Goal: Task Accomplishment & Management: Manage account settings

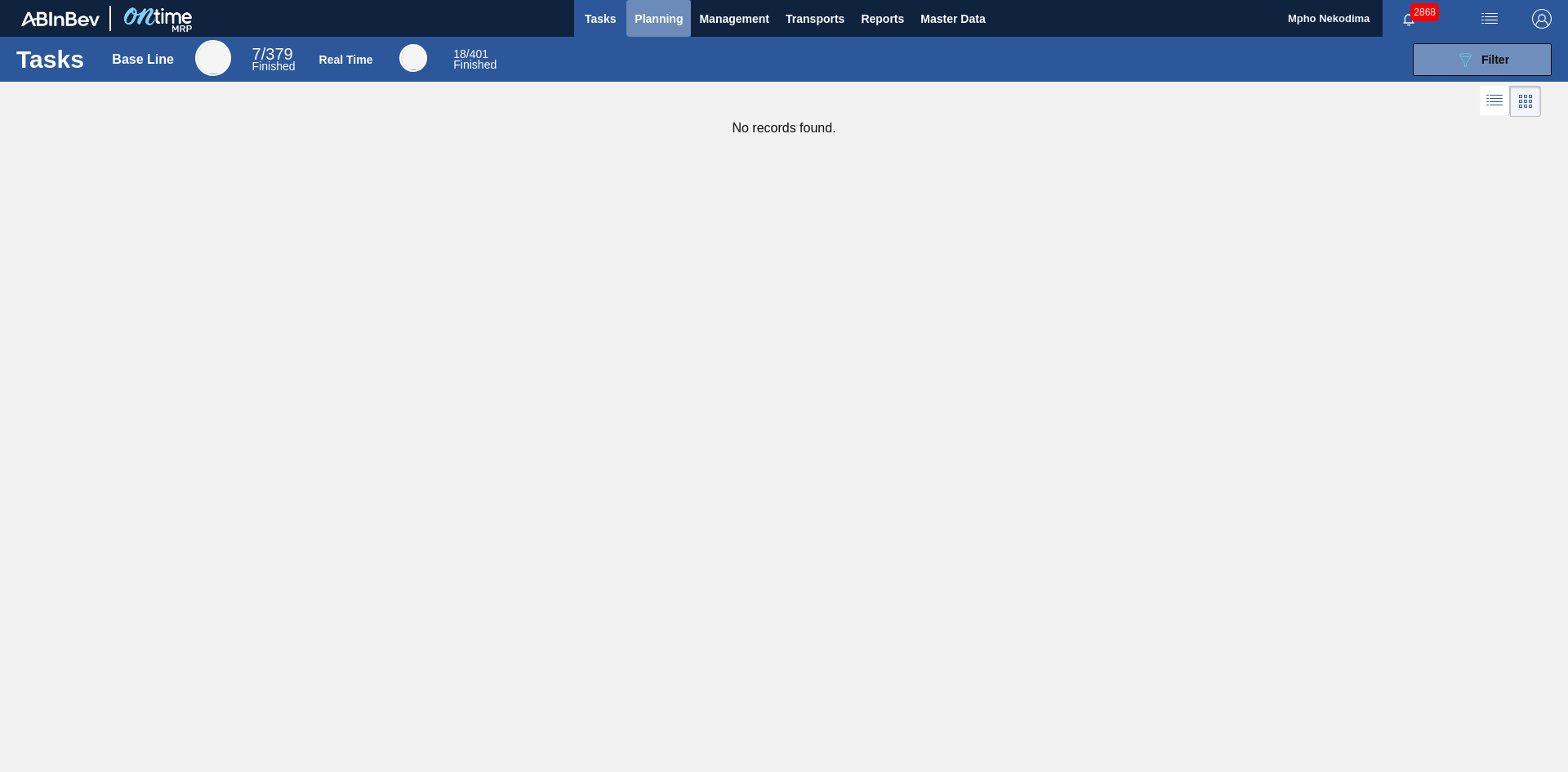
click at [654, 10] on span "Planning" at bounding box center [658, 18] width 48 height 19
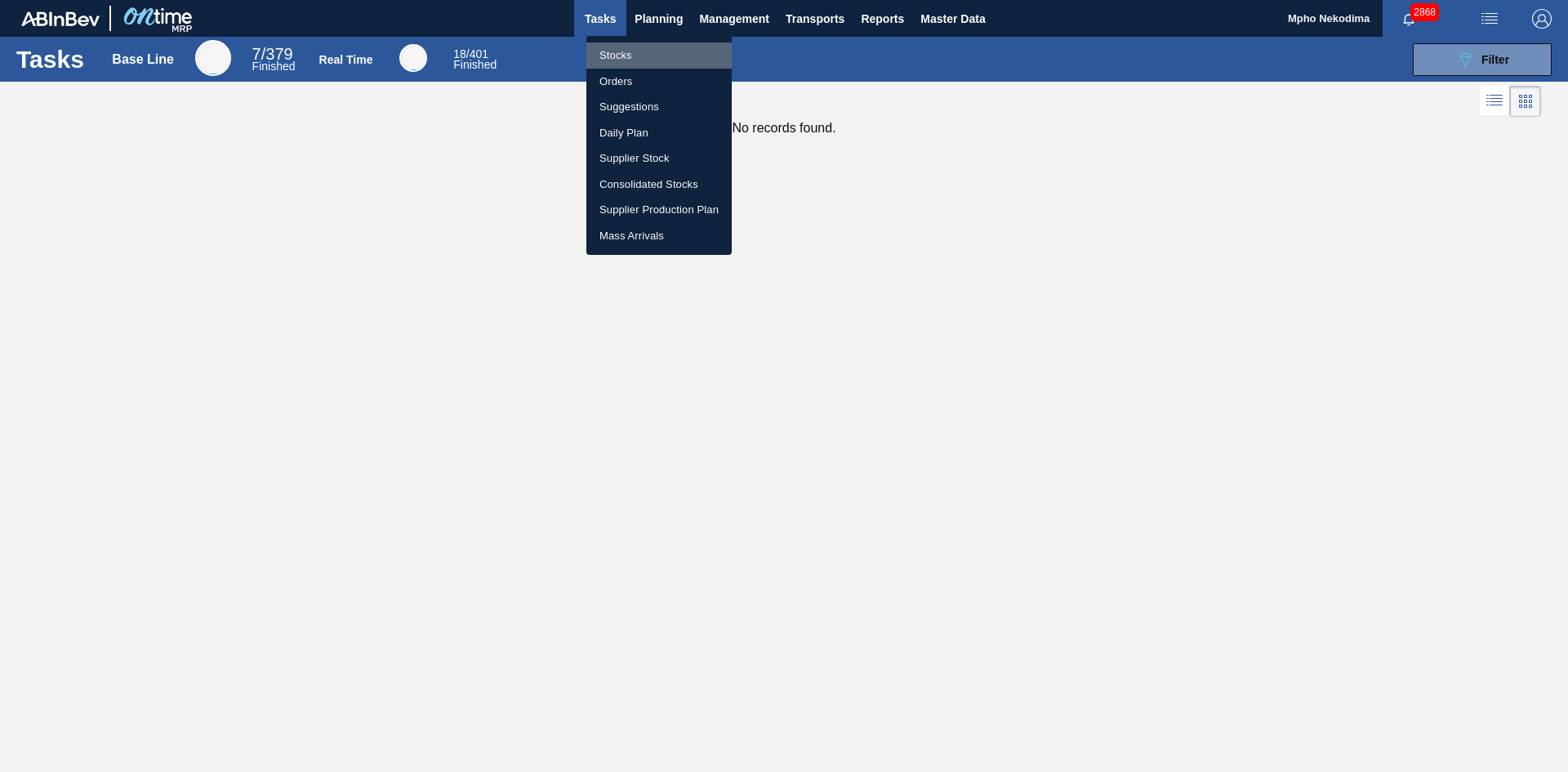
click at [625, 53] on li "Stocks" at bounding box center [659, 56] width 145 height 26
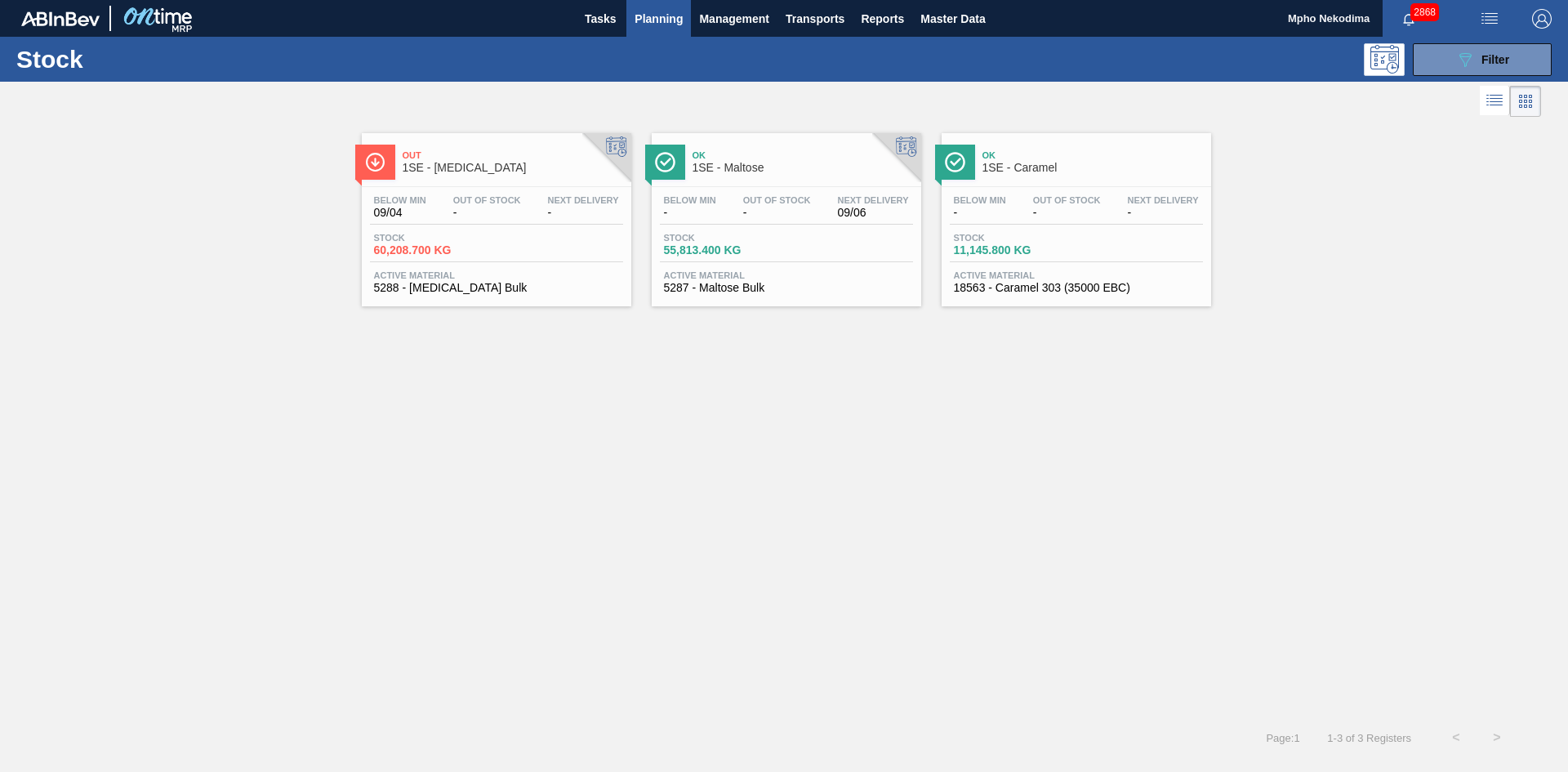
click at [434, 282] on span "5288 - [MEDICAL_DATA] Bulk" at bounding box center [496, 288] width 245 height 12
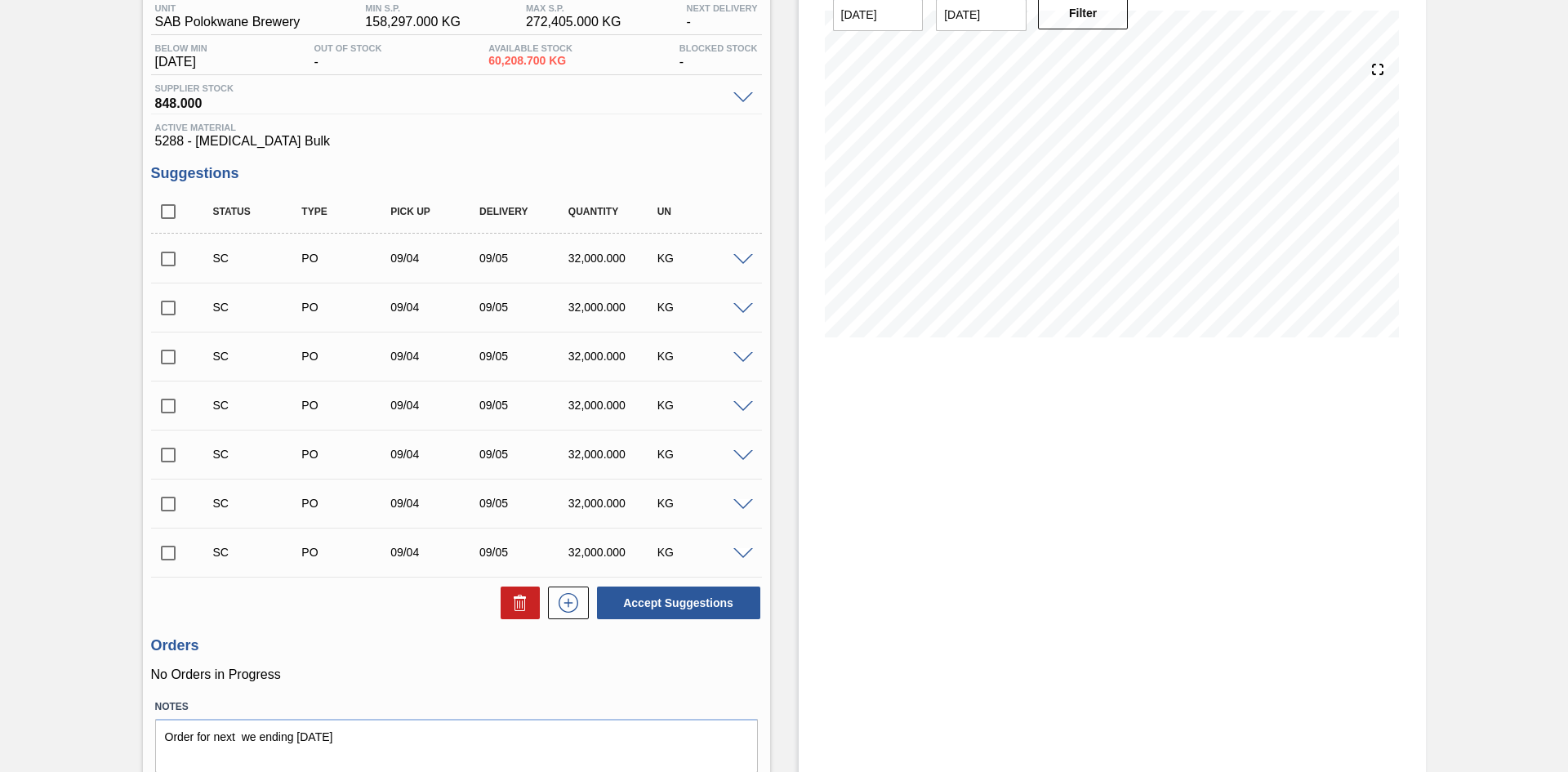
scroll to position [198, 0]
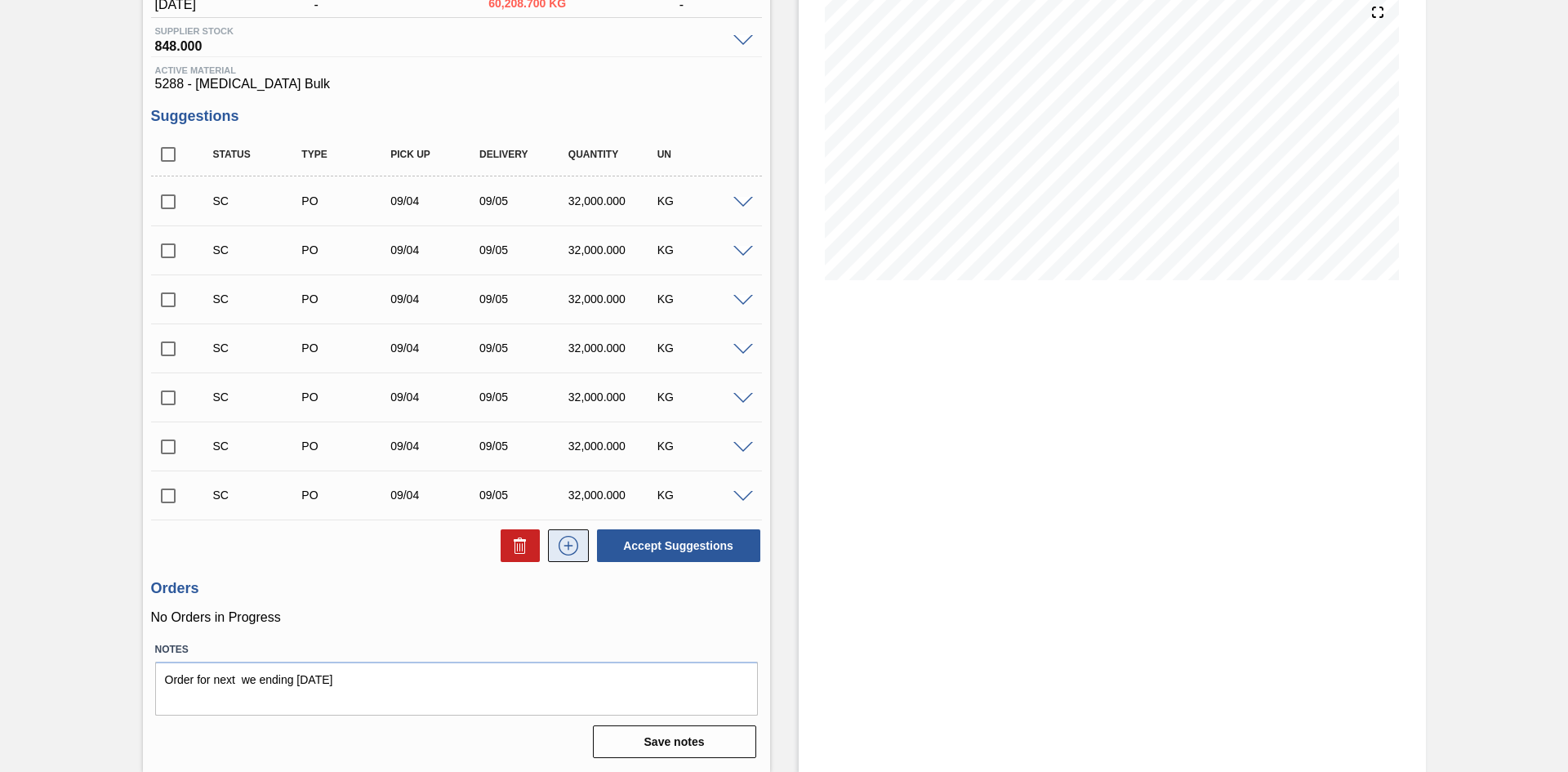
click at [563, 548] on icon at bounding box center [568, 546] width 26 height 19
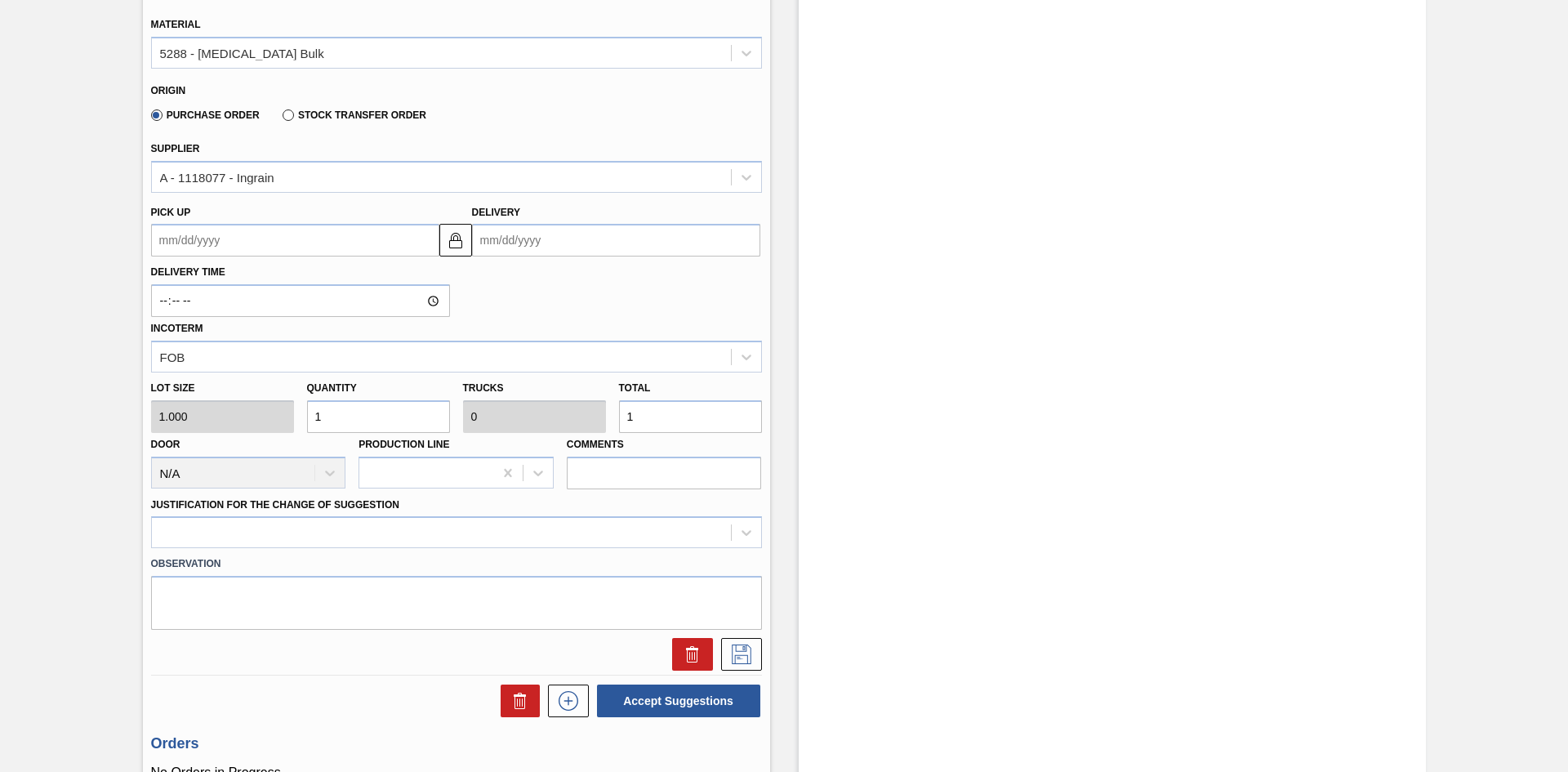
scroll to position [763, 0]
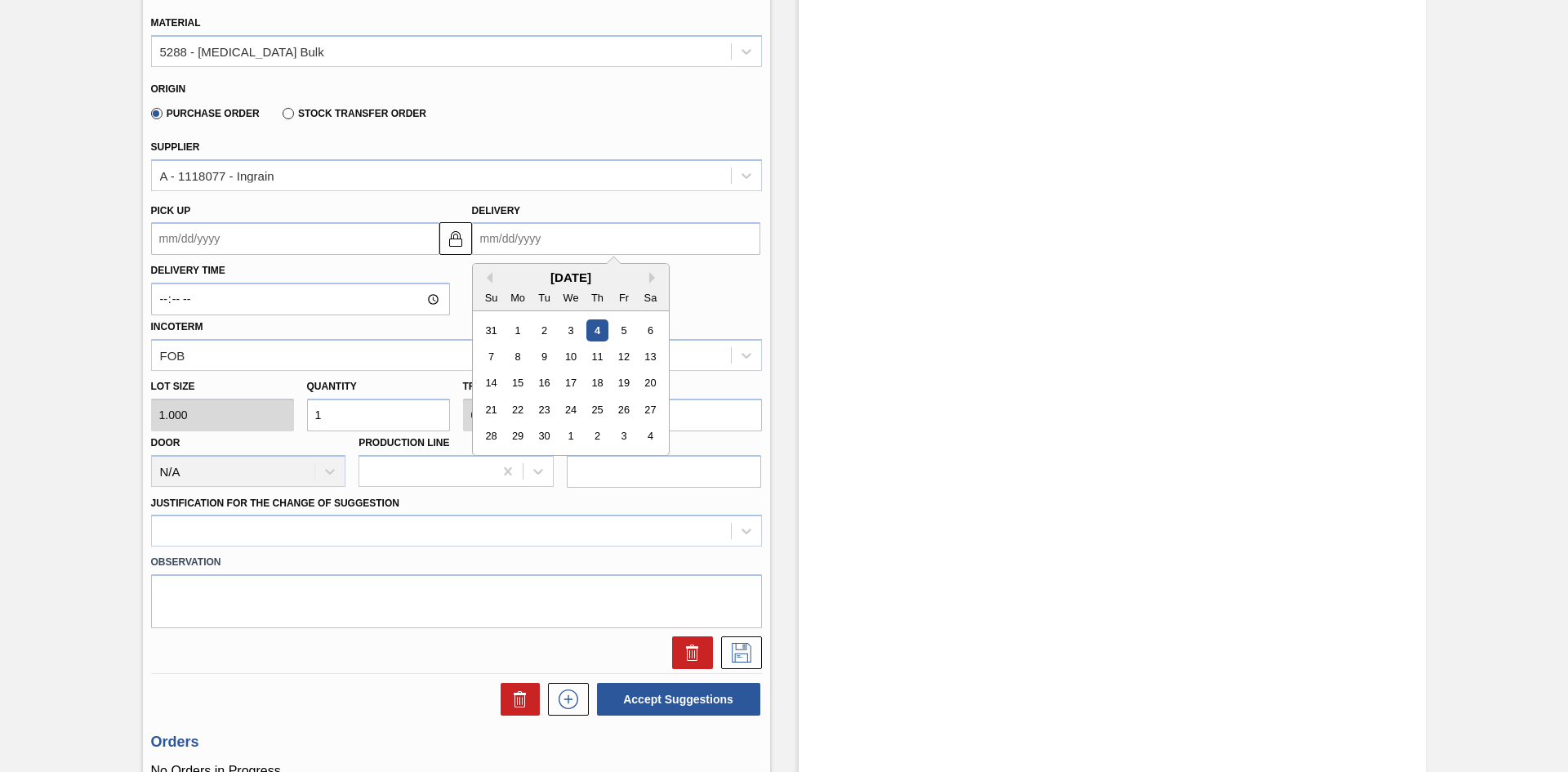
click at [491, 239] on input "Delivery" at bounding box center [616, 238] width 288 height 32
click at [647, 360] on div "13" at bounding box center [649, 356] width 22 height 22
type up3240648398 "[DATE]"
type input "[DATE]"
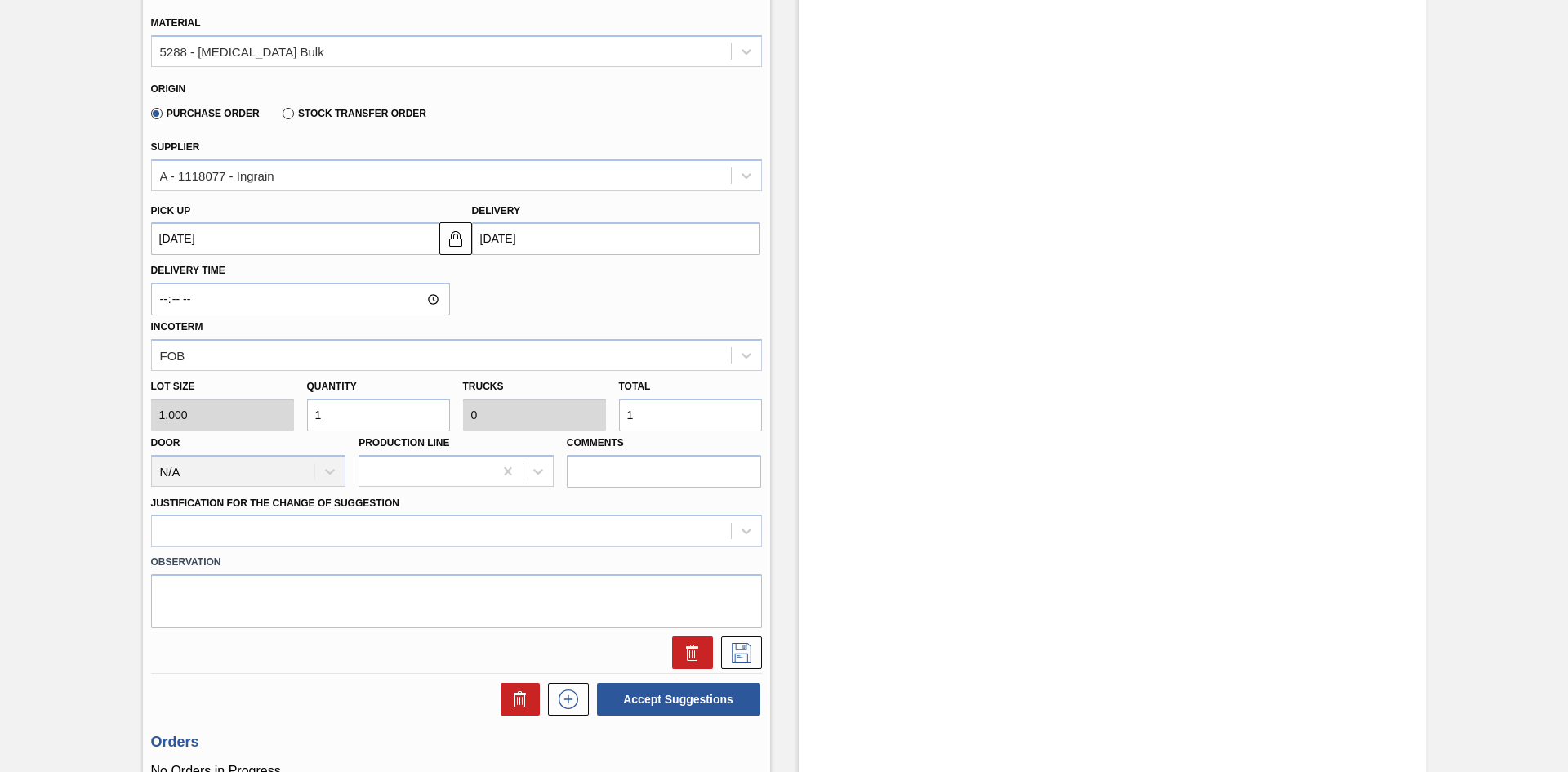
click at [229, 415] on div "Lot size 1.000 Quantity 1 Trucks 0 Total 1 Door N/A Production Line Comments" at bounding box center [456, 429] width 624 height 117
type input "3"
type input "31"
type input "0.001"
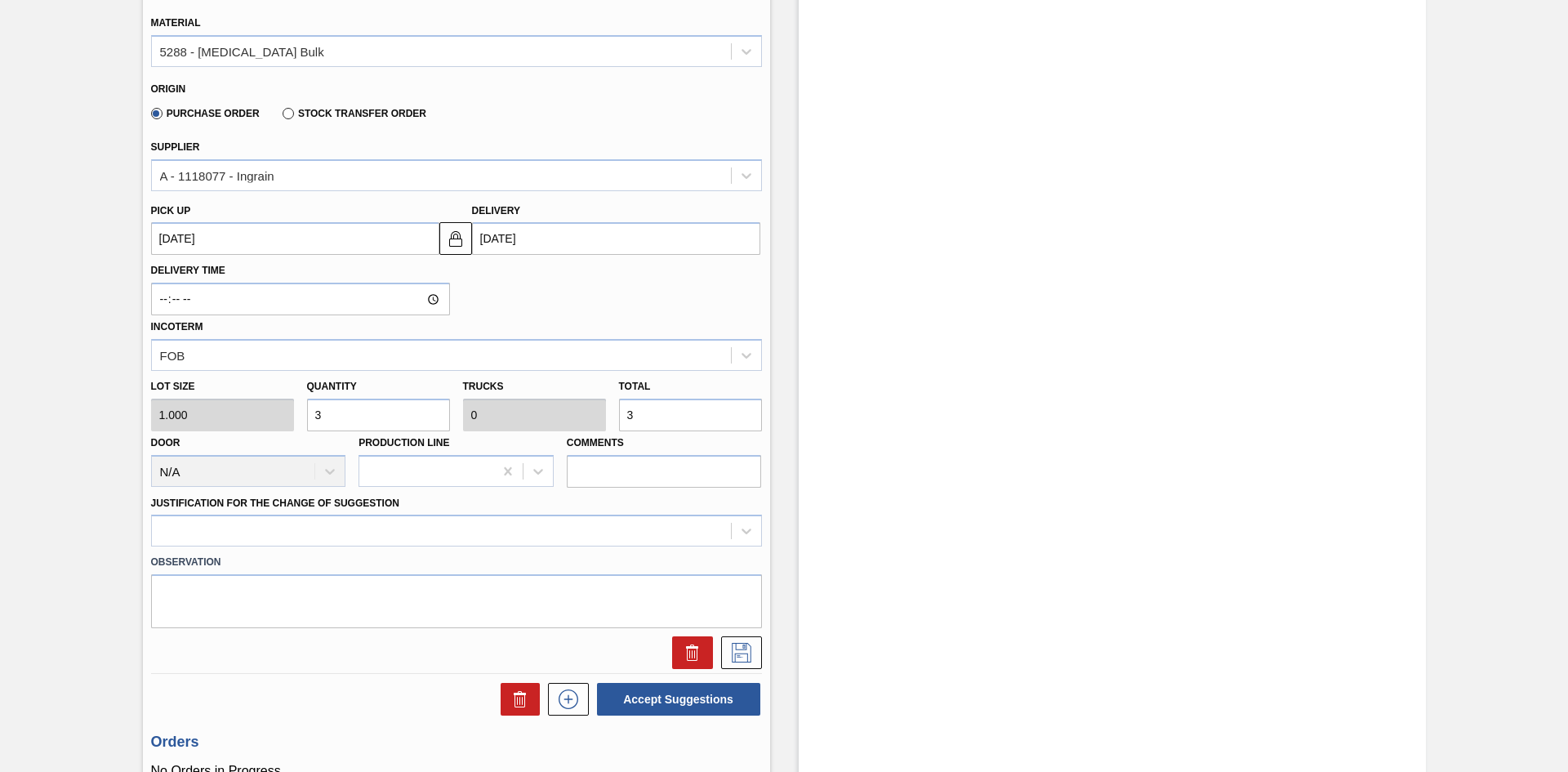
type input "31"
type input "310"
type input "0.01"
type input "310"
type input "3,100"
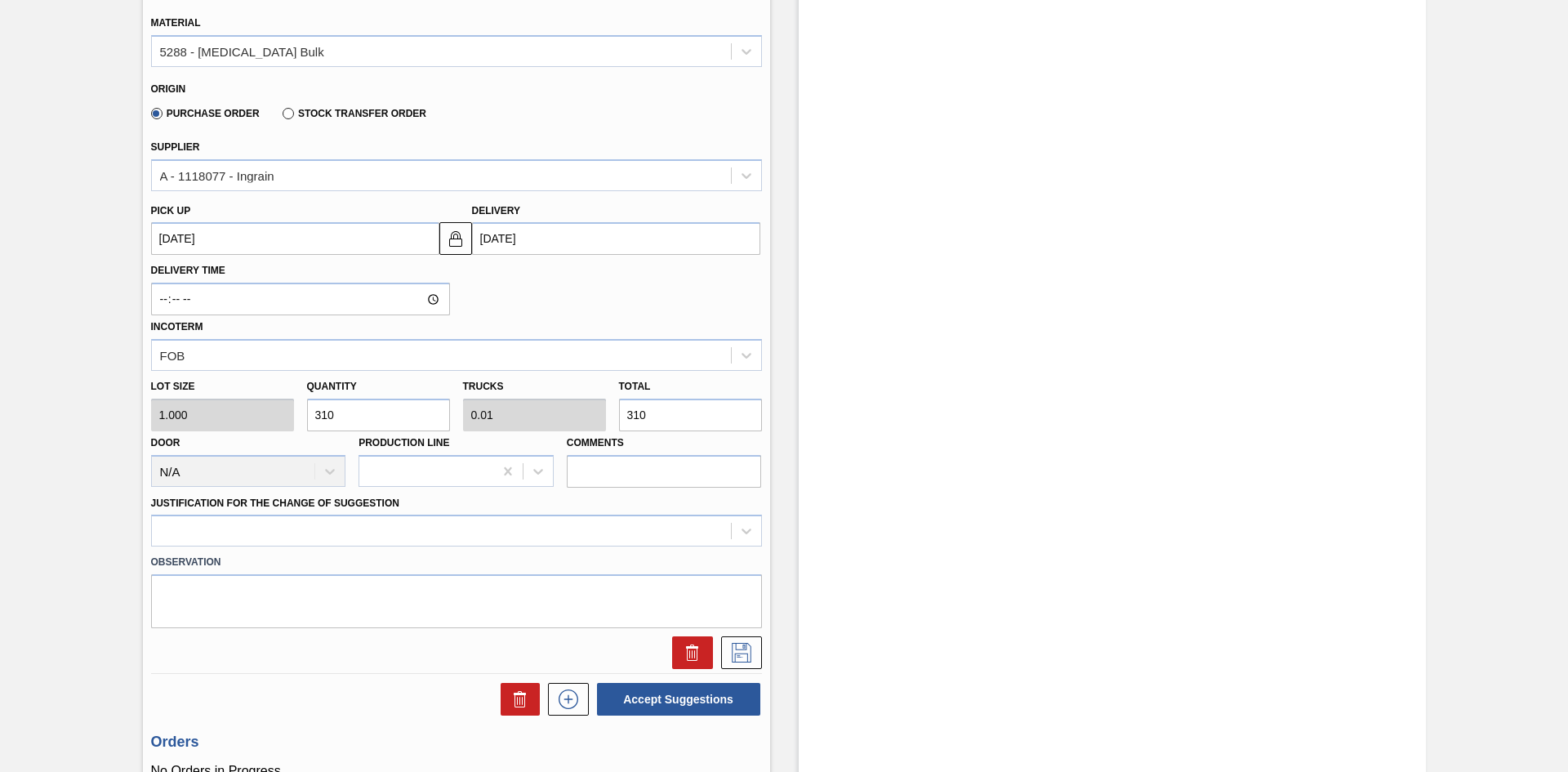
type input "0.097"
type input "3,100"
type input "31,000"
type input "0.969"
type input "31,000"
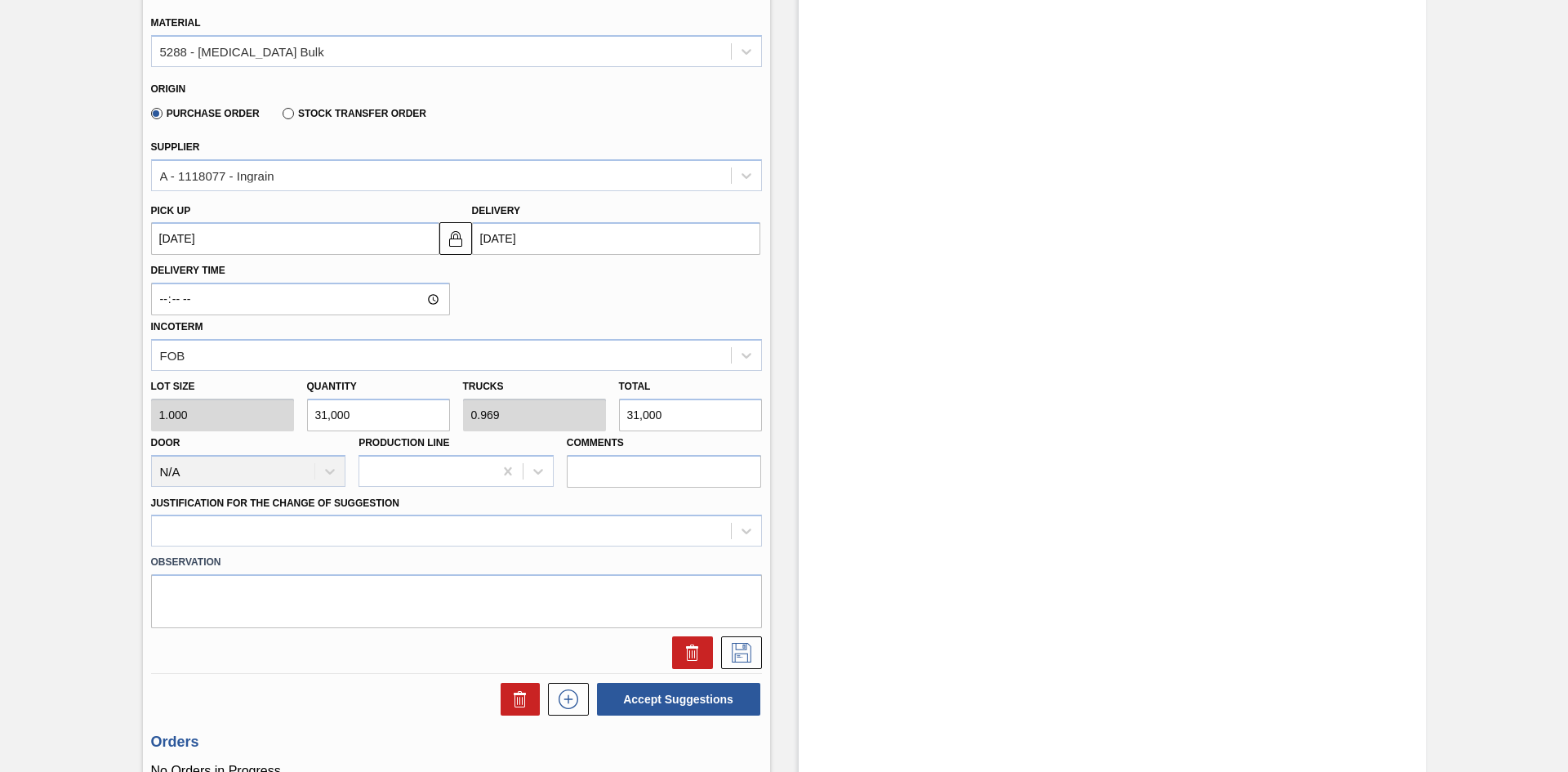
click at [405, 416] on input "31,000" at bounding box center [378, 414] width 143 height 32
type input "31,000"
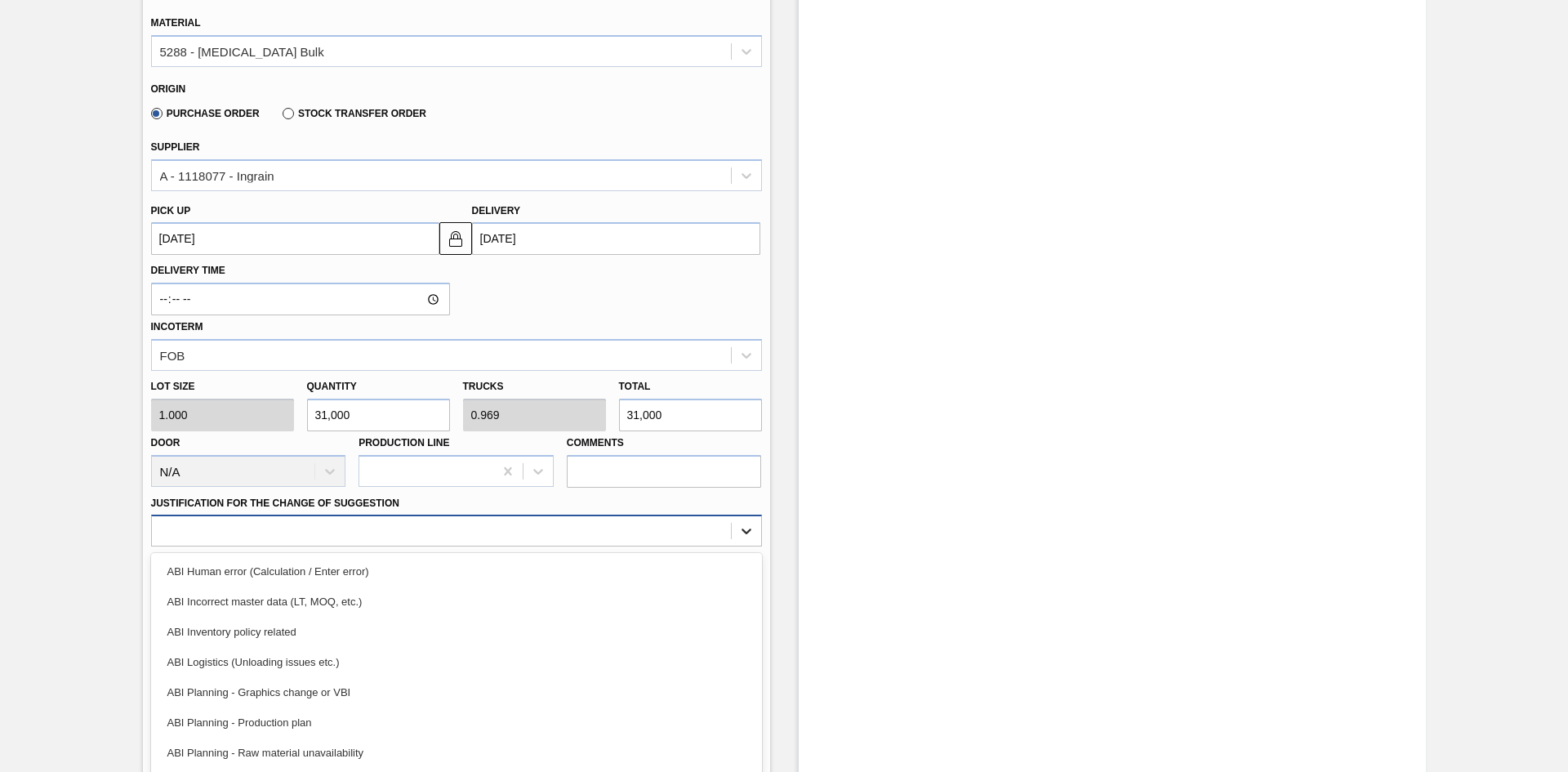
scroll to position [796, 0]
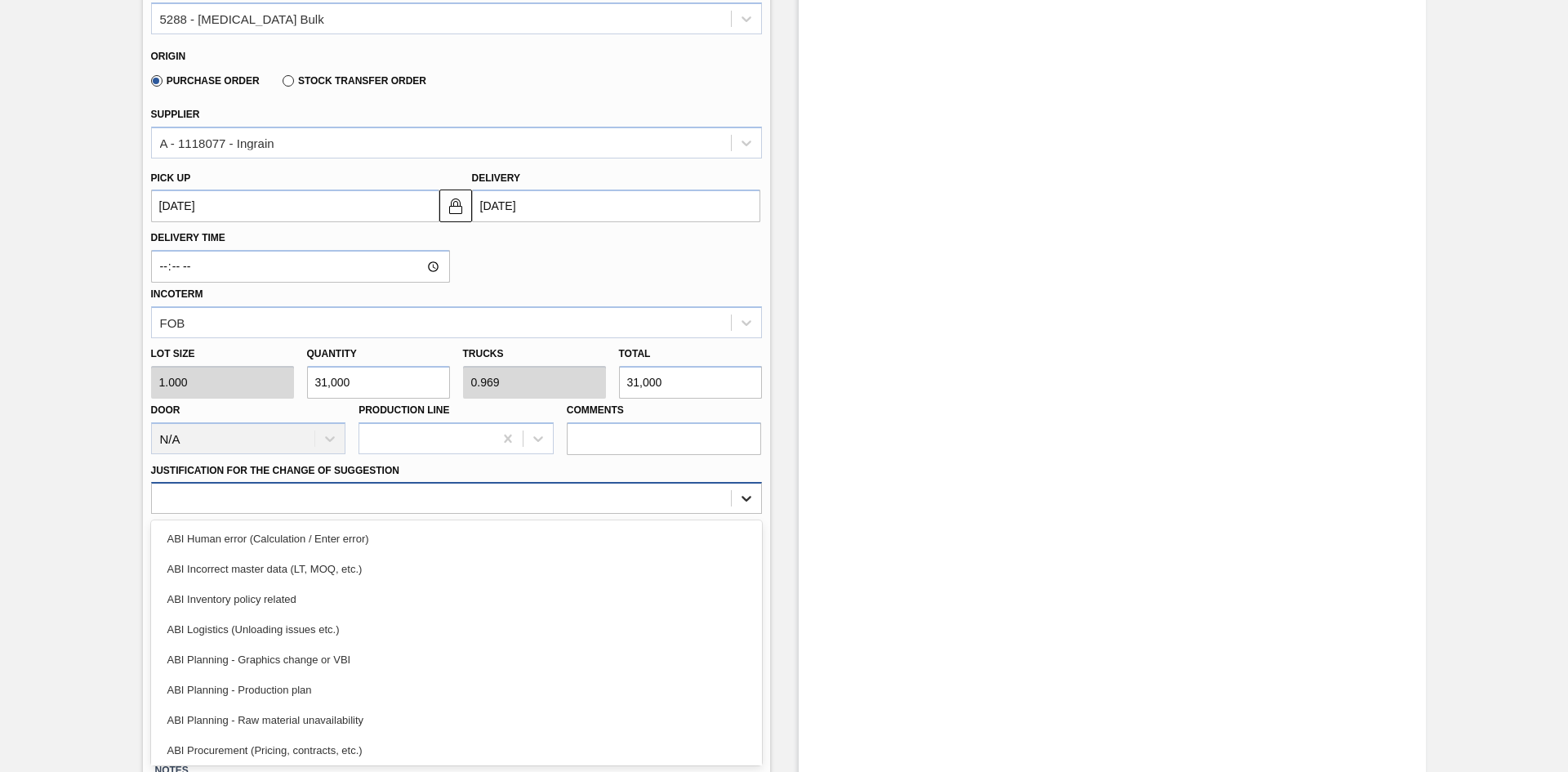
click at [741, 514] on div "option ABI Human error (Calculation / Enter error) focused, 1 of 18. 18 results…" at bounding box center [456, 497] width 611 height 31
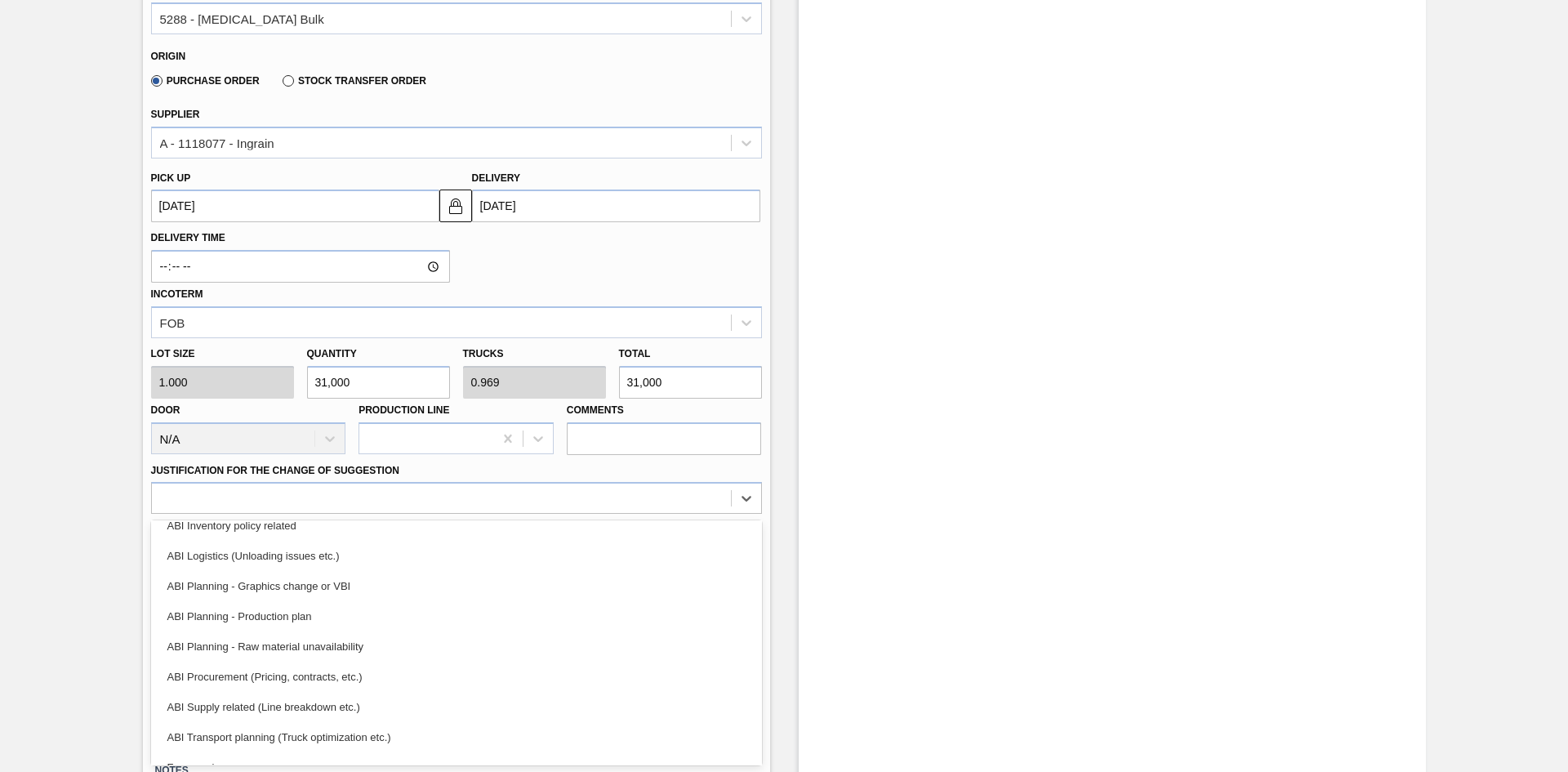
scroll to position [83, 0]
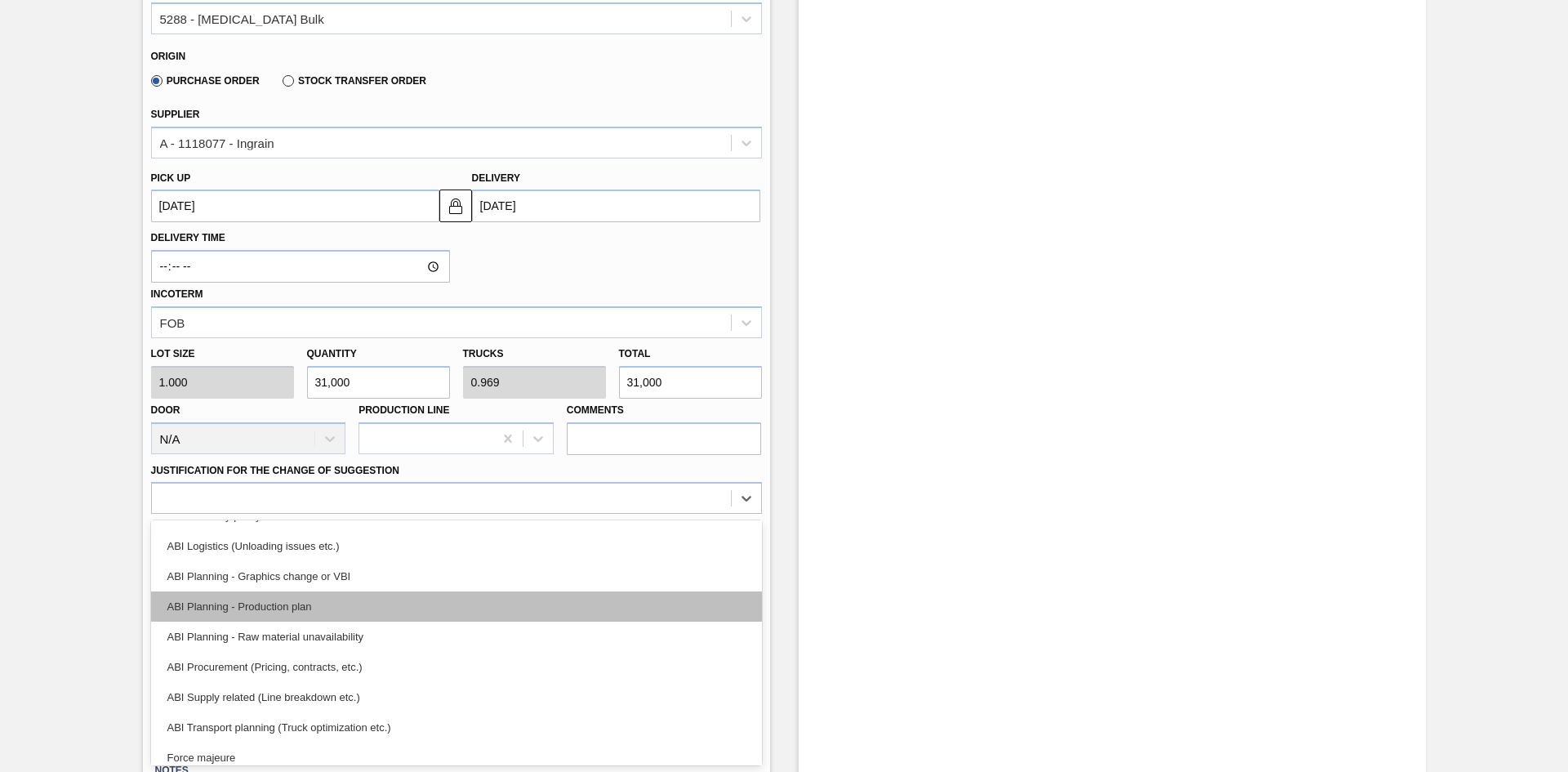
click at [352, 607] on div "ABI Planning - Production plan" at bounding box center [456, 607] width 611 height 31
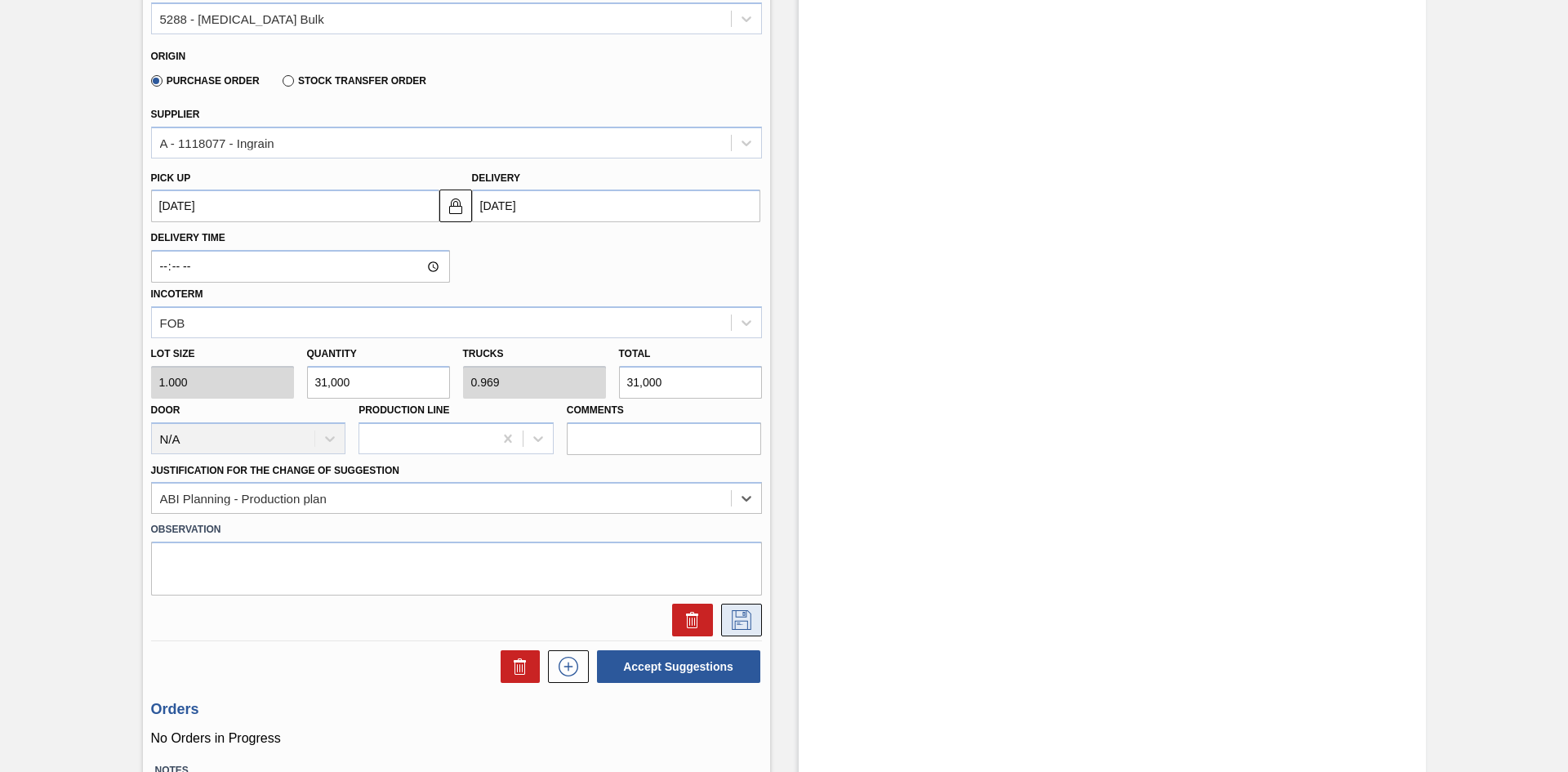
click at [740, 618] on icon at bounding box center [742, 620] width 26 height 19
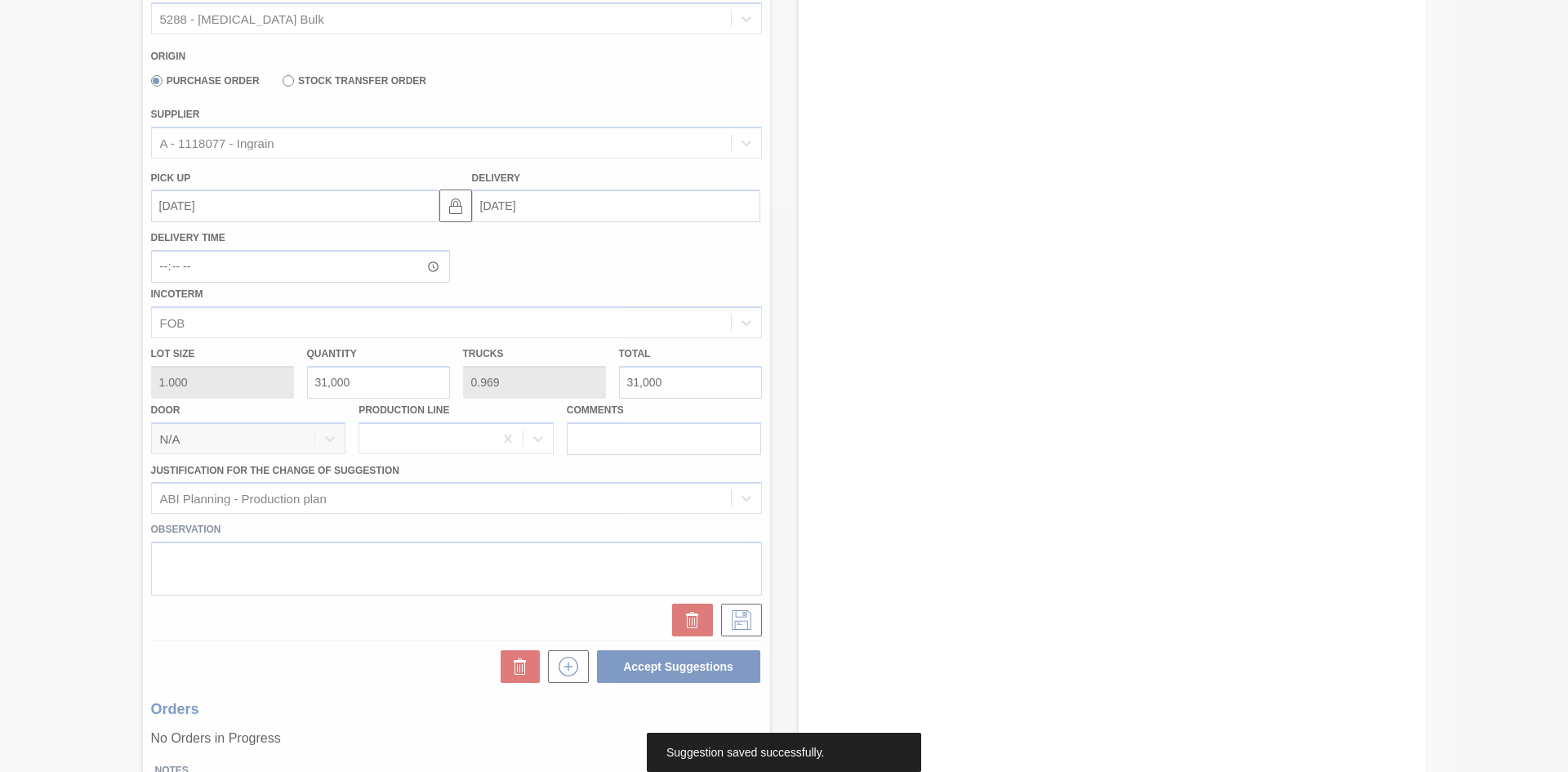
scroll to position [247, 0]
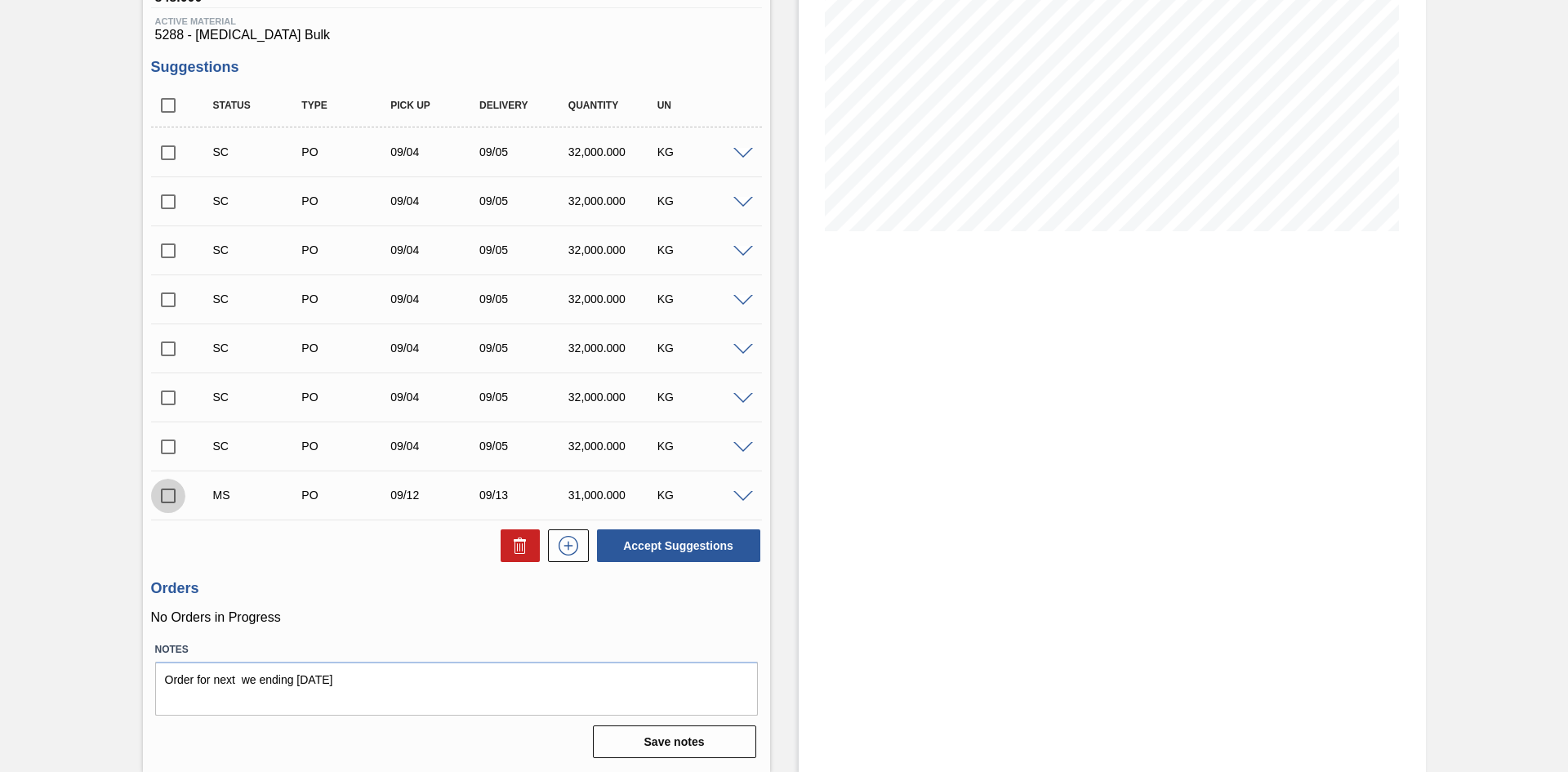
click at [171, 502] on input "checkbox" at bounding box center [168, 496] width 34 height 34
click at [678, 536] on button "Accept Suggestions" at bounding box center [678, 546] width 163 height 32
checkbox input "false"
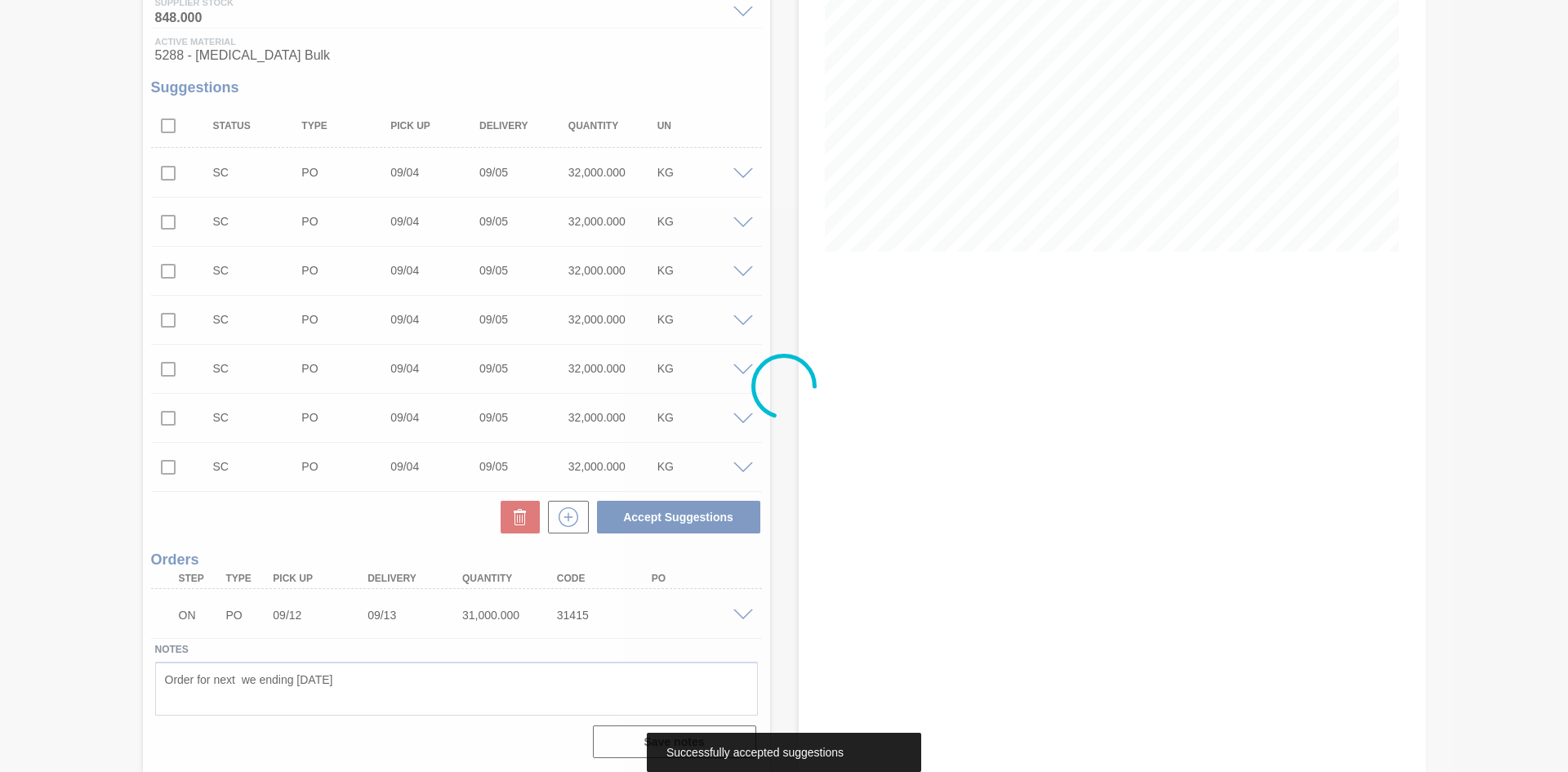
scroll to position [226, 0]
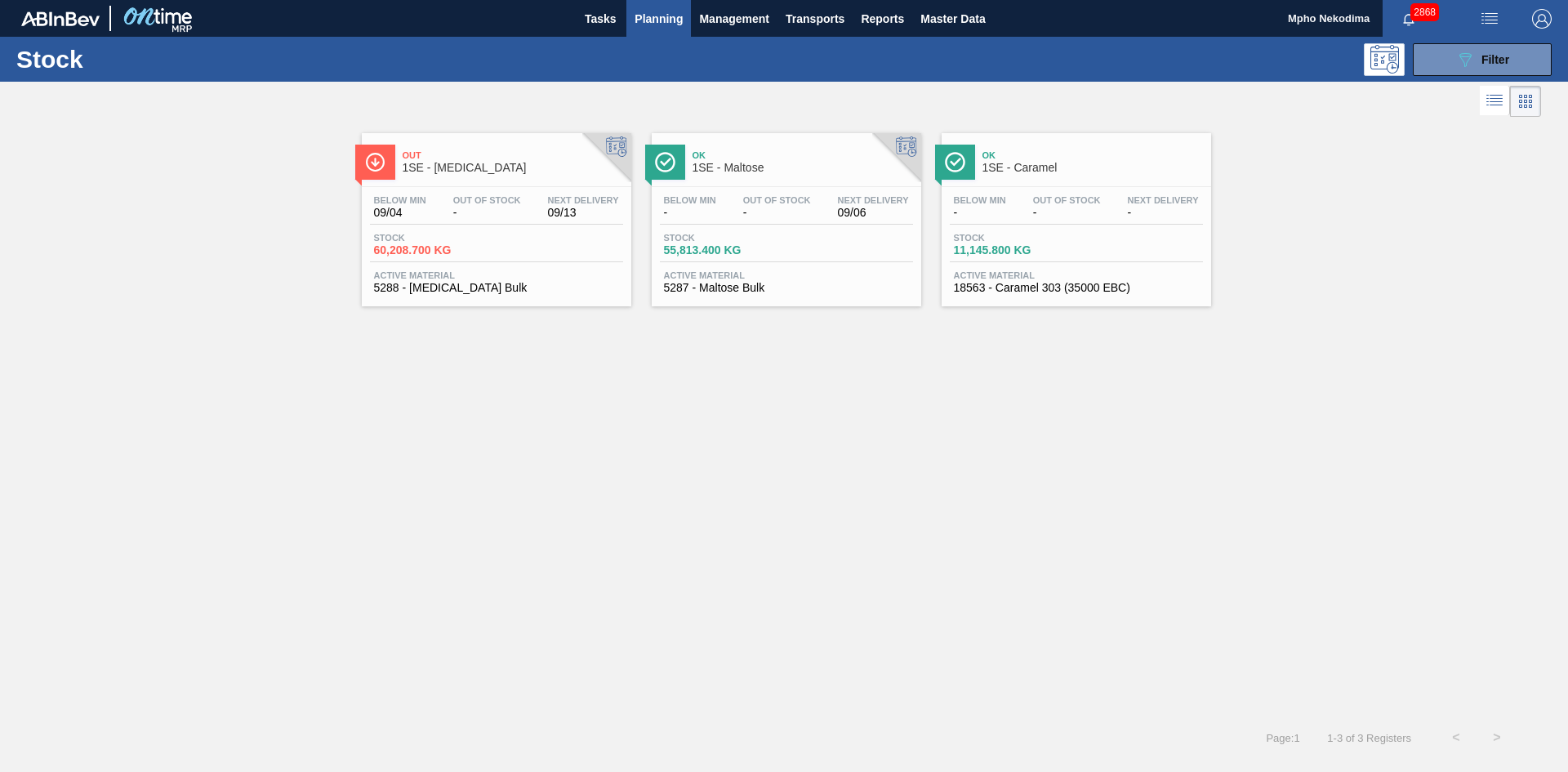
click at [727, 289] on span "5287 - Maltose Bulk" at bounding box center [787, 288] width 245 height 12
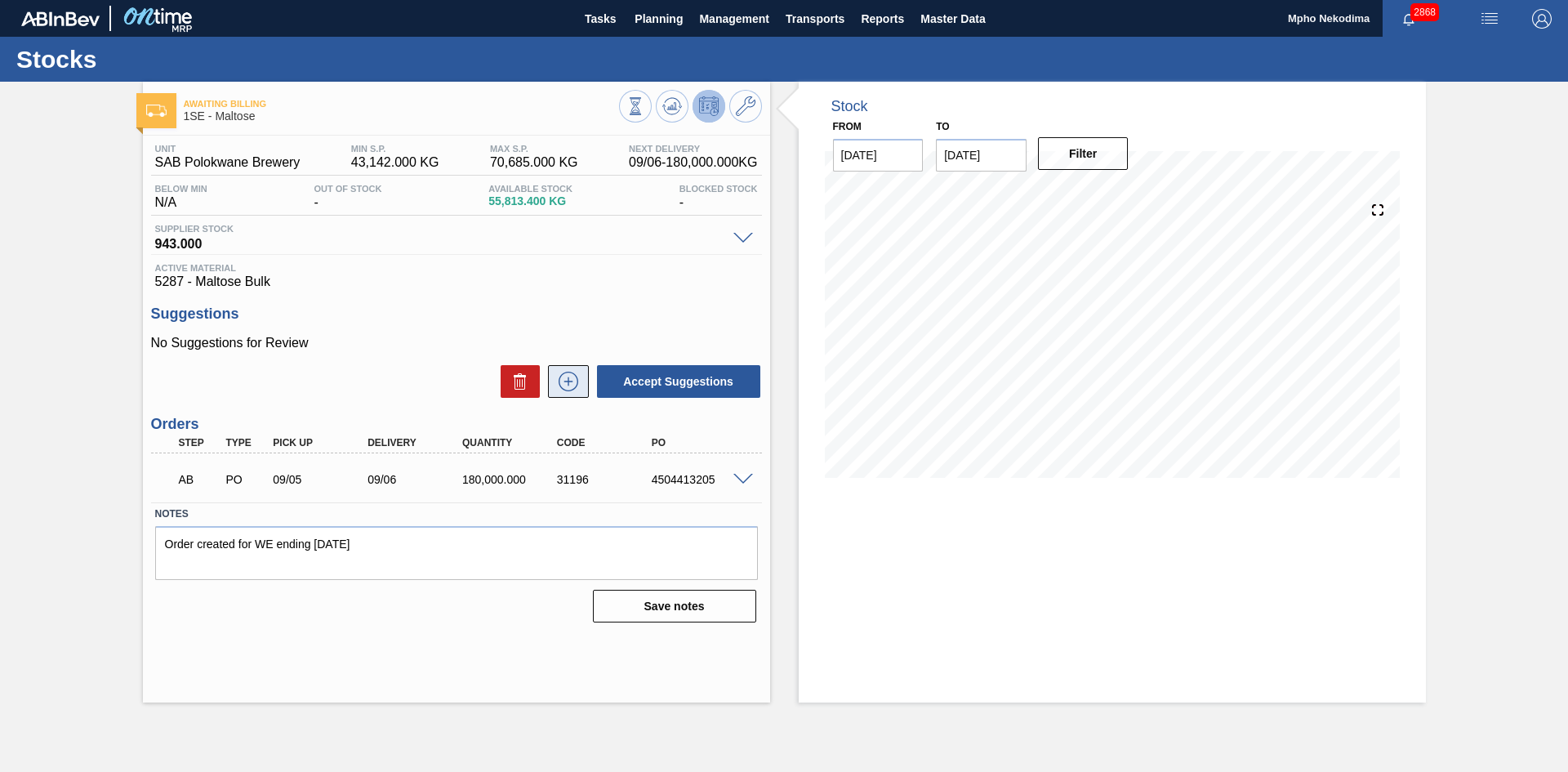
click at [560, 391] on icon at bounding box center [568, 381] width 26 height 19
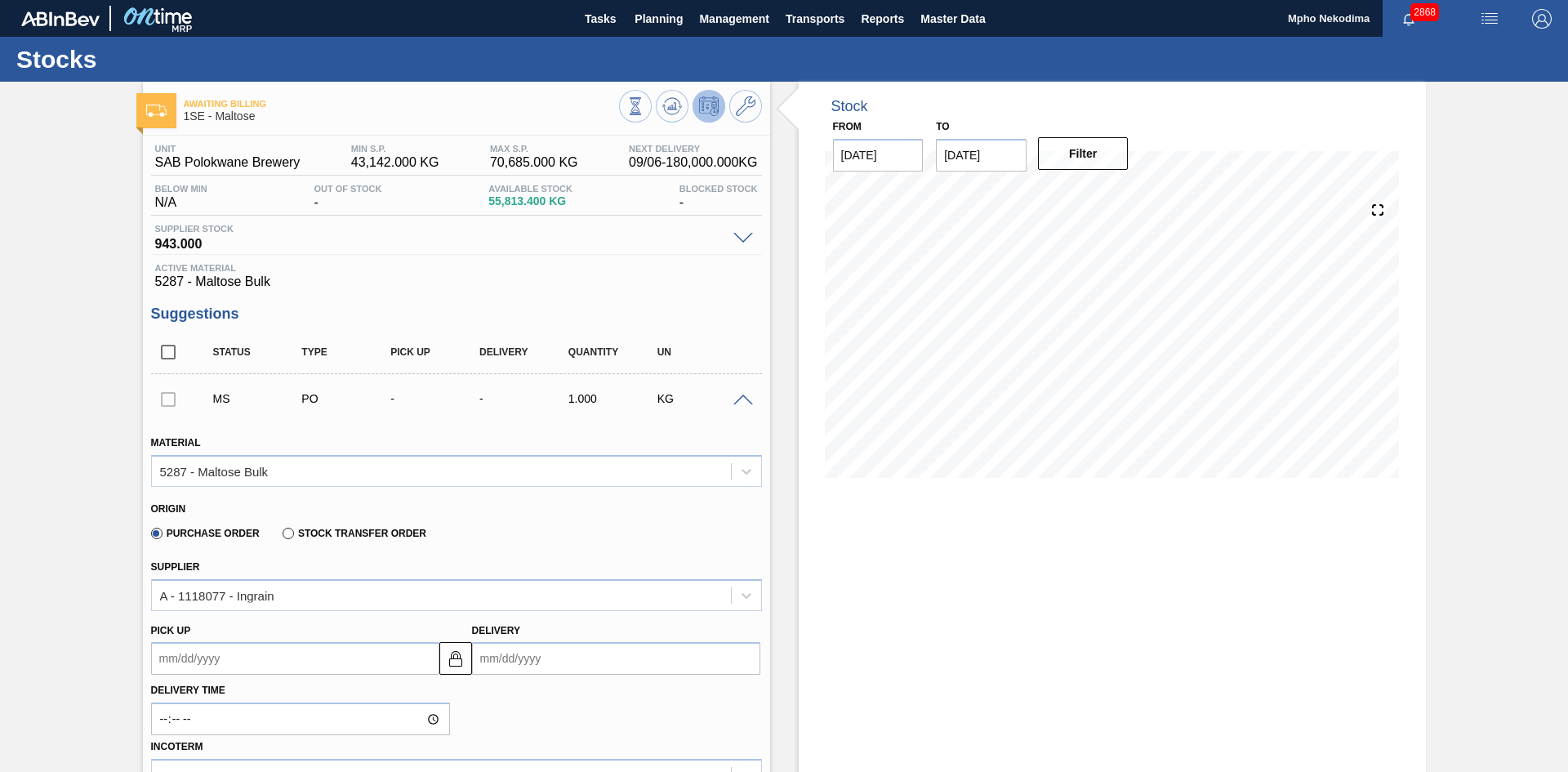
click at [509, 657] on input "Delivery" at bounding box center [616, 657] width 288 height 32
click at [650, 534] on div "13" at bounding box center [649, 531] width 22 height 22
type up3240648412 "[DATE]"
type input "[DATE]"
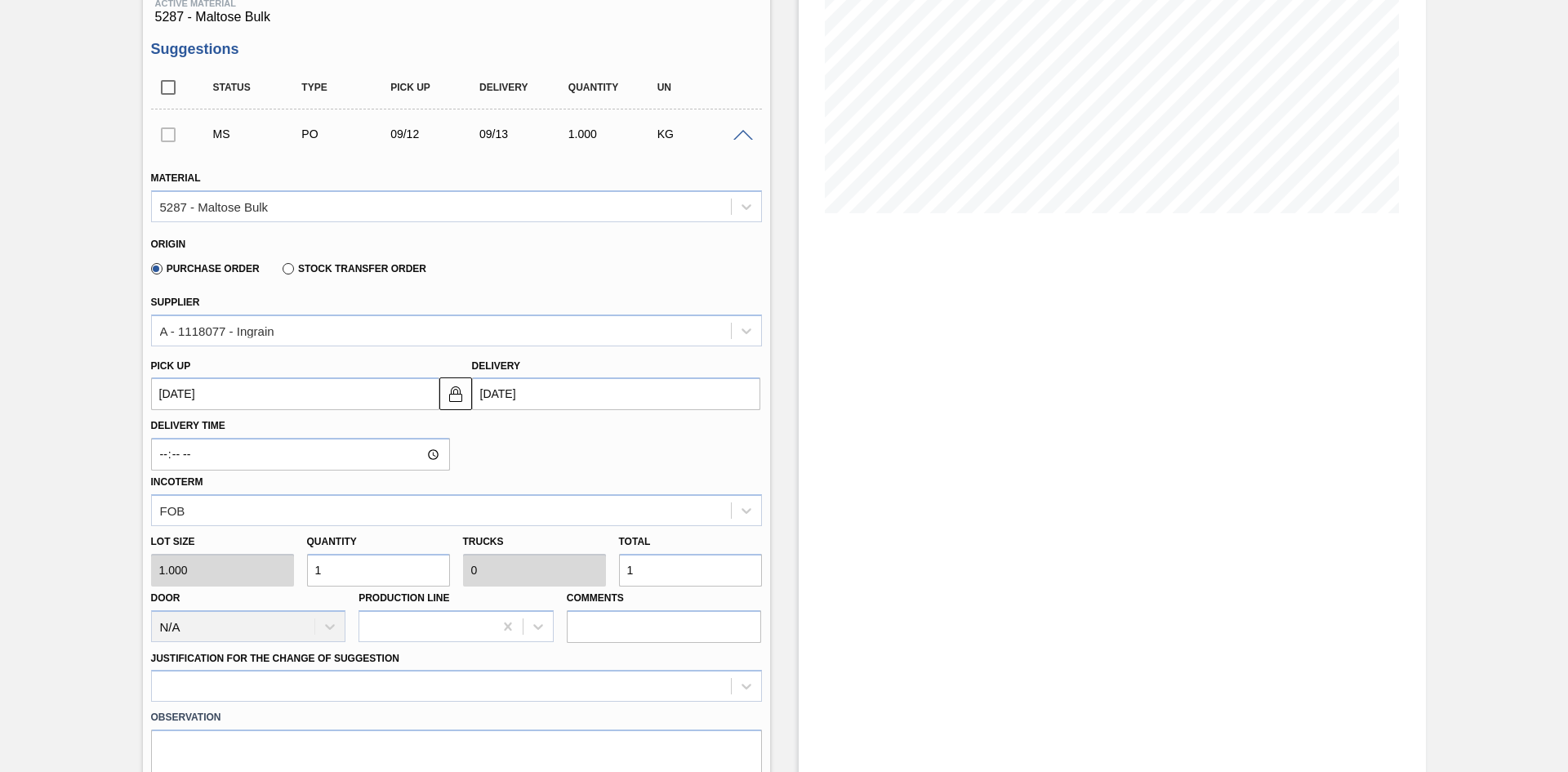
scroll to position [293, 0]
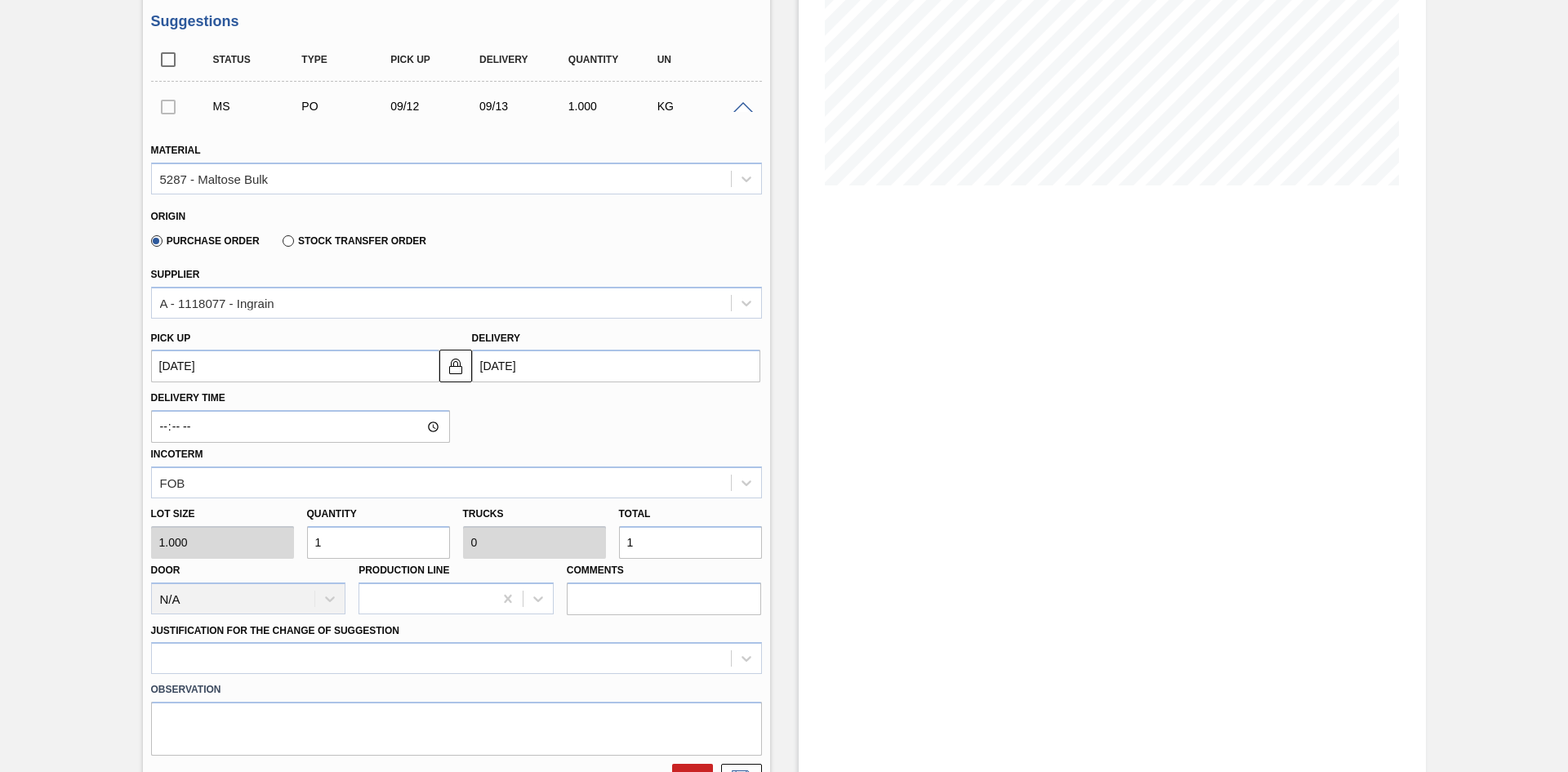
drag, startPoint x: 406, startPoint y: 536, endPoint x: 301, endPoint y: 545, distance: 105.4
click at [302, 544] on div "Quantity 1" at bounding box center [378, 531] width 156 height 56
type input "3"
type input "31"
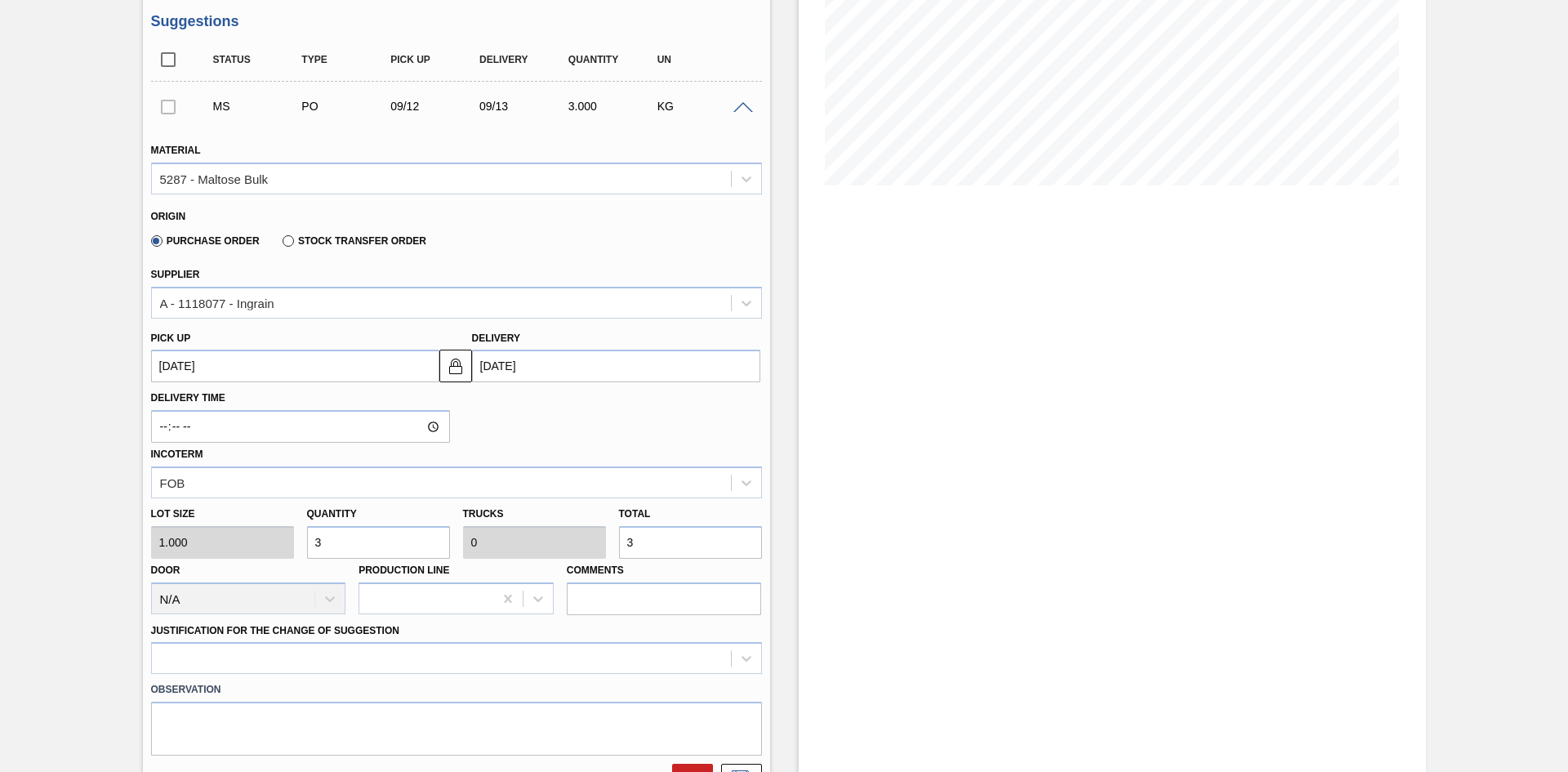
type input "0.001"
type input "31"
type input "310"
type input "0.01"
type input "310"
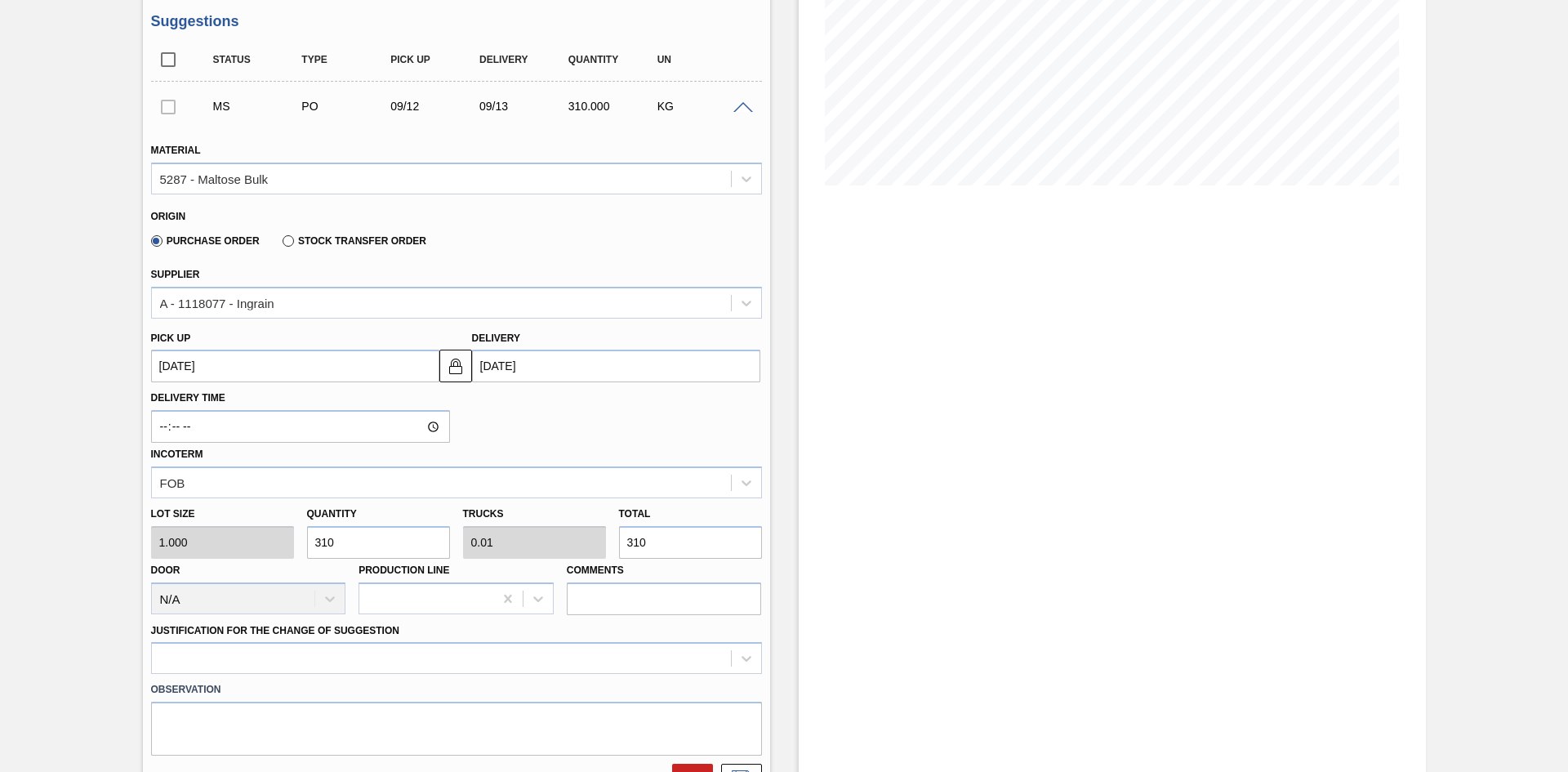
type input "3,100"
type input "0.097"
type input "3,100"
type input "31,000"
type input "0.969"
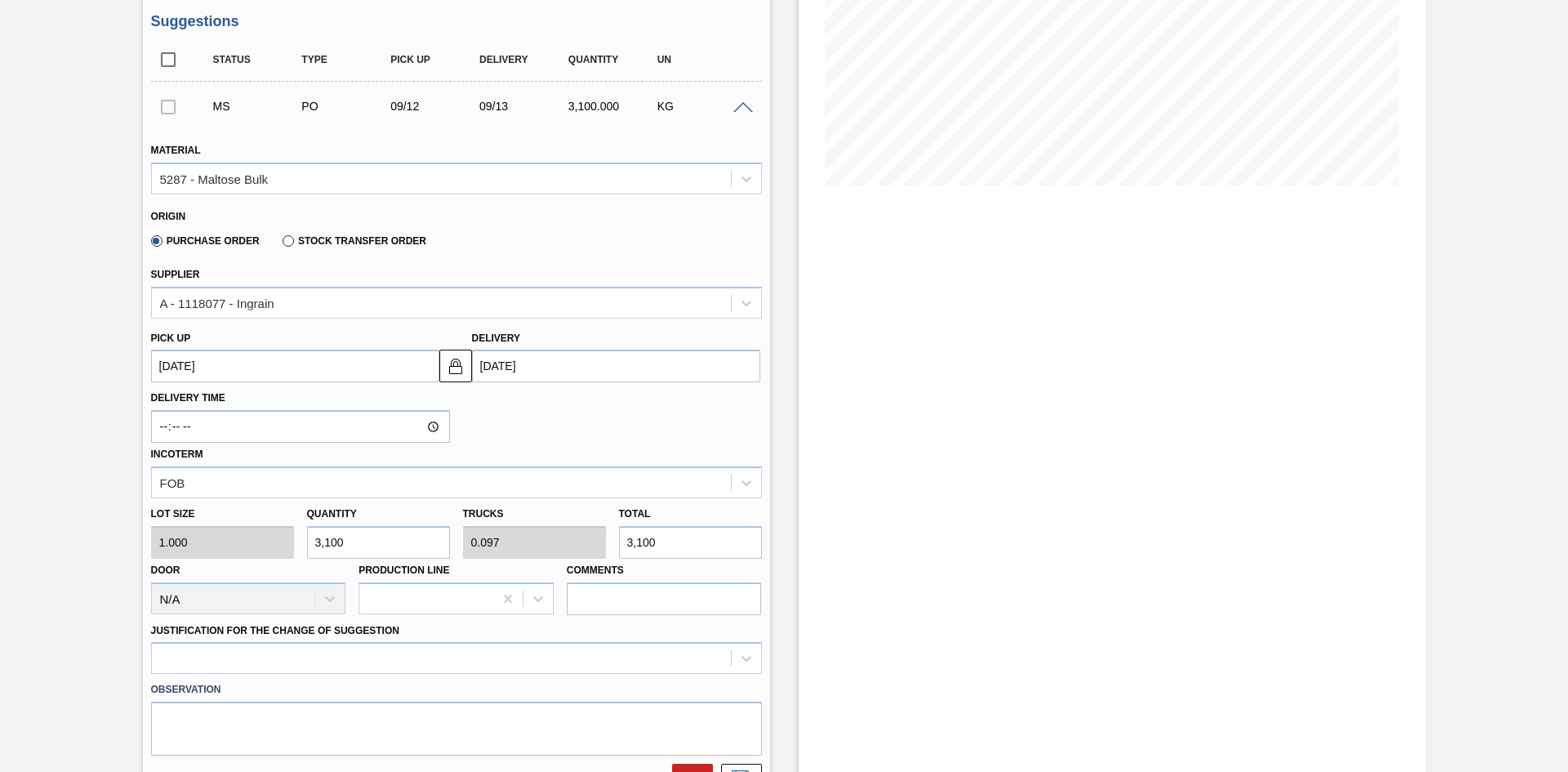
type input "31,000"
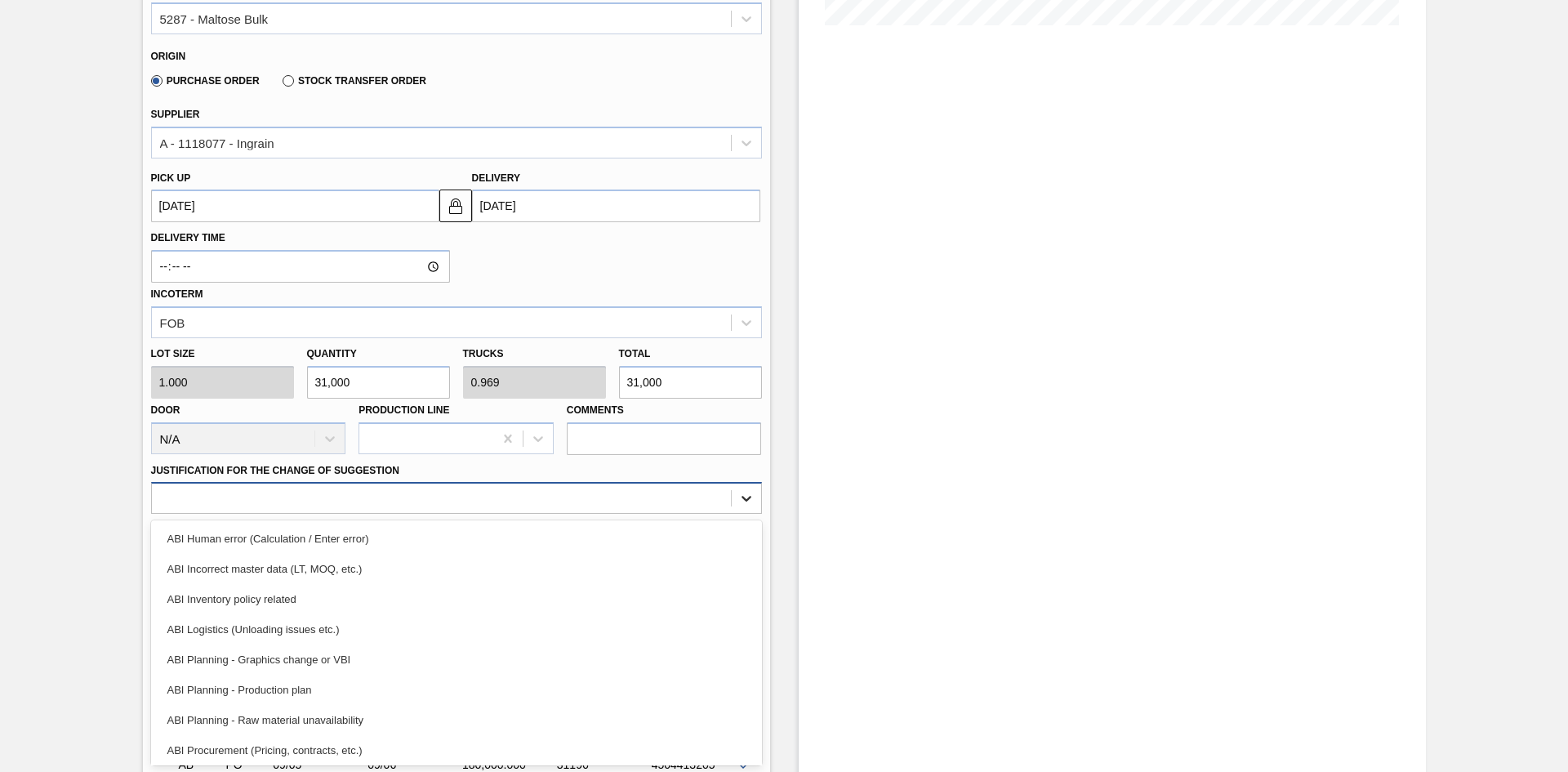
click at [746, 514] on div "option ABI Human error (Calculation / Enter error) focused, 1 of 18. 18 results…" at bounding box center [456, 497] width 611 height 31
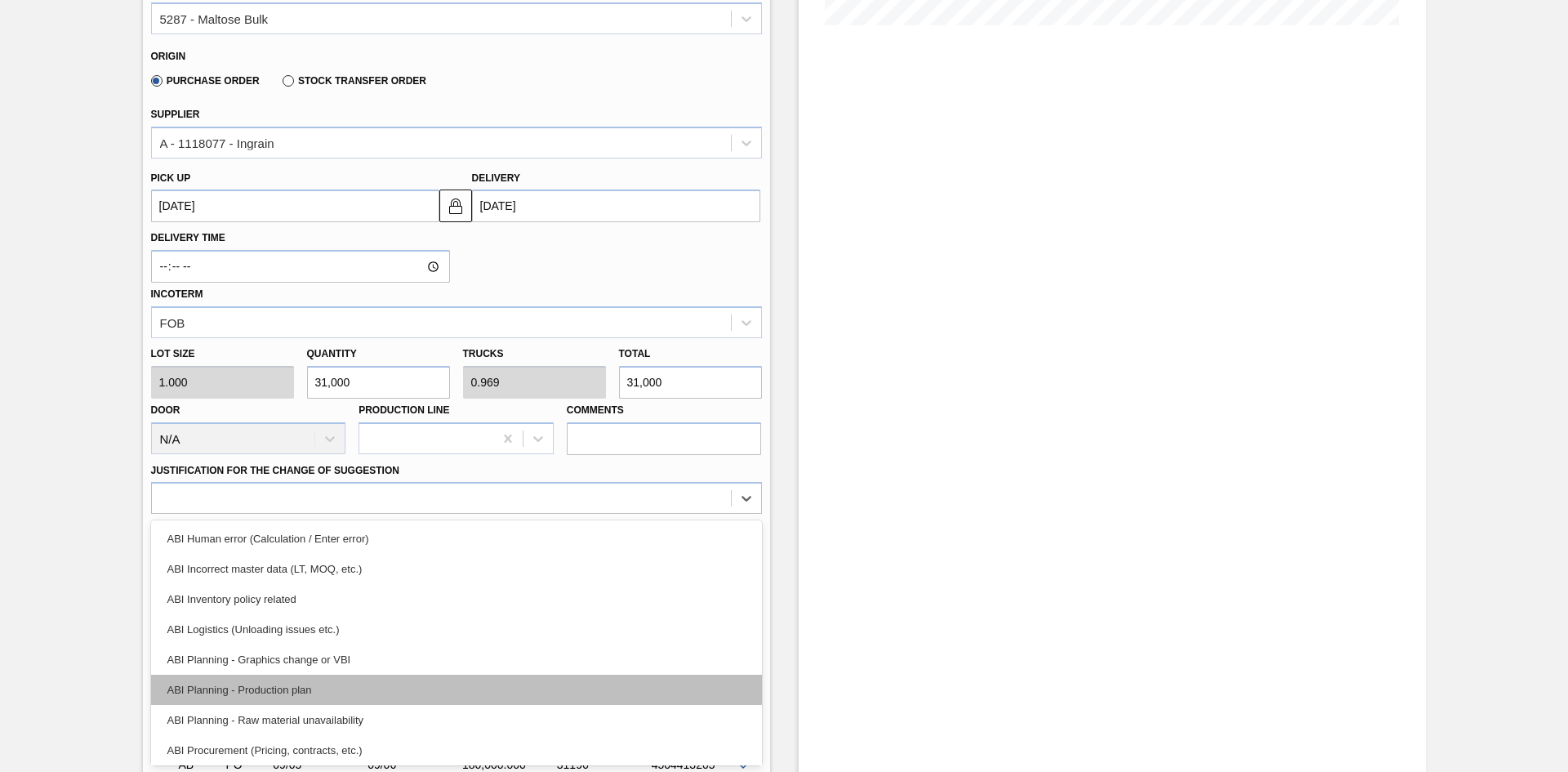
click at [450, 687] on div "ABI Planning - Production plan" at bounding box center [456, 690] width 611 height 31
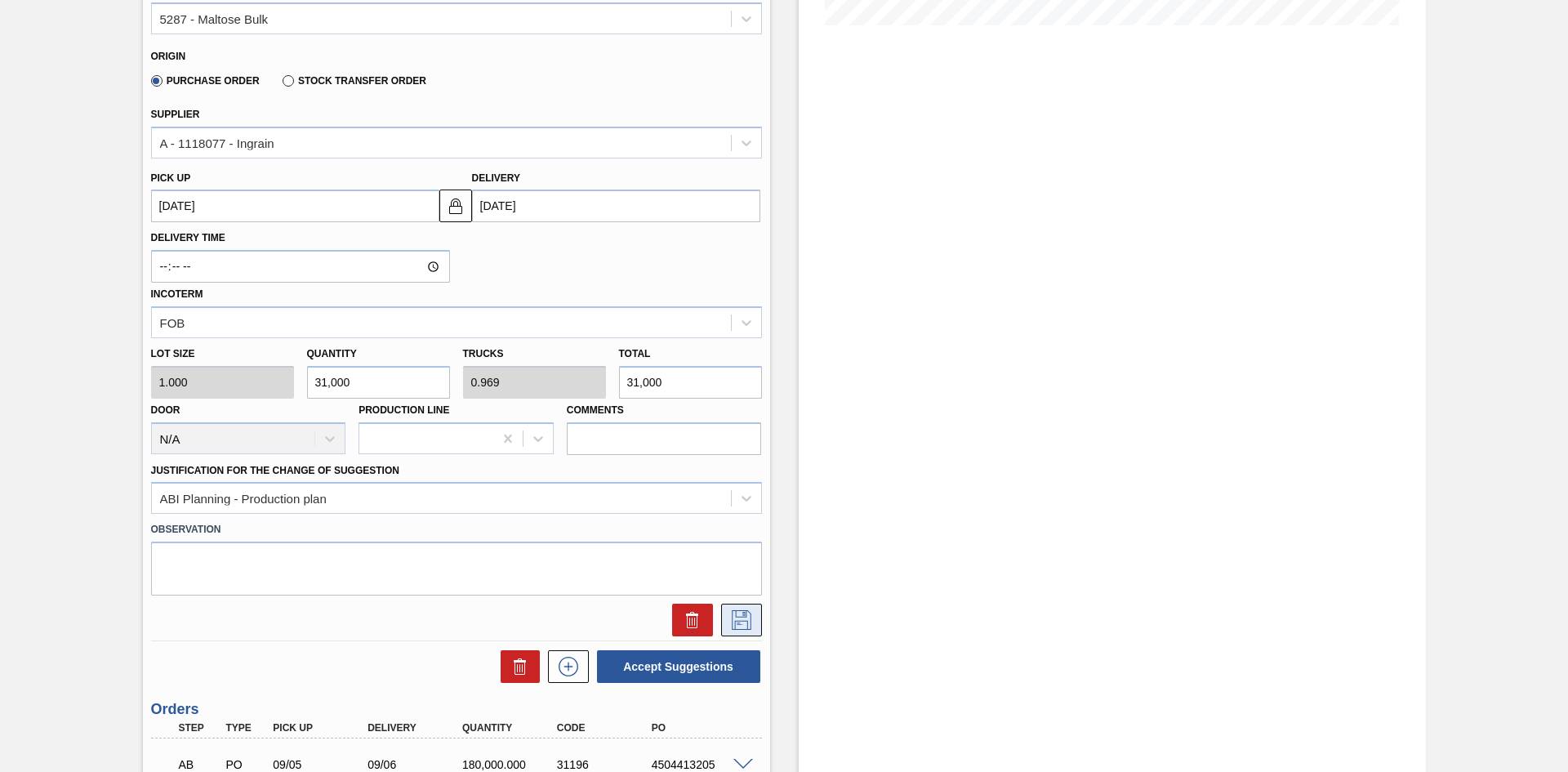
click at [741, 624] on icon at bounding box center [742, 620] width 26 height 19
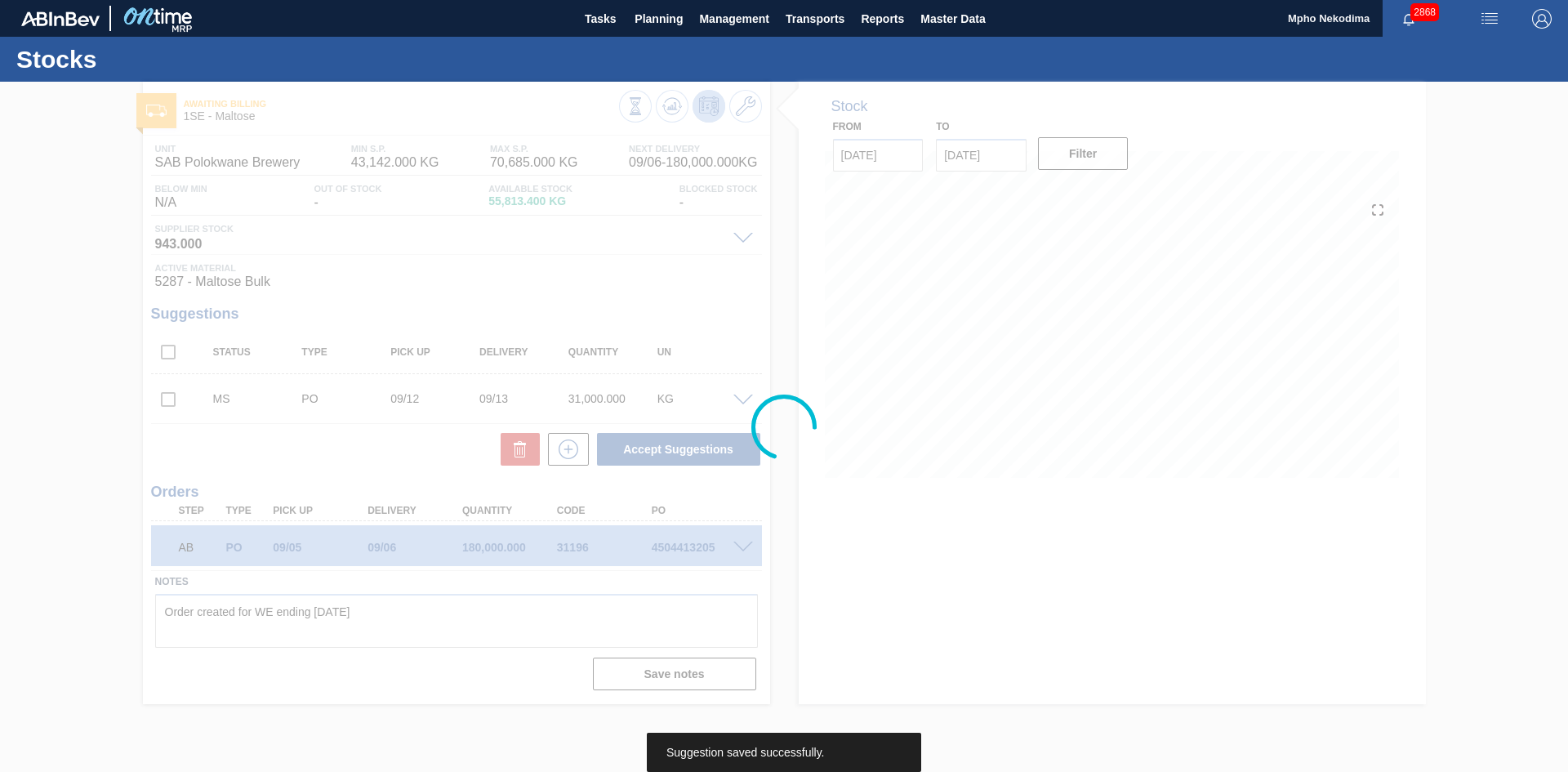
scroll to position [0, 0]
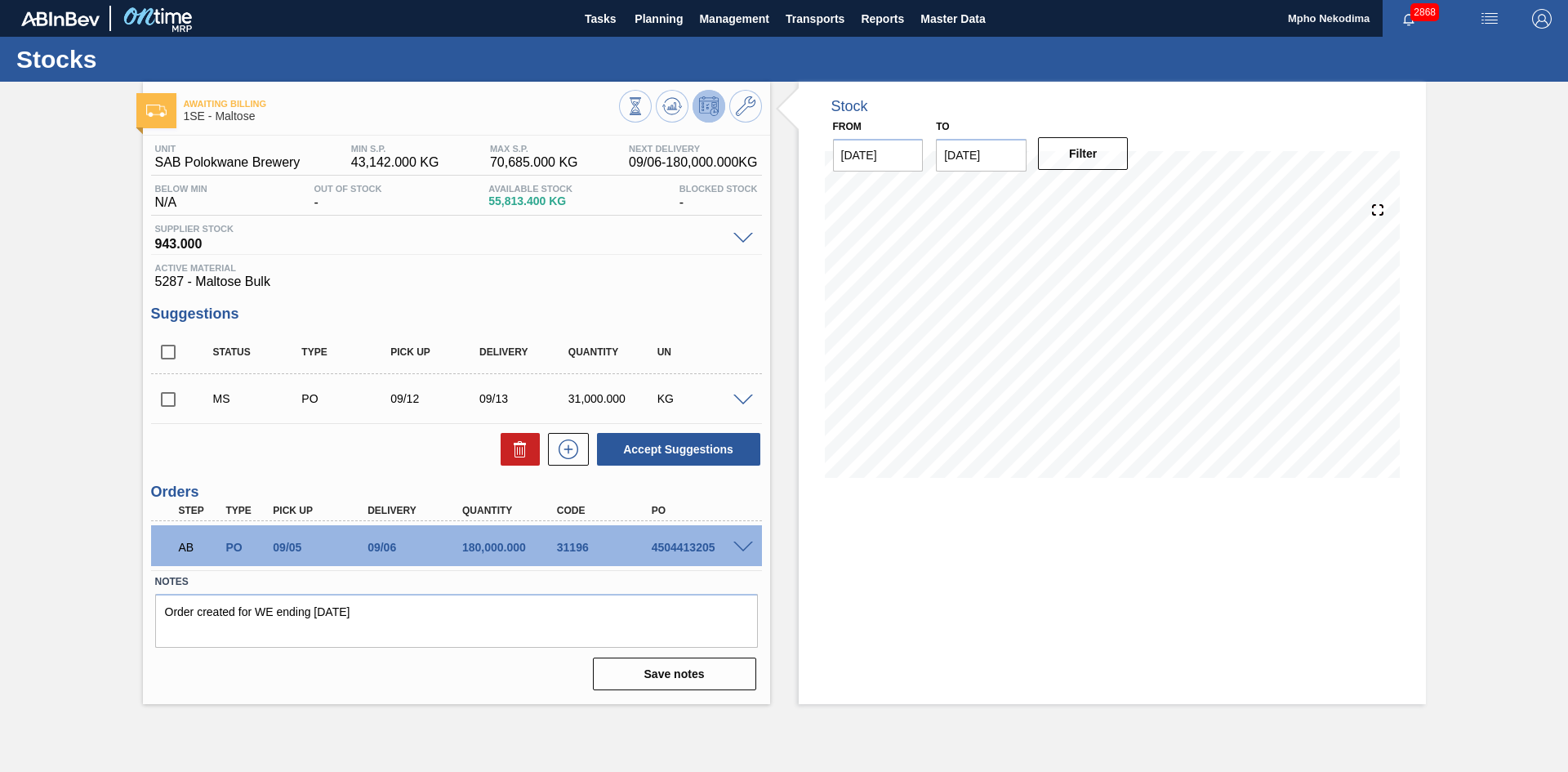
click at [167, 398] on input "checkbox" at bounding box center [168, 399] width 34 height 34
click at [676, 449] on button "Accept Suggestions" at bounding box center [678, 449] width 163 height 32
checkbox input "false"
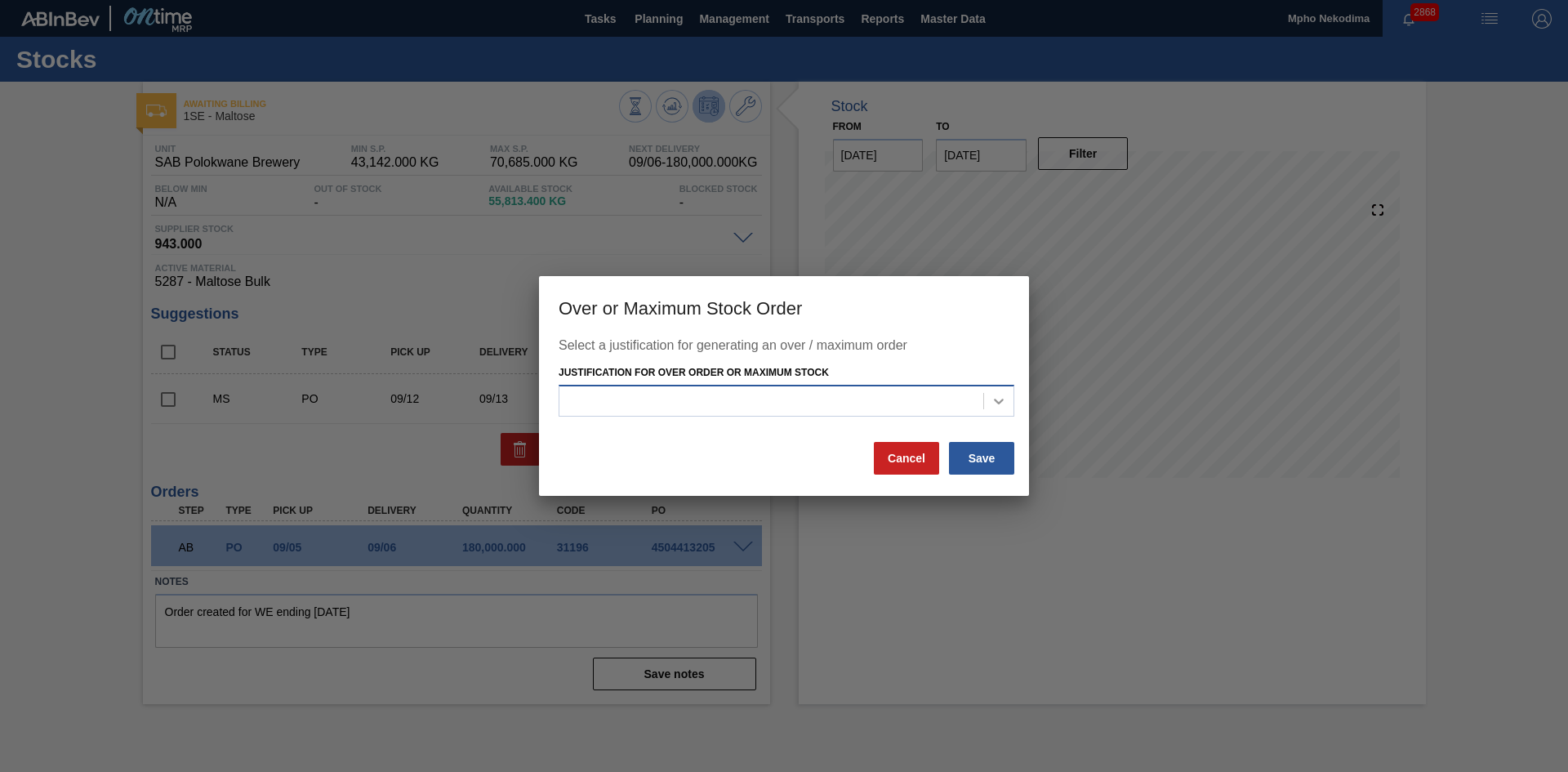
click at [994, 399] on icon at bounding box center [998, 400] width 17 height 17
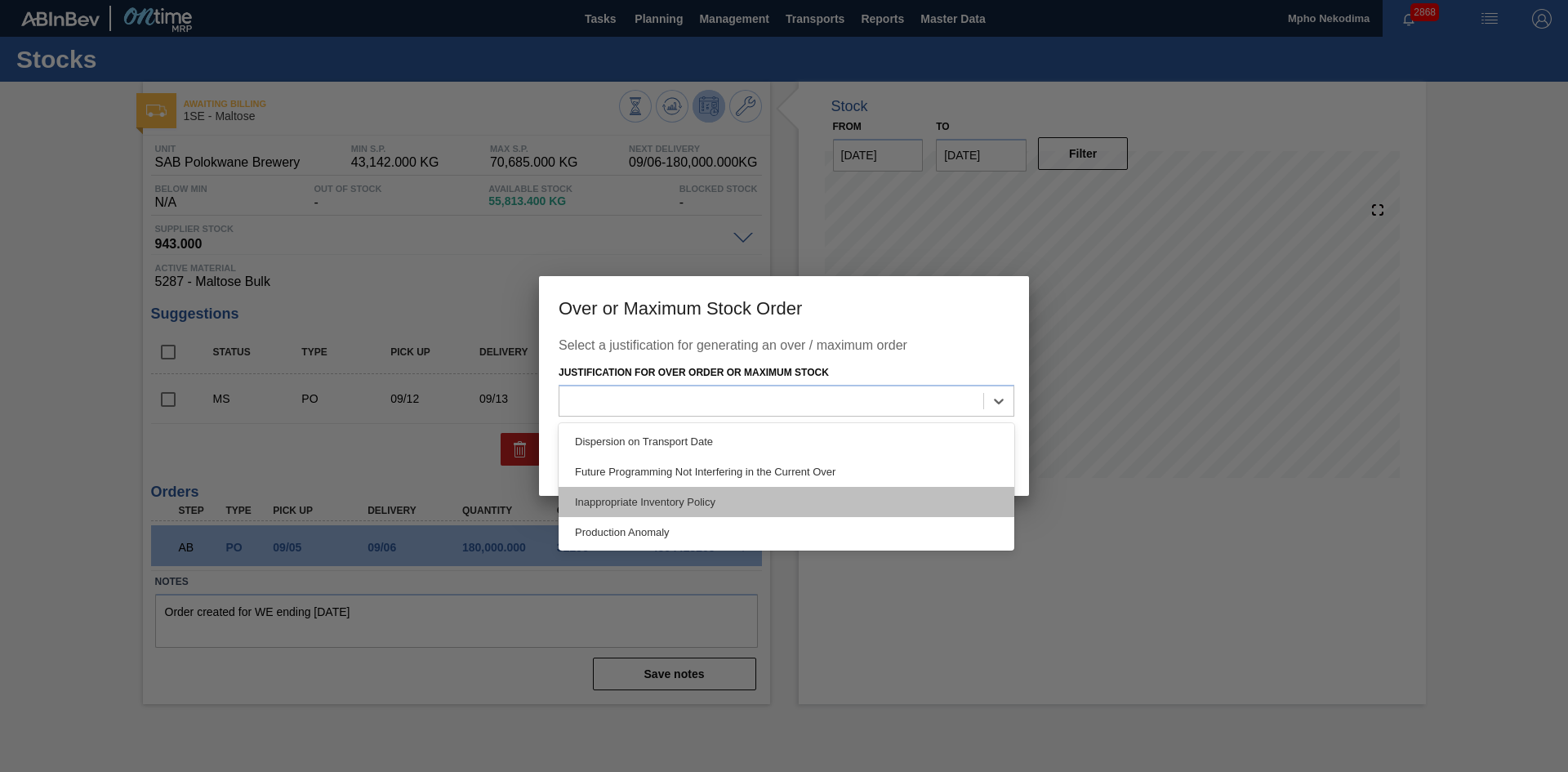
click at [717, 504] on div "Inappropriate Inventory Policy" at bounding box center [786, 502] width 455 height 31
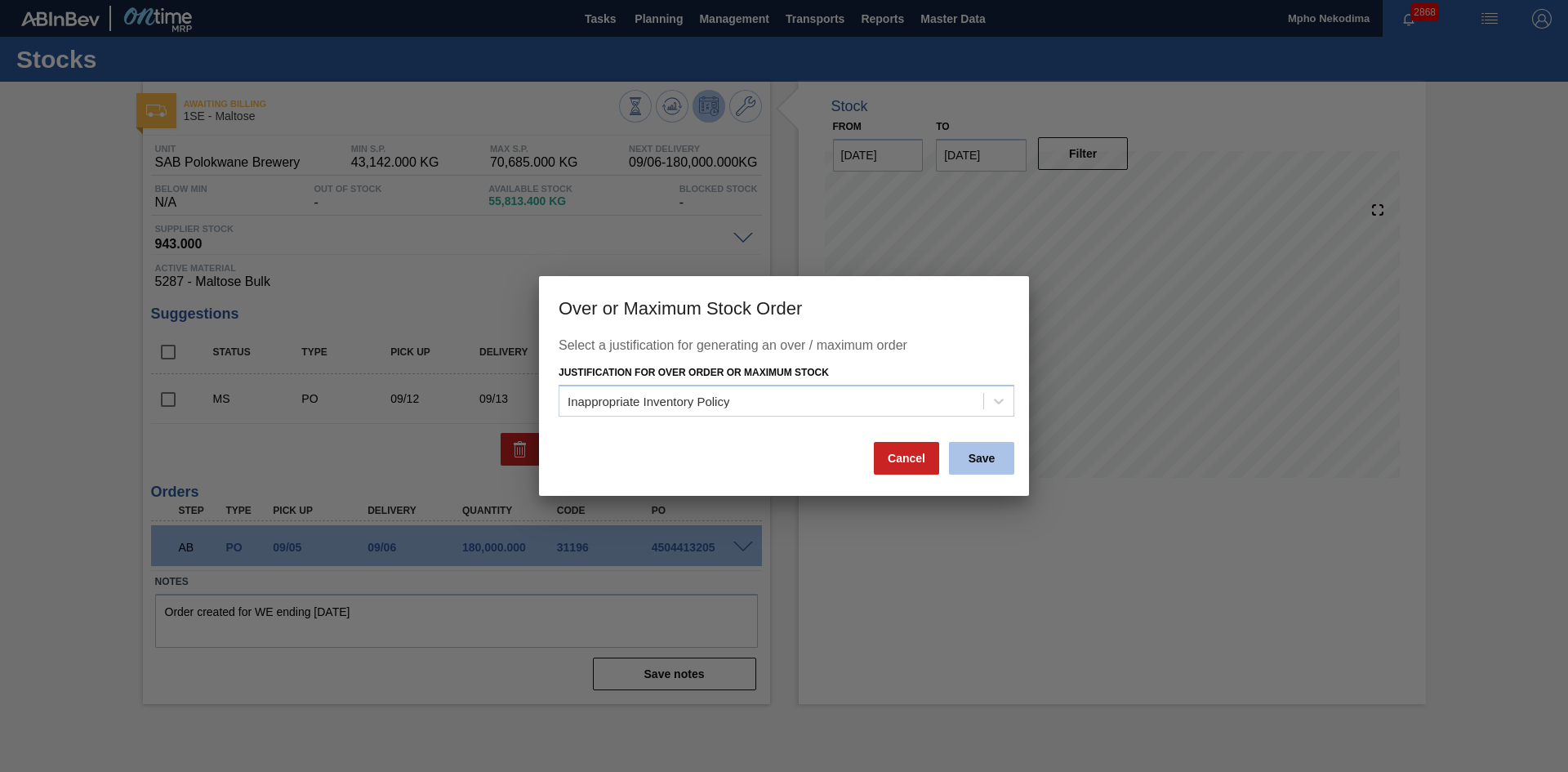
click at [975, 459] on button "Save" at bounding box center [982, 458] width 66 height 32
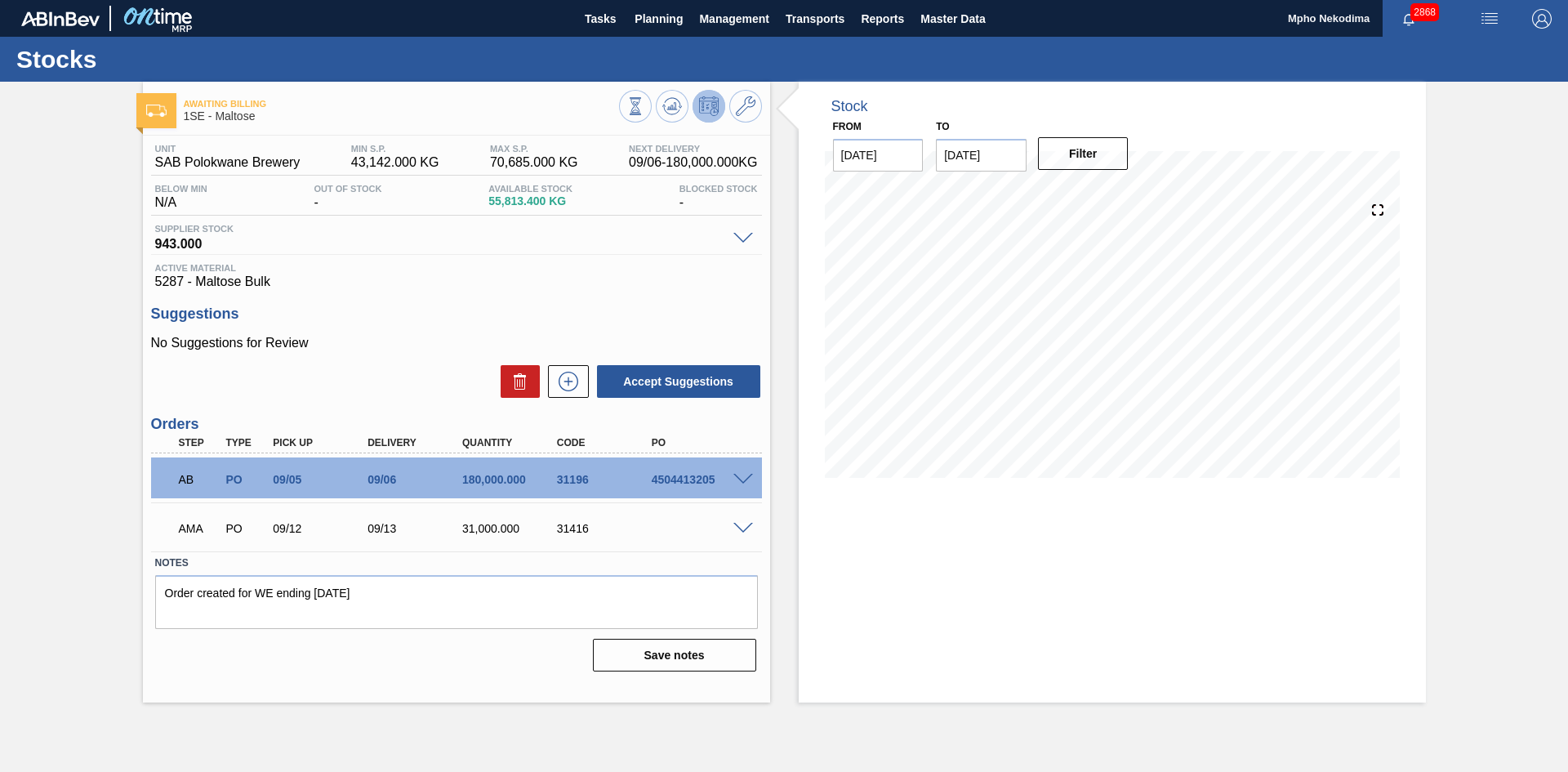
click at [743, 530] on span at bounding box center [743, 529] width 19 height 12
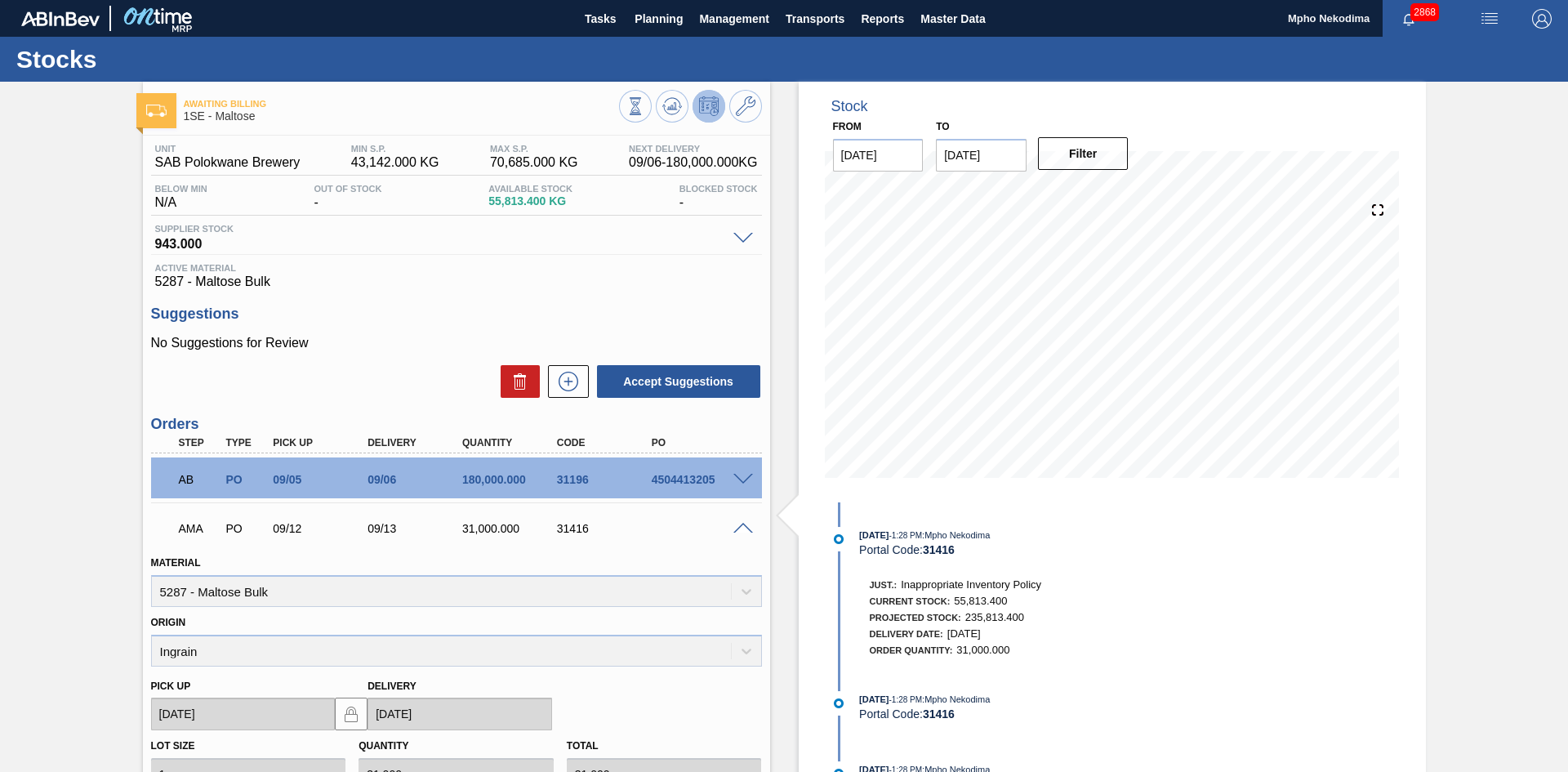
click at [31, 355] on div "Awaiting Billing 1SE - Maltose Unit SAB Polokwane Brewery MIN S.P. 43,142.000 K…" at bounding box center [784, 581] width 1568 height 1000
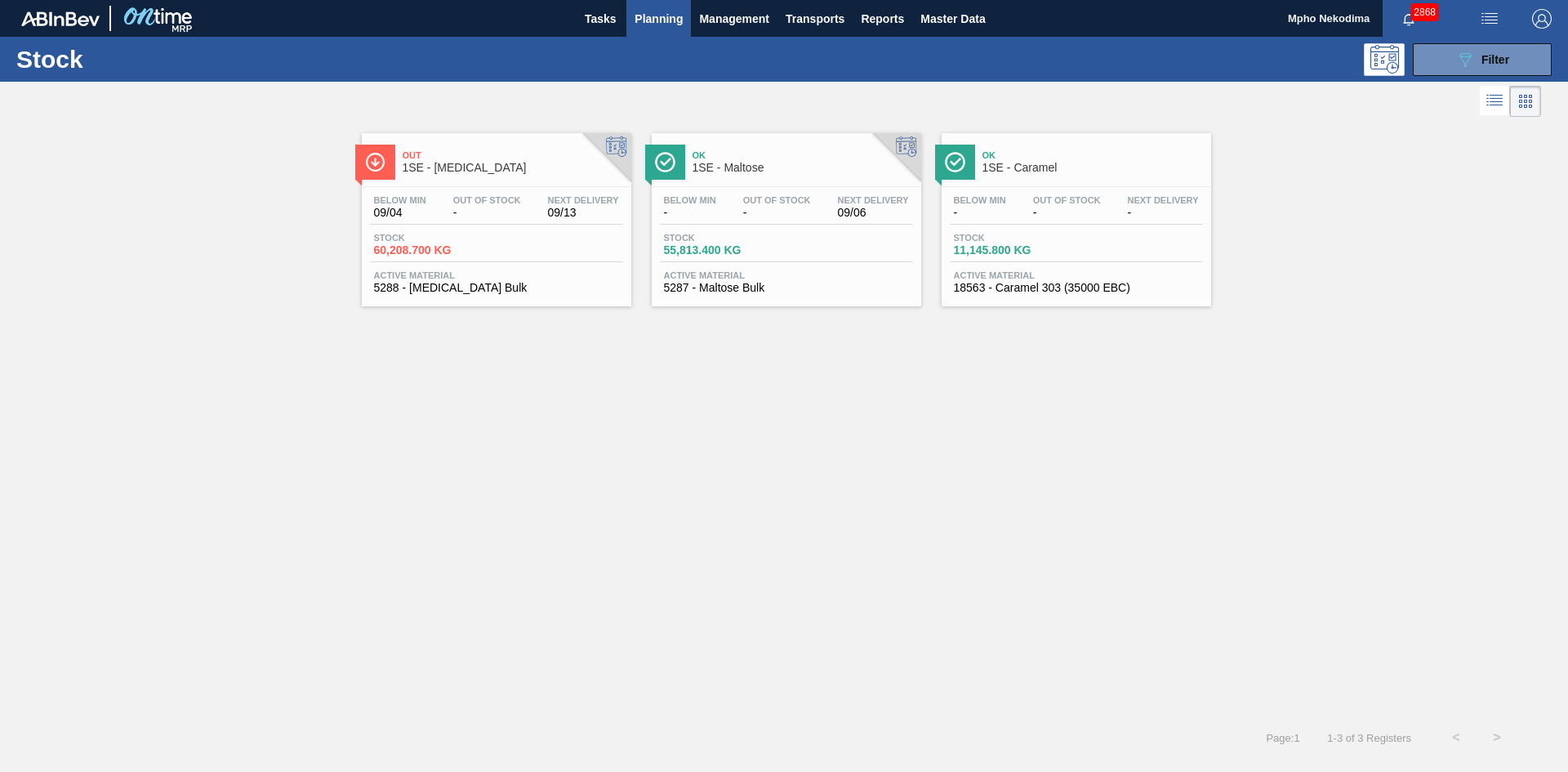
click at [979, 286] on span "18563 - Caramel 303 (35000 EBC)" at bounding box center [1076, 288] width 245 height 12
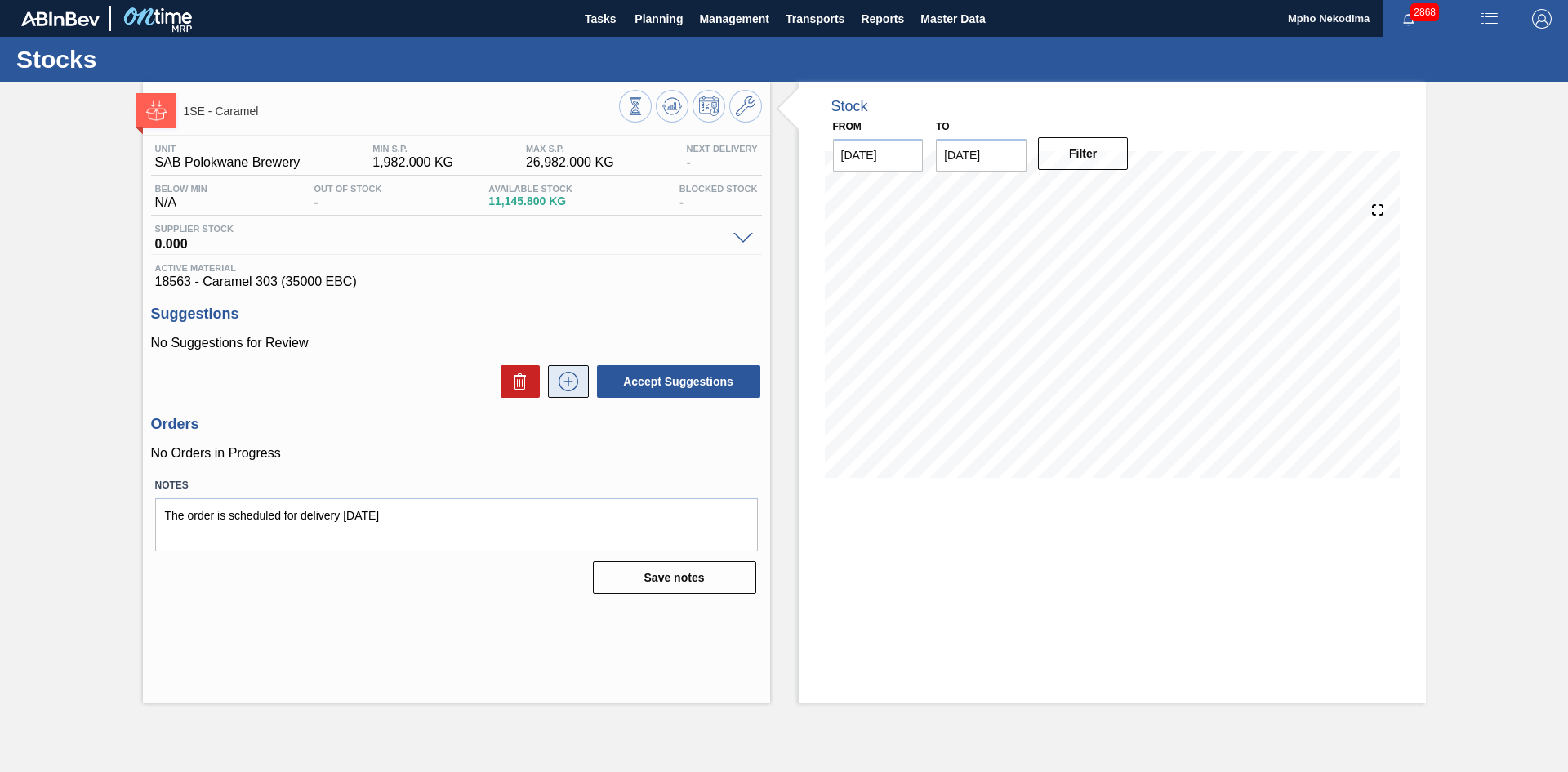
click at [568, 380] on icon at bounding box center [567, 382] width 1 height 9
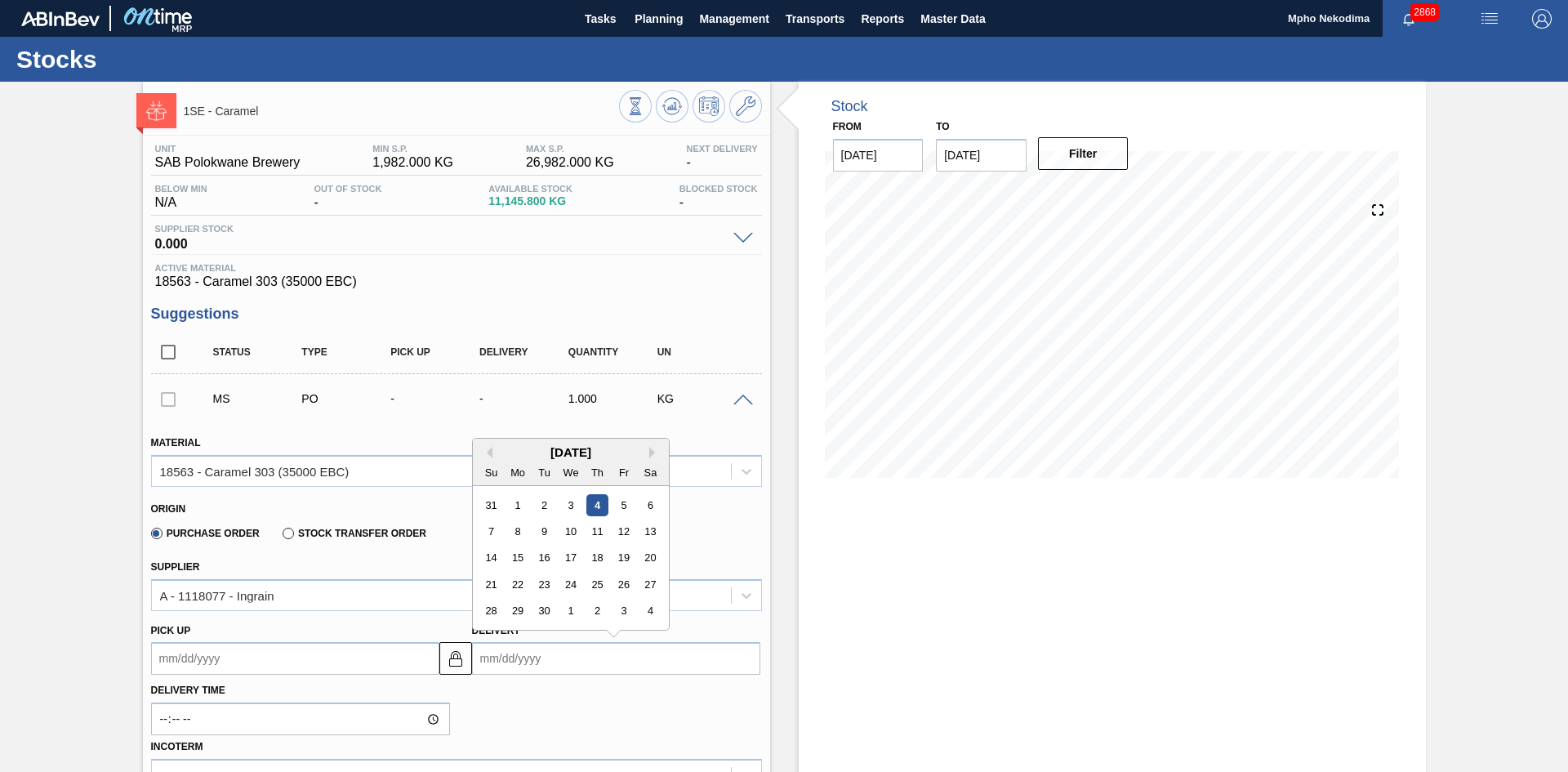
click at [498, 659] on input "Delivery" at bounding box center [616, 657] width 288 height 32
click at [650, 530] on div "13" at bounding box center [649, 531] width 22 height 22
type up3240648413 "[DATE]"
type input "[DATE]"
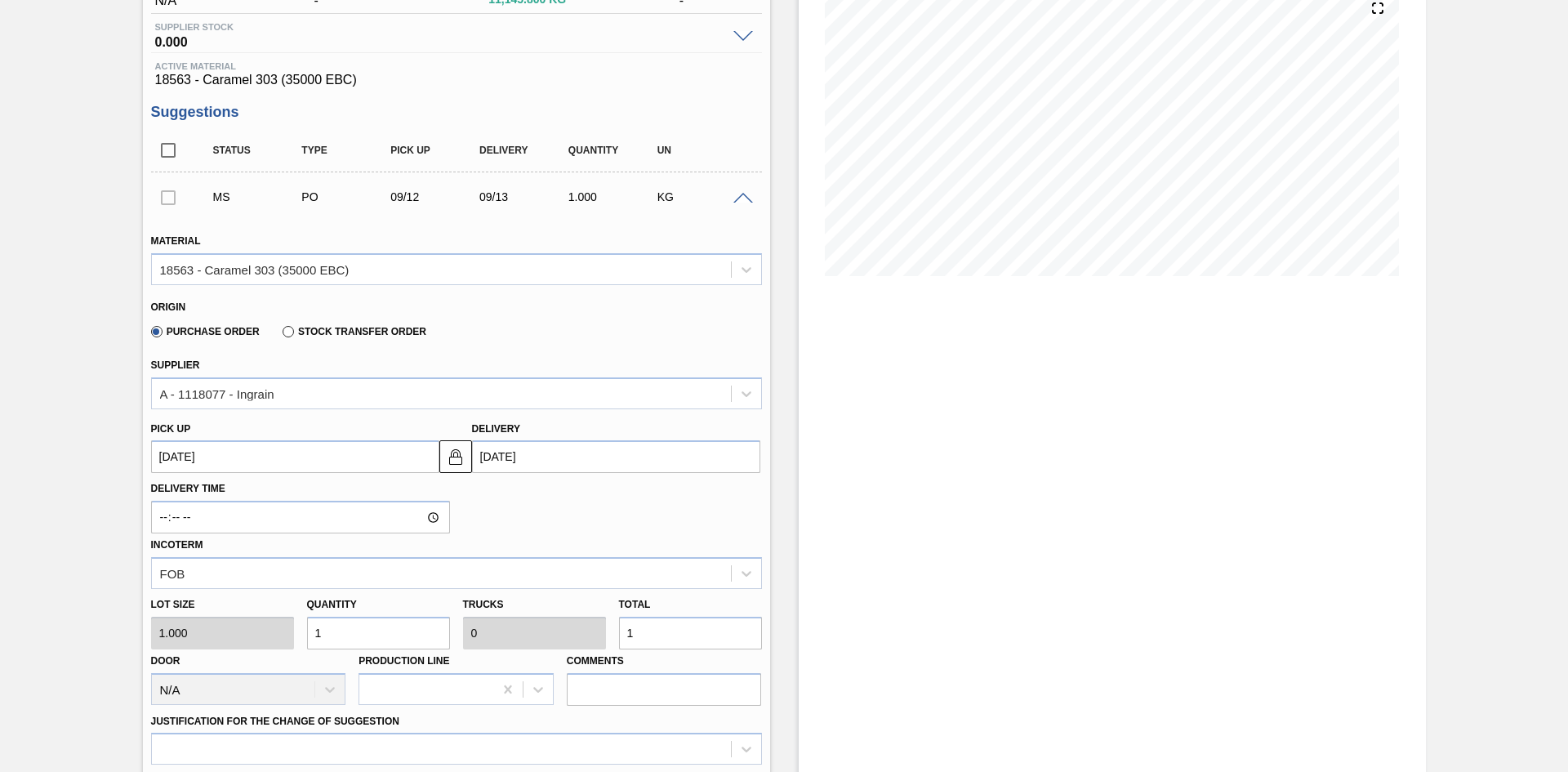
scroll to position [211, 0]
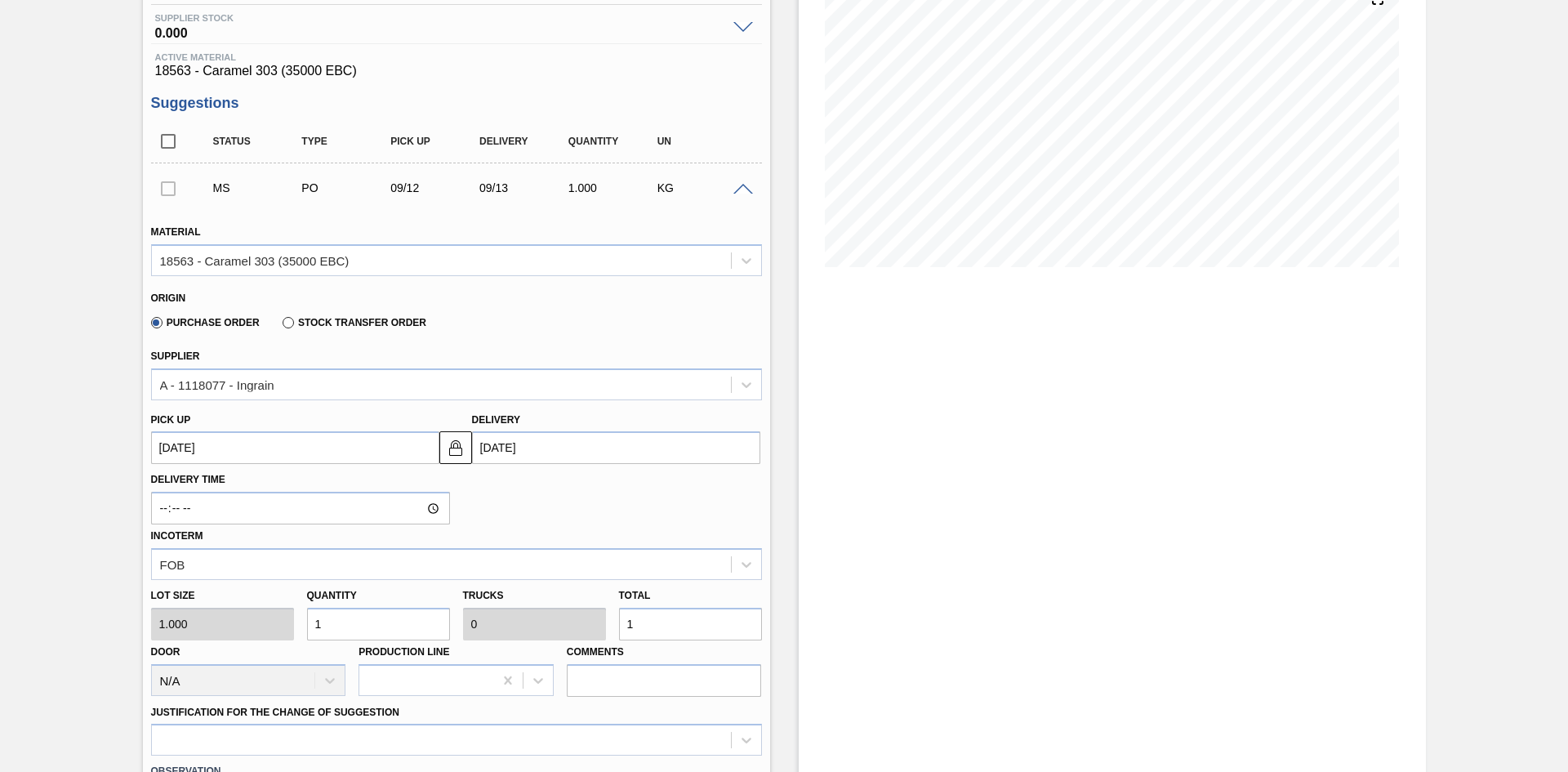
click at [267, 628] on div "Lot size 1.000 Quantity 1 Trucks 0 Total 1 Door N/A Production Line Comments" at bounding box center [456, 638] width 624 height 117
type input "10"
type input "0.001"
type input "10"
type input "100"
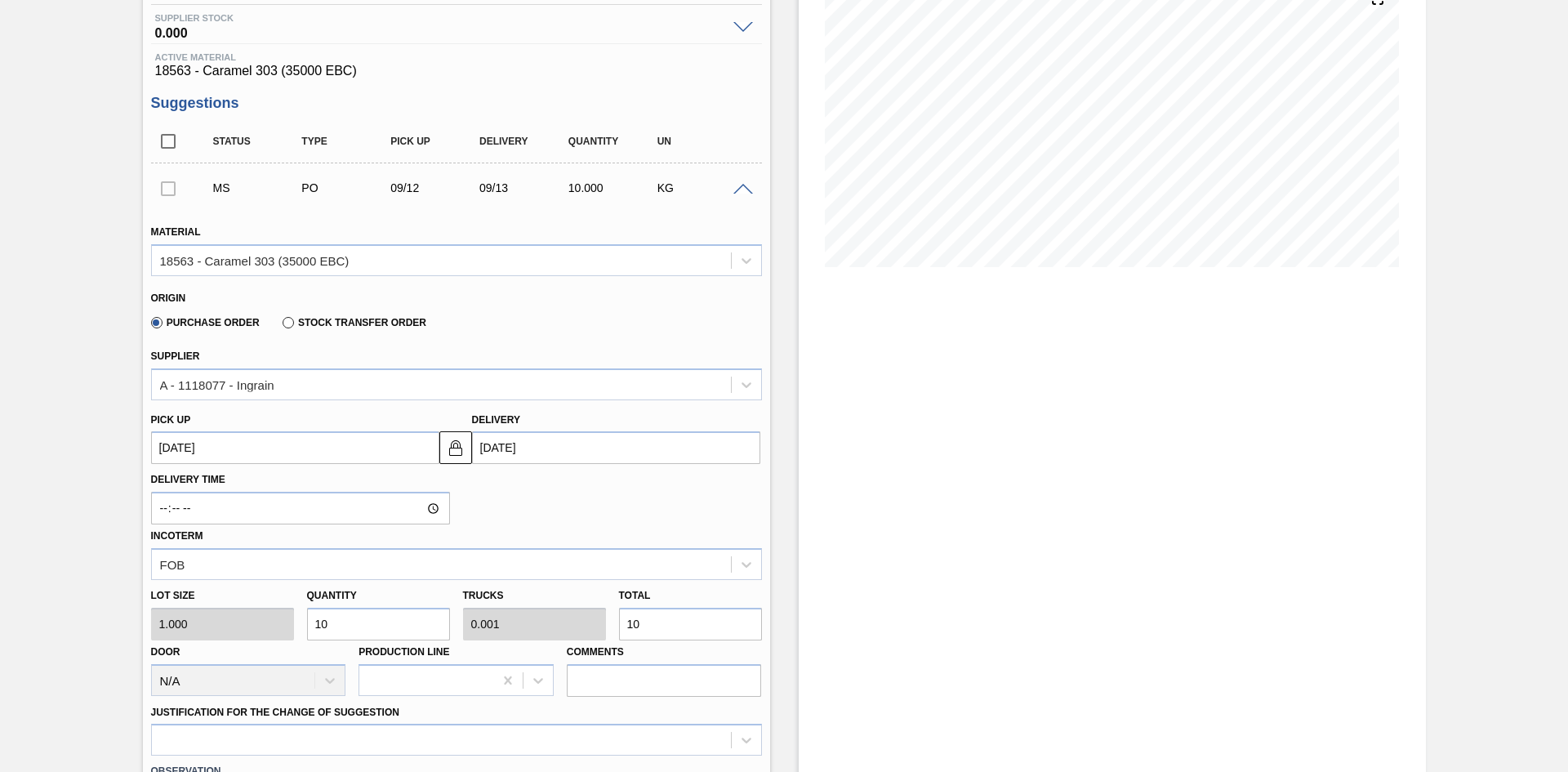
type input "0.01"
type input "100"
type input "1,000"
type input "0.1"
type input "1,000"
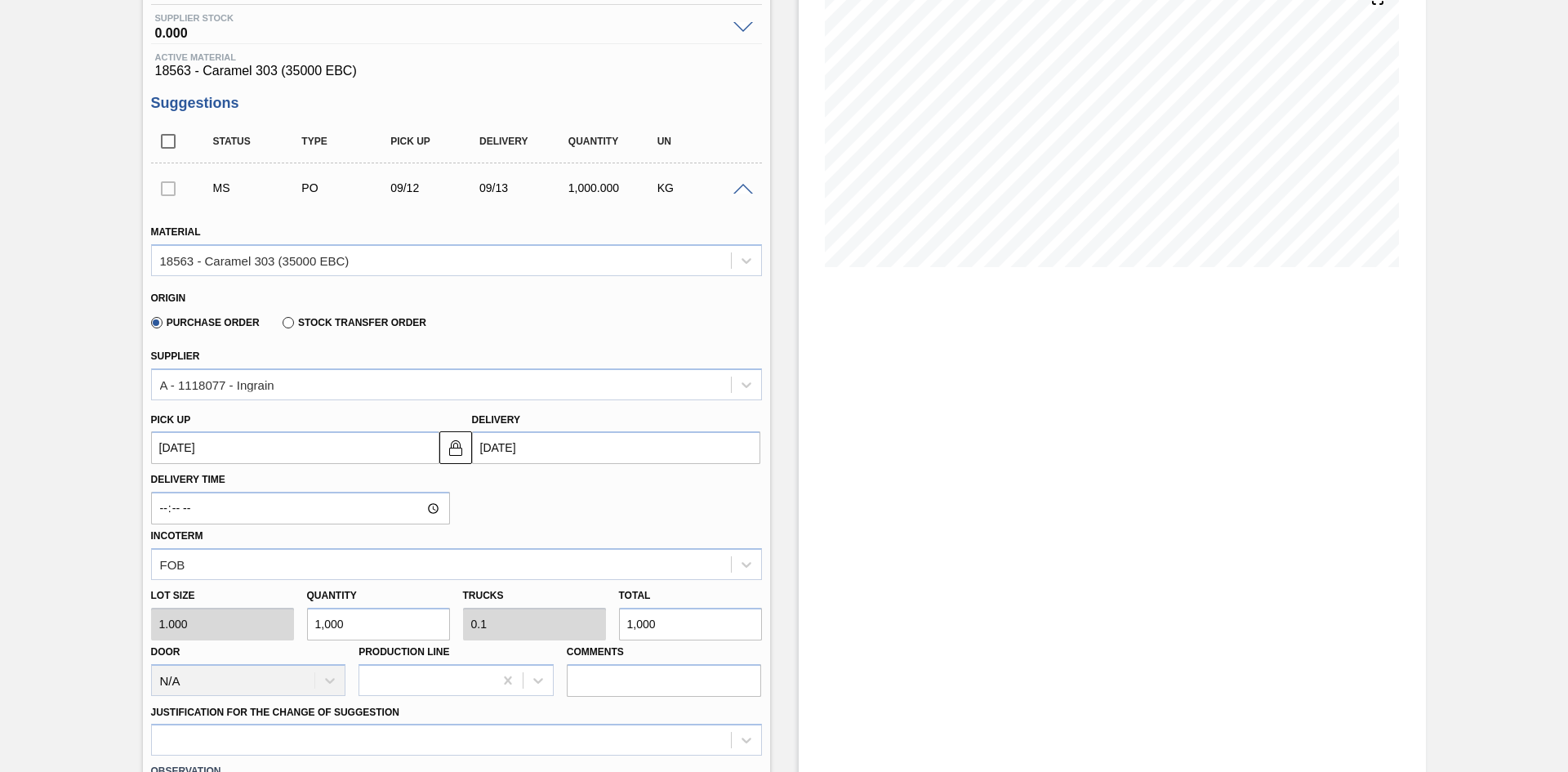
type input "10,000"
type input "1"
type input "10,000"
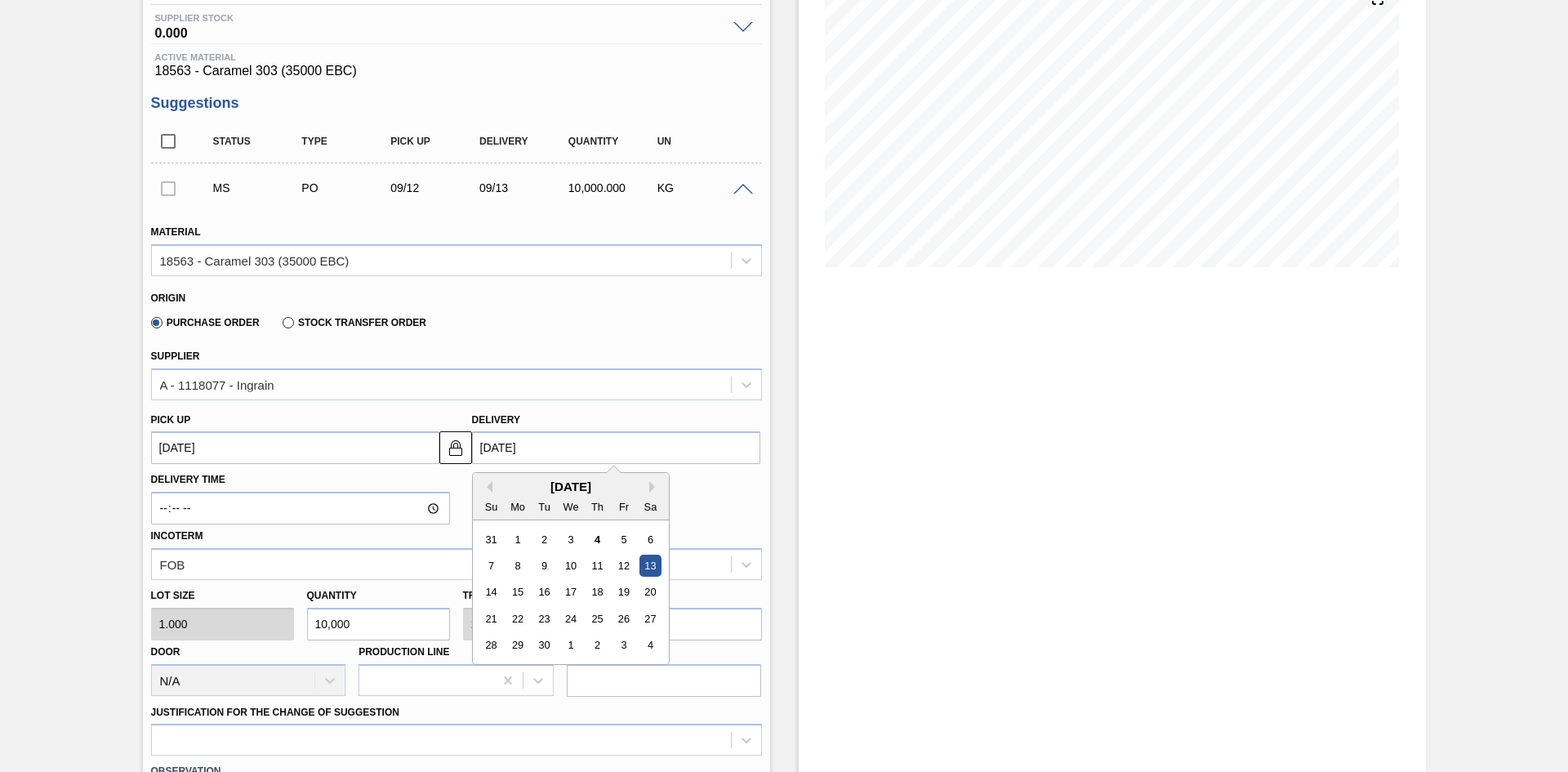
click at [491, 443] on input "[DATE]" at bounding box center [616, 447] width 288 height 32
click at [543, 594] on div "16" at bounding box center [543, 592] width 22 height 22
type up3240648413 "[DATE]"
type input "[DATE]"
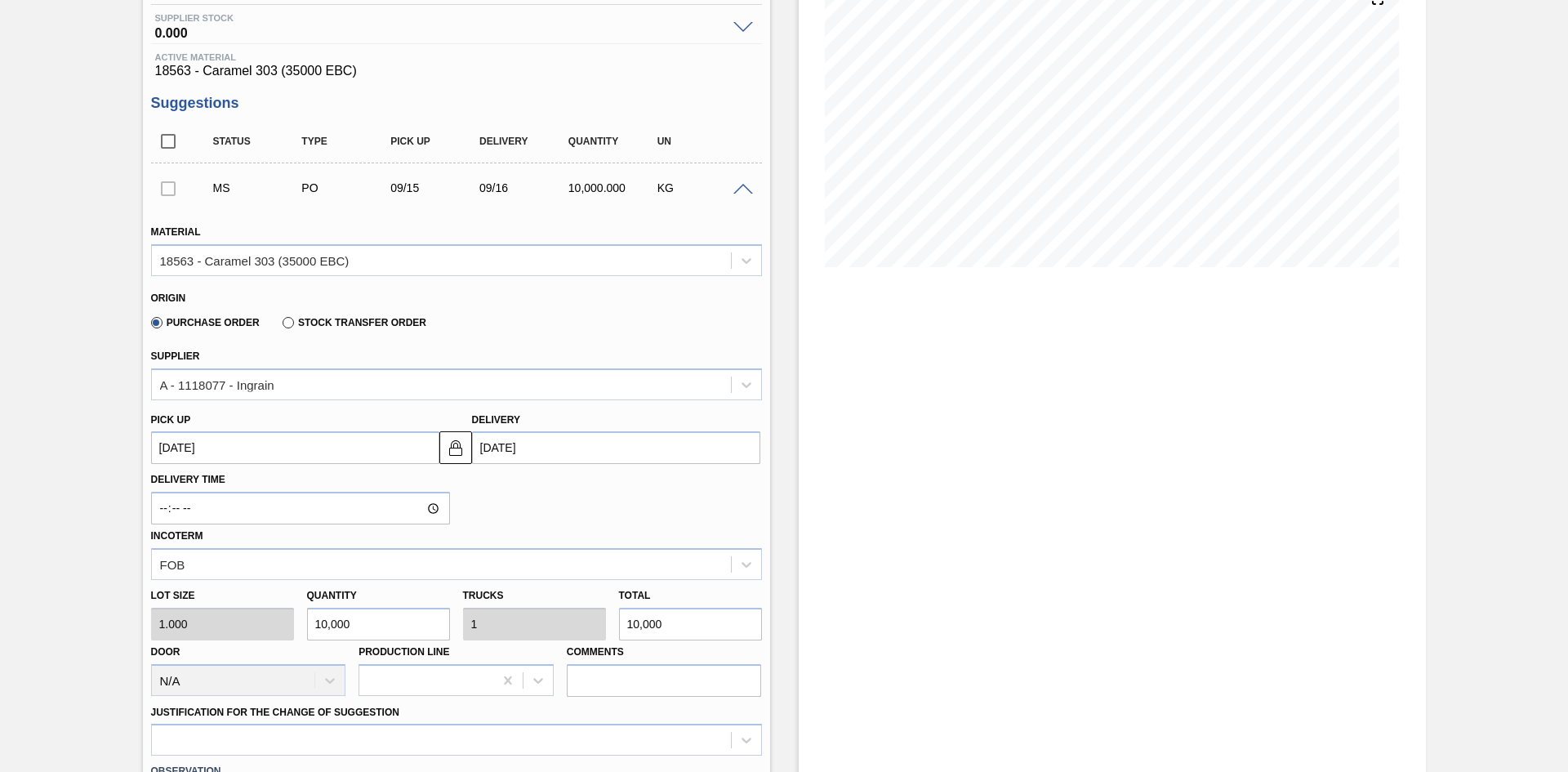
click at [554, 488] on div "Delivery Time Incoterm FOB" at bounding box center [456, 522] width 624 height 116
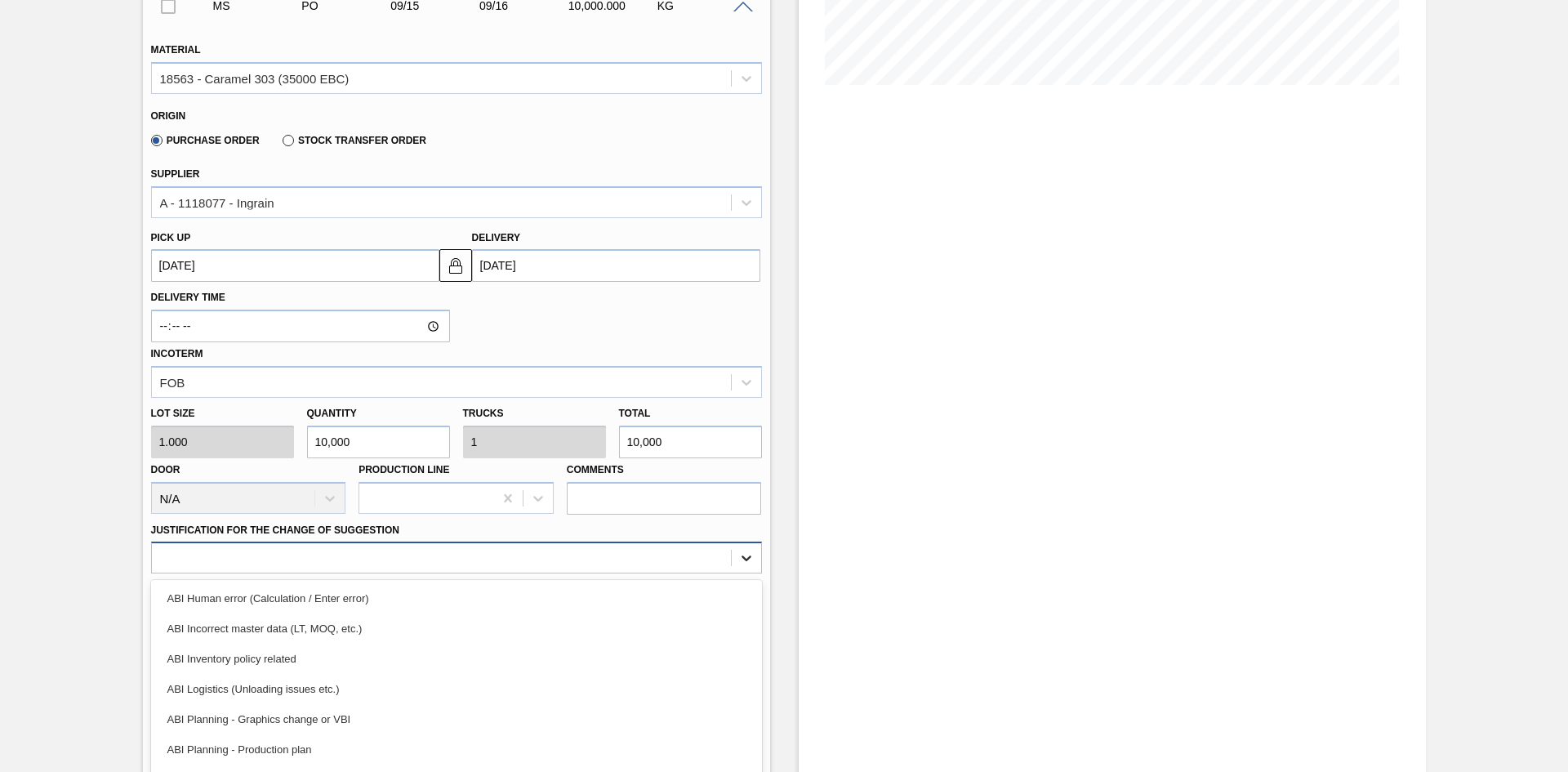
scroll to position [453, 0]
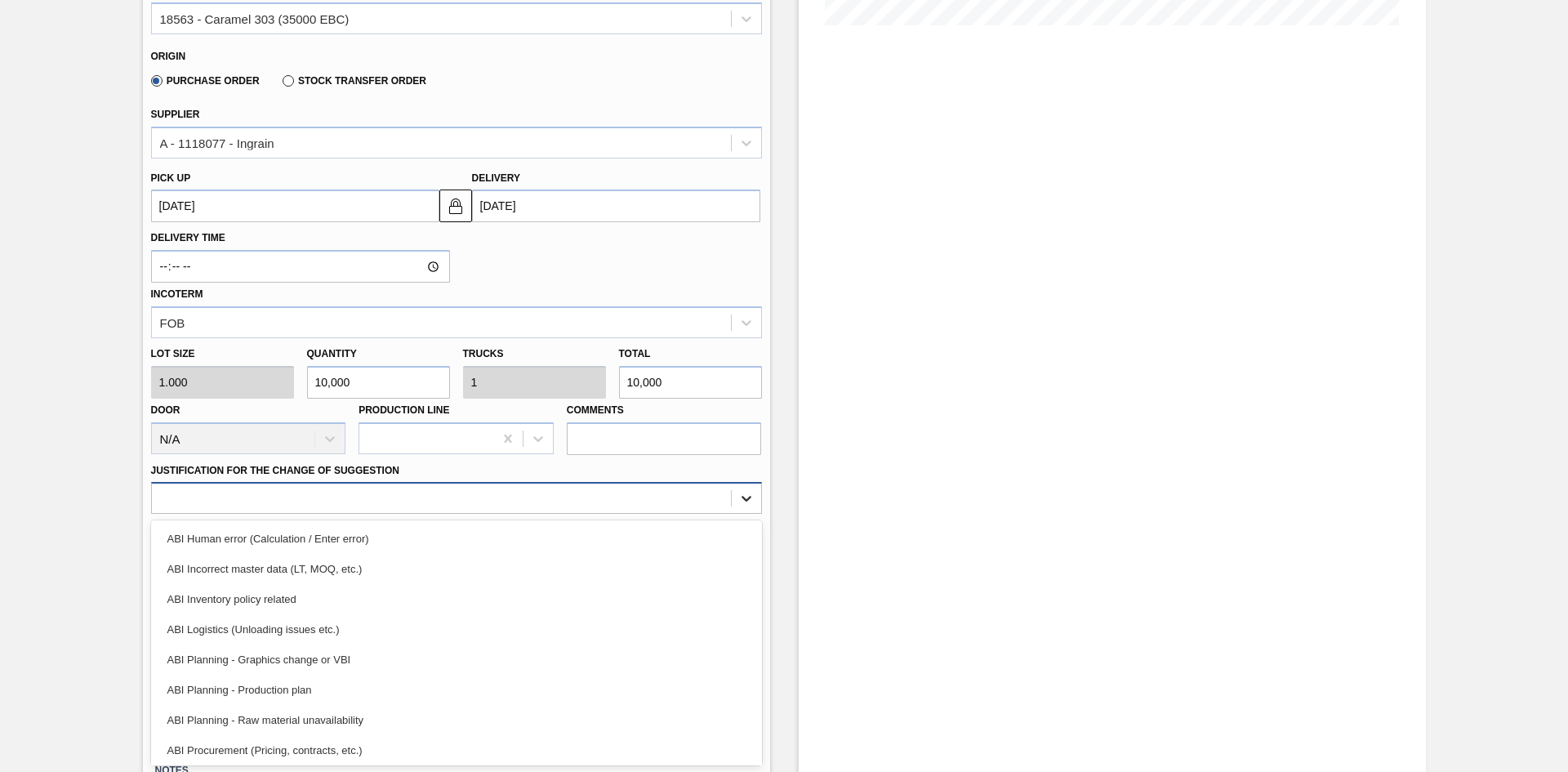
click at [730, 514] on div "option ABI Incorrect master data (LT, MOQ, etc.) focused, 2 of 18. 18 results a…" at bounding box center [456, 497] width 611 height 31
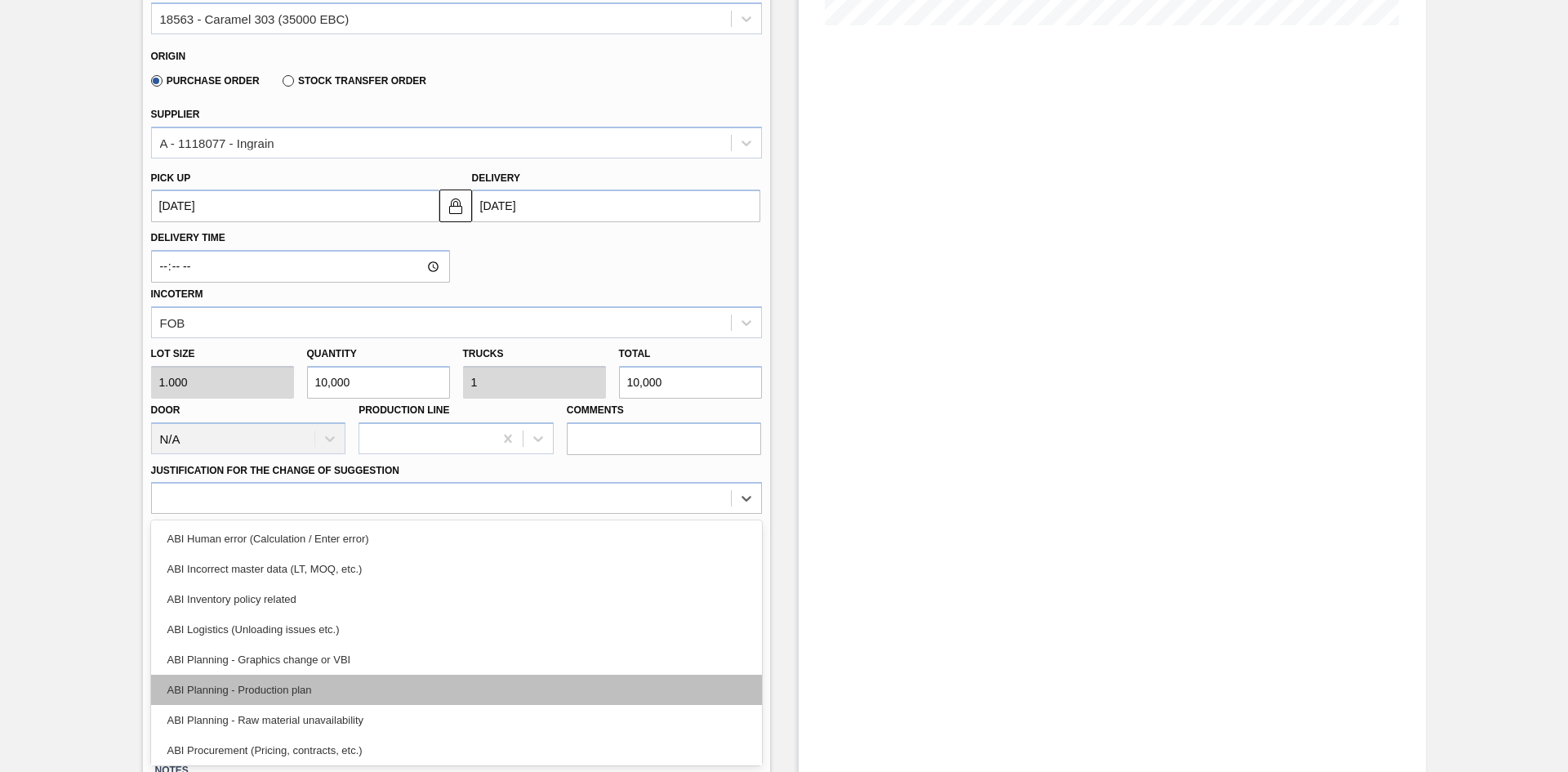
click at [381, 676] on div "ABI Planning - Production plan" at bounding box center [456, 690] width 611 height 31
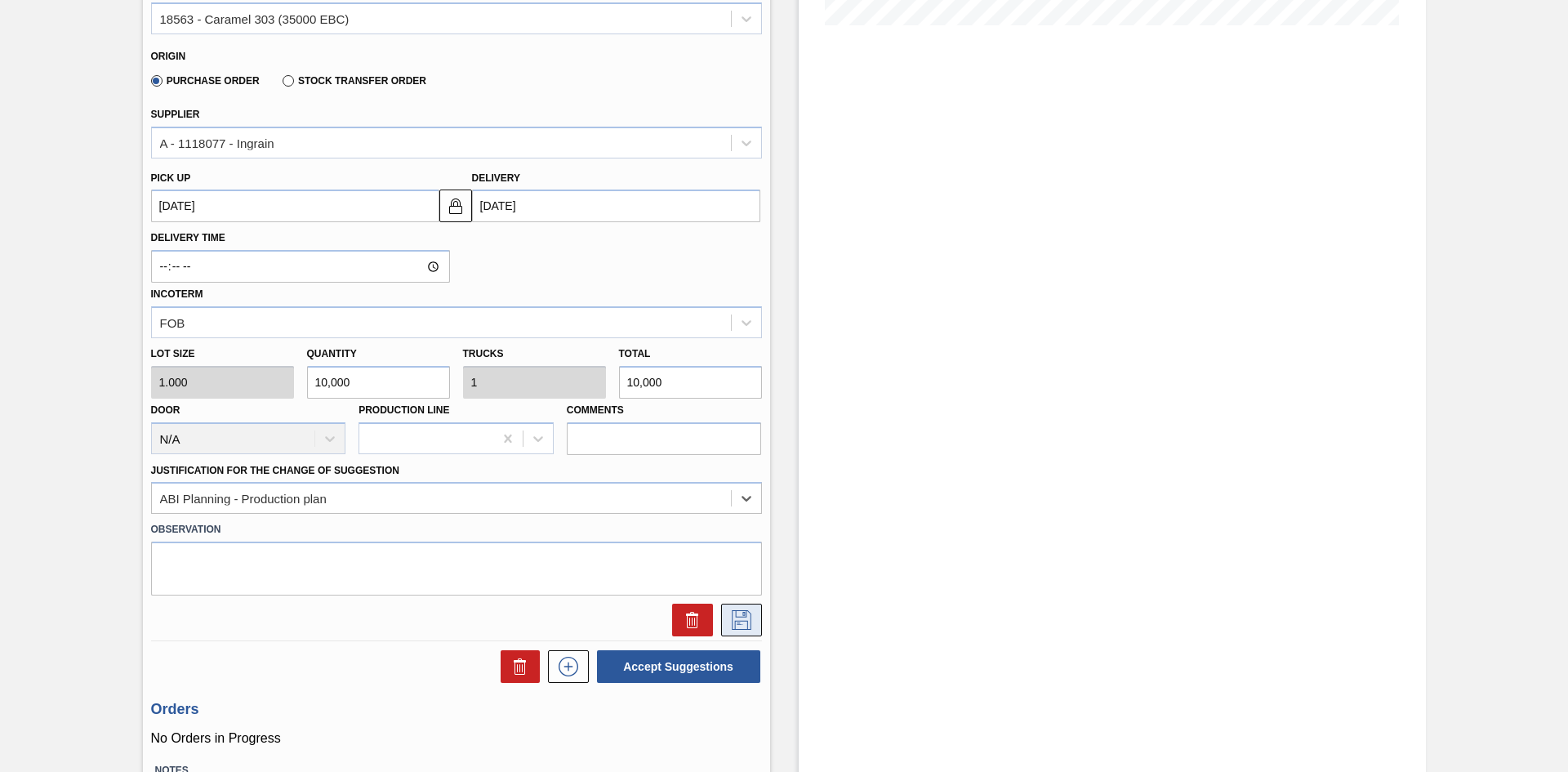
click at [745, 622] on icon at bounding box center [742, 620] width 26 height 19
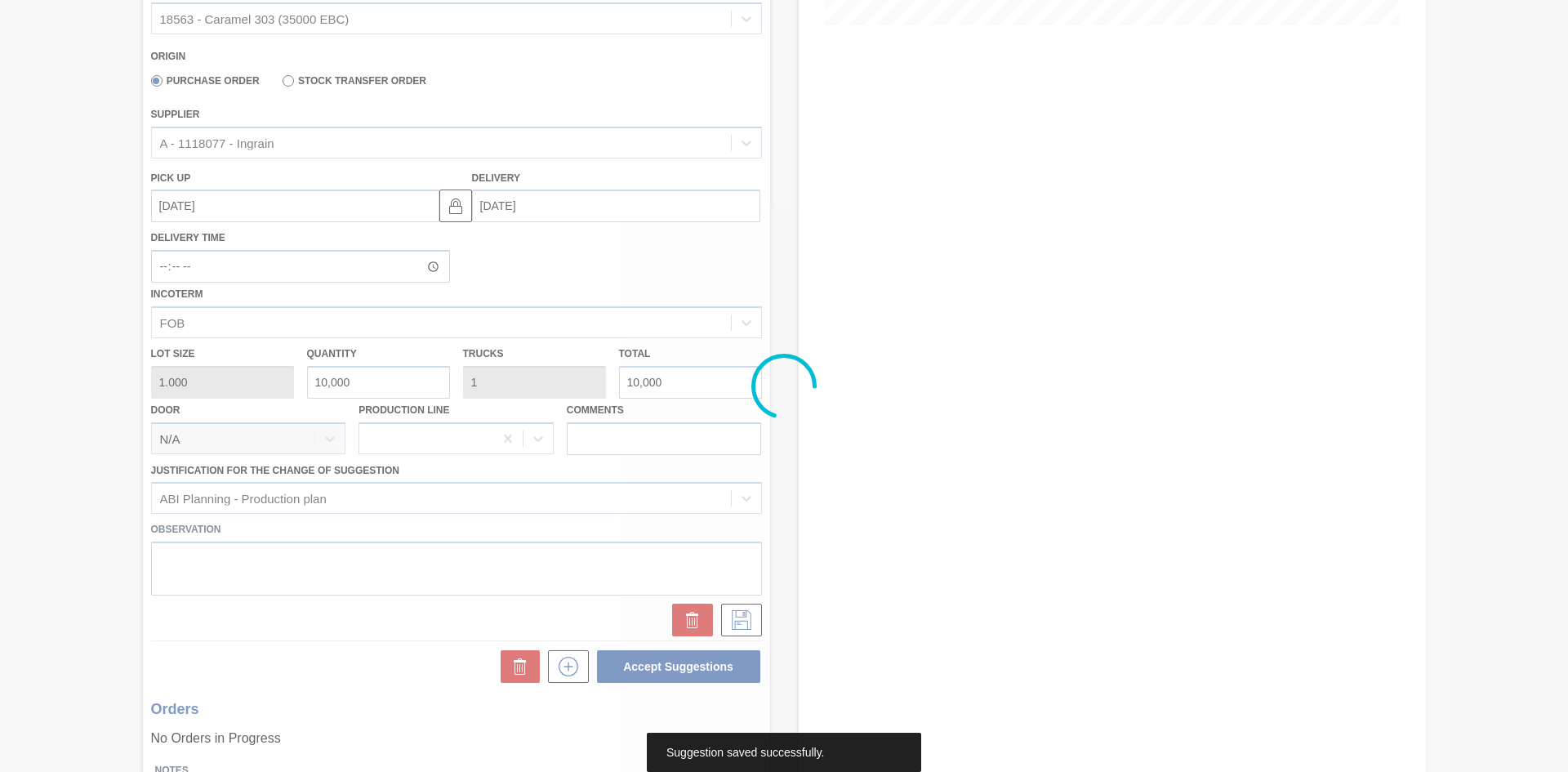
scroll to position [0, 0]
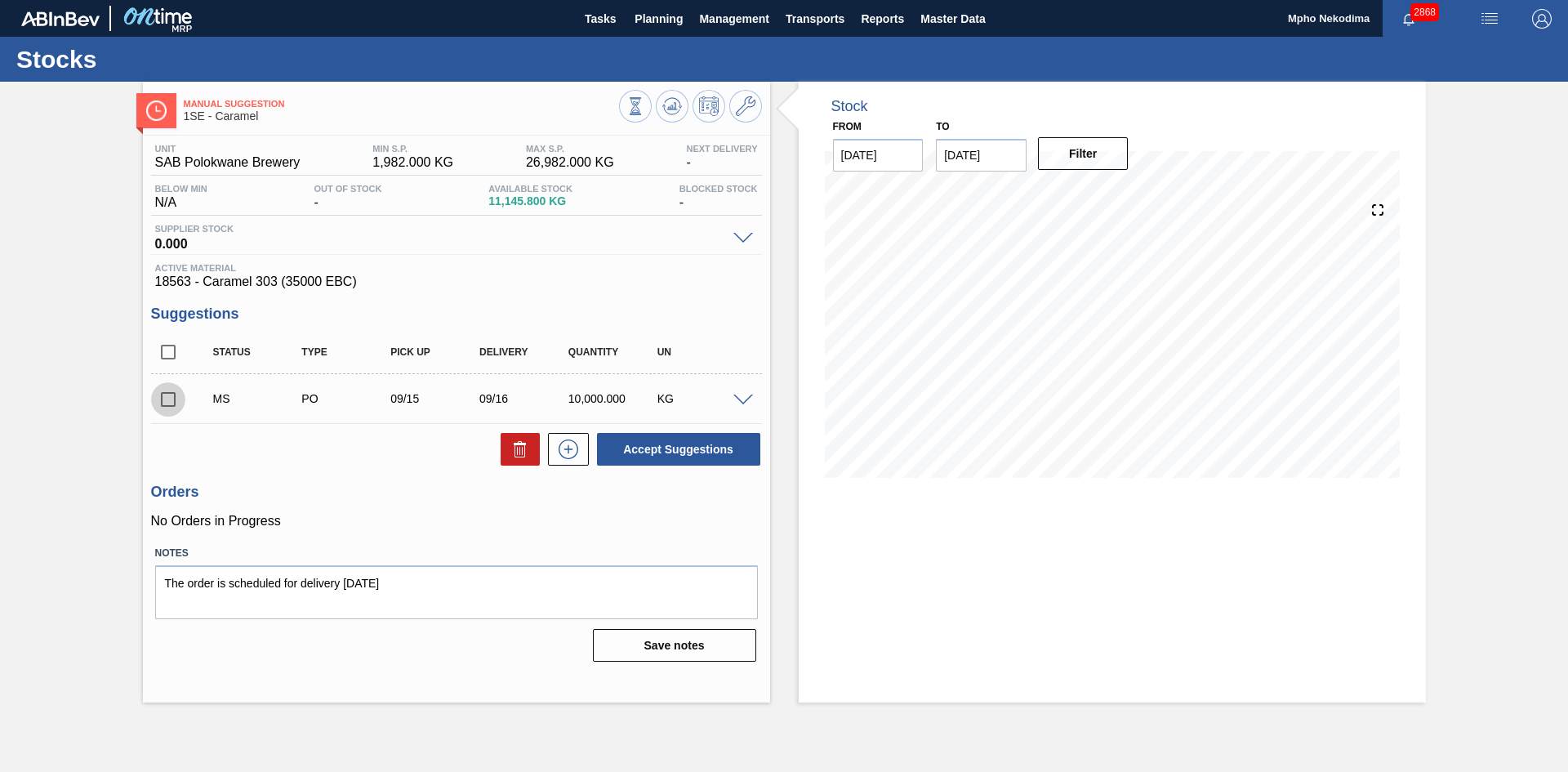
click at [178, 402] on input "checkbox" at bounding box center [168, 399] width 34 height 34
click at [664, 449] on button "Accept Suggestions" at bounding box center [678, 449] width 163 height 32
checkbox input "false"
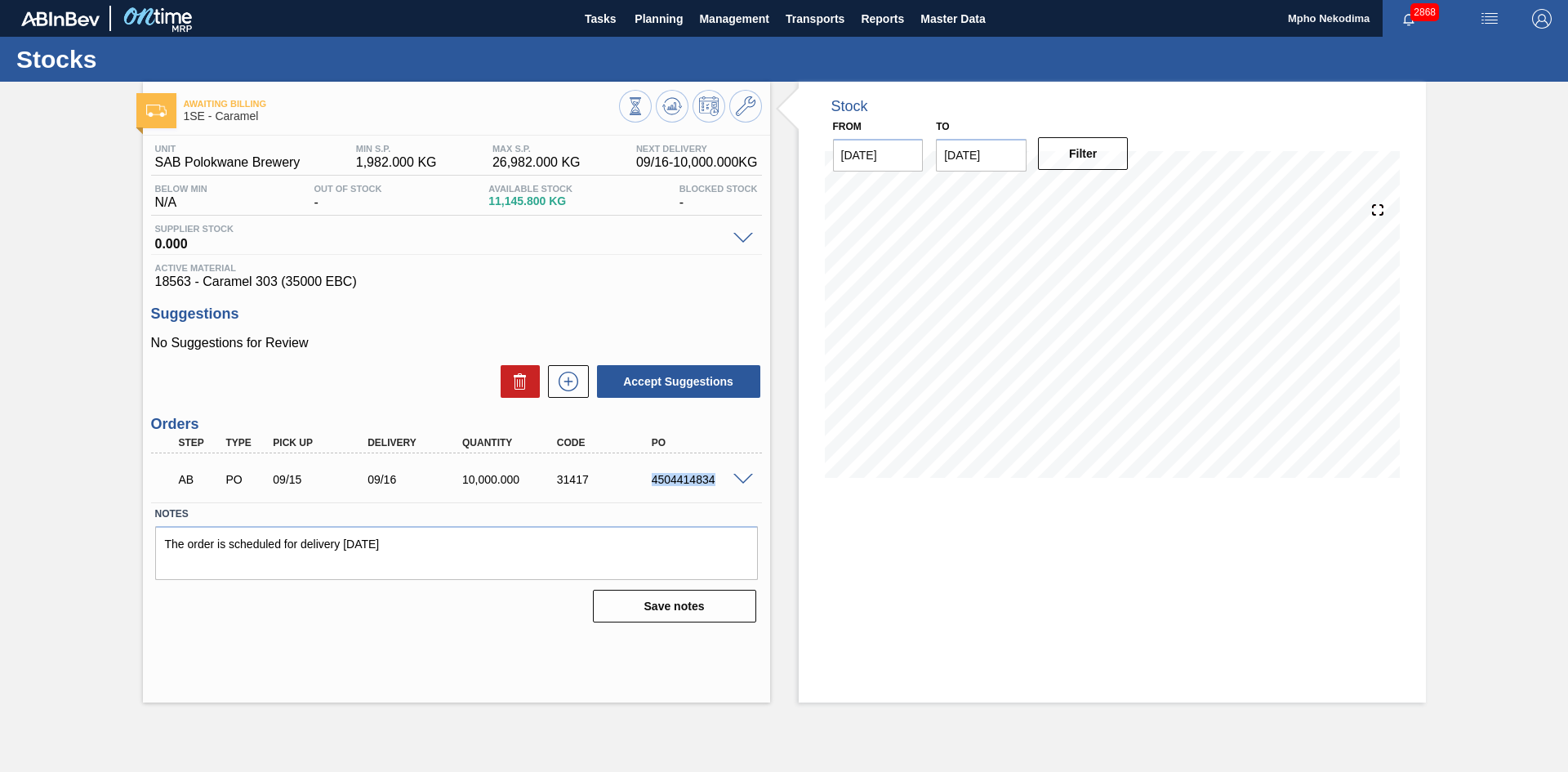
drag, startPoint x: 652, startPoint y: 479, endPoint x: 726, endPoint y: 479, distance: 74.0
click at [726, 479] on div "4504414834" at bounding box center [700, 479] width 106 height 13
copy div "4504414834"
click at [599, 285] on span "18563 - Caramel 303 (35000 EBC)" at bounding box center [457, 282] width 603 height 15
drag, startPoint x: 654, startPoint y: 484, endPoint x: 715, endPoint y: 481, distance: 61.1
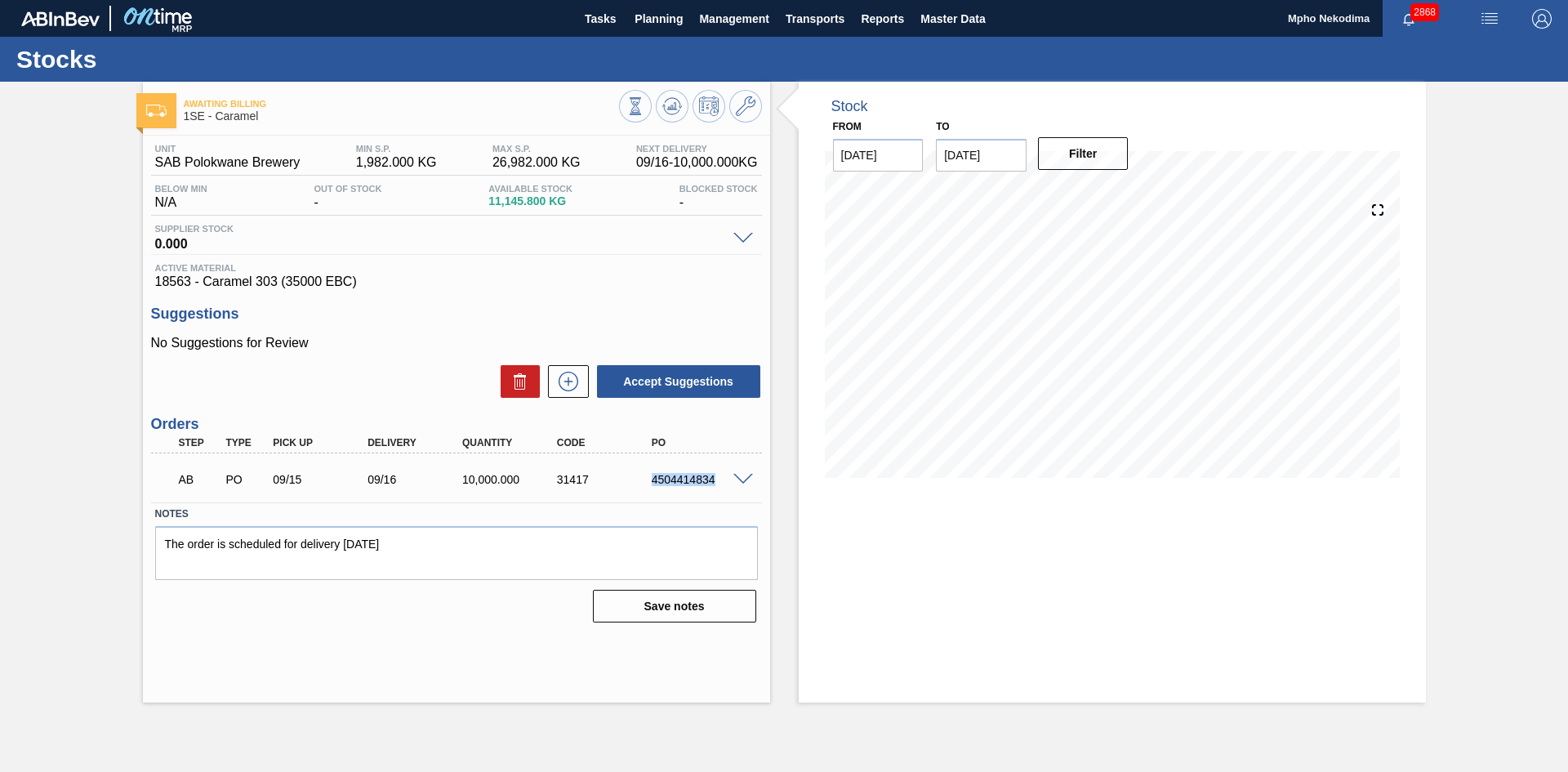
click at [715, 481] on div "4504414834" at bounding box center [700, 479] width 106 height 13
copy div "4504414834"
click at [938, 513] on div "Stock From 09/04/2025 to 09/18/2025 Filter" at bounding box center [1113, 392] width 628 height 621
click at [718, 272] on span "Active Material" at bounding box center [457, 268] width 603 height 10
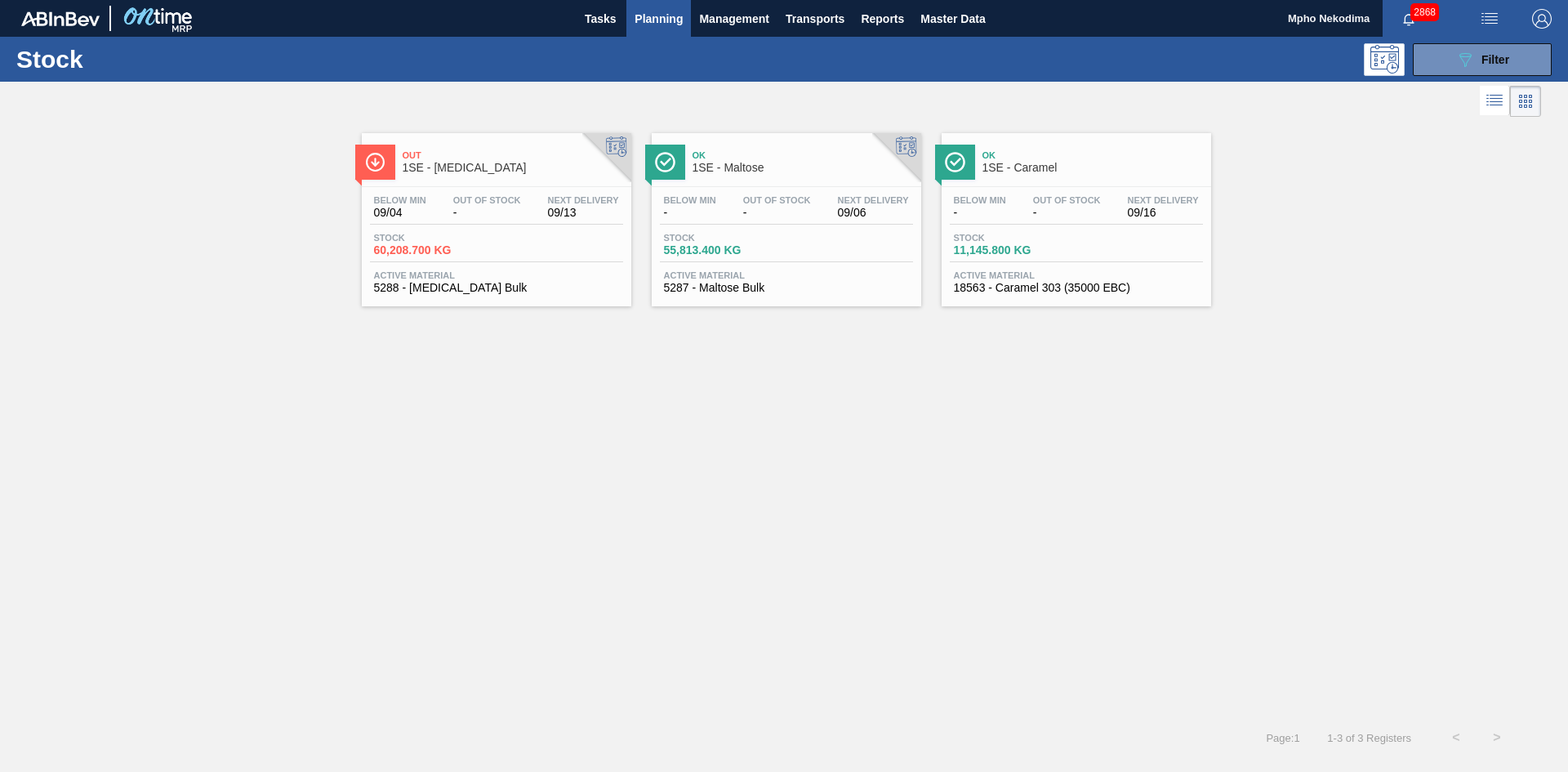
click at [710, 281] on div "Active Material 5287 - Maltose Bulk" at bounding box center [787, 282] width 253 height 24
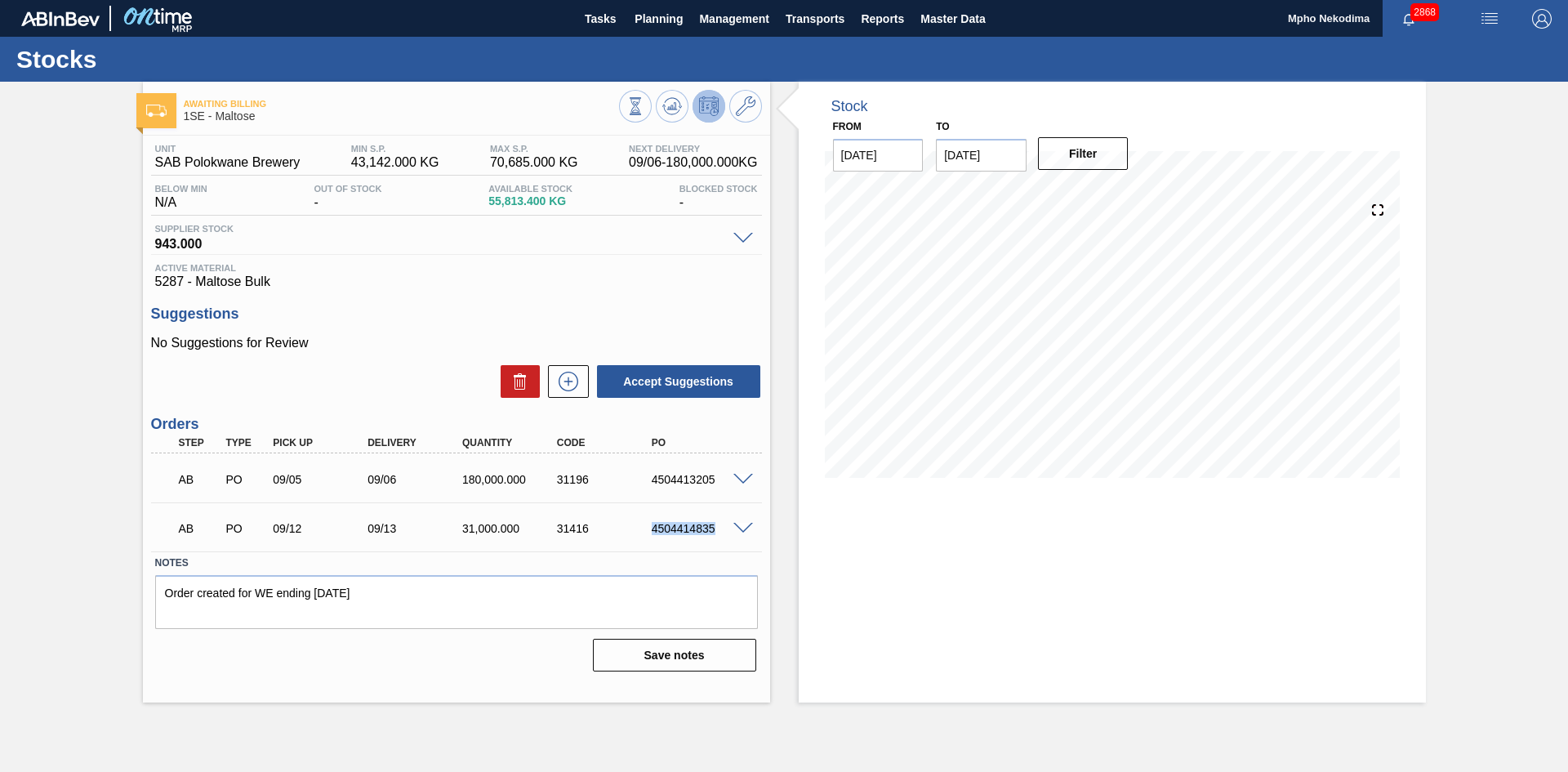
drag, startPoint x: 715, startPoint y: 530, endPoint x: 629, endPoint y: 532, distance: 86.0
click at [629, 532] on div "AB PO 09/12 09/13 31,000.000 31416 4504414835" at bounding box center [451, 526] width 567 height 32
copy div "4504414835"
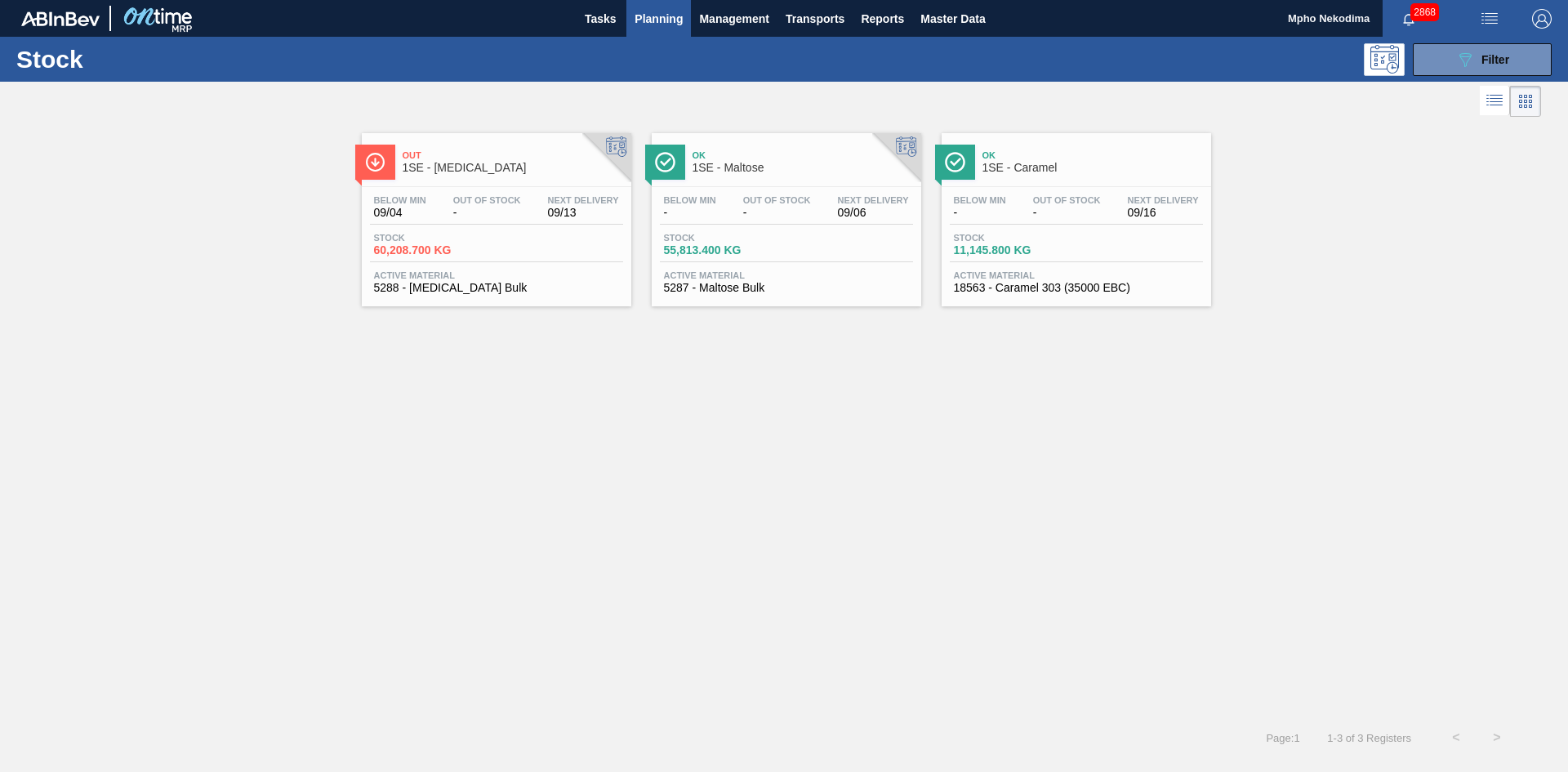
click at [431, 279] on span "Active Material" at bounding box center [496, 275] width 245 height 10
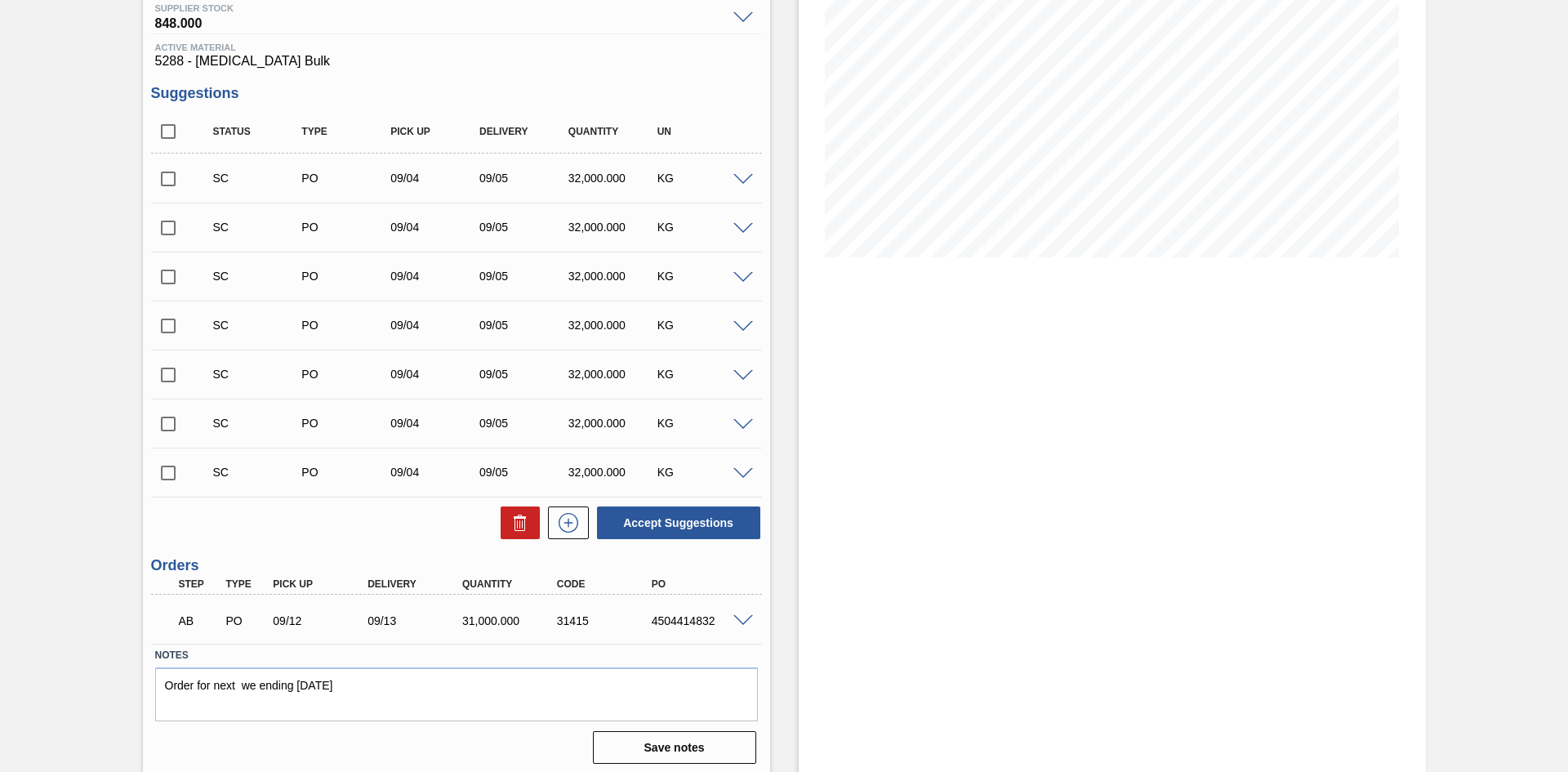
scroll to position [226, 0]
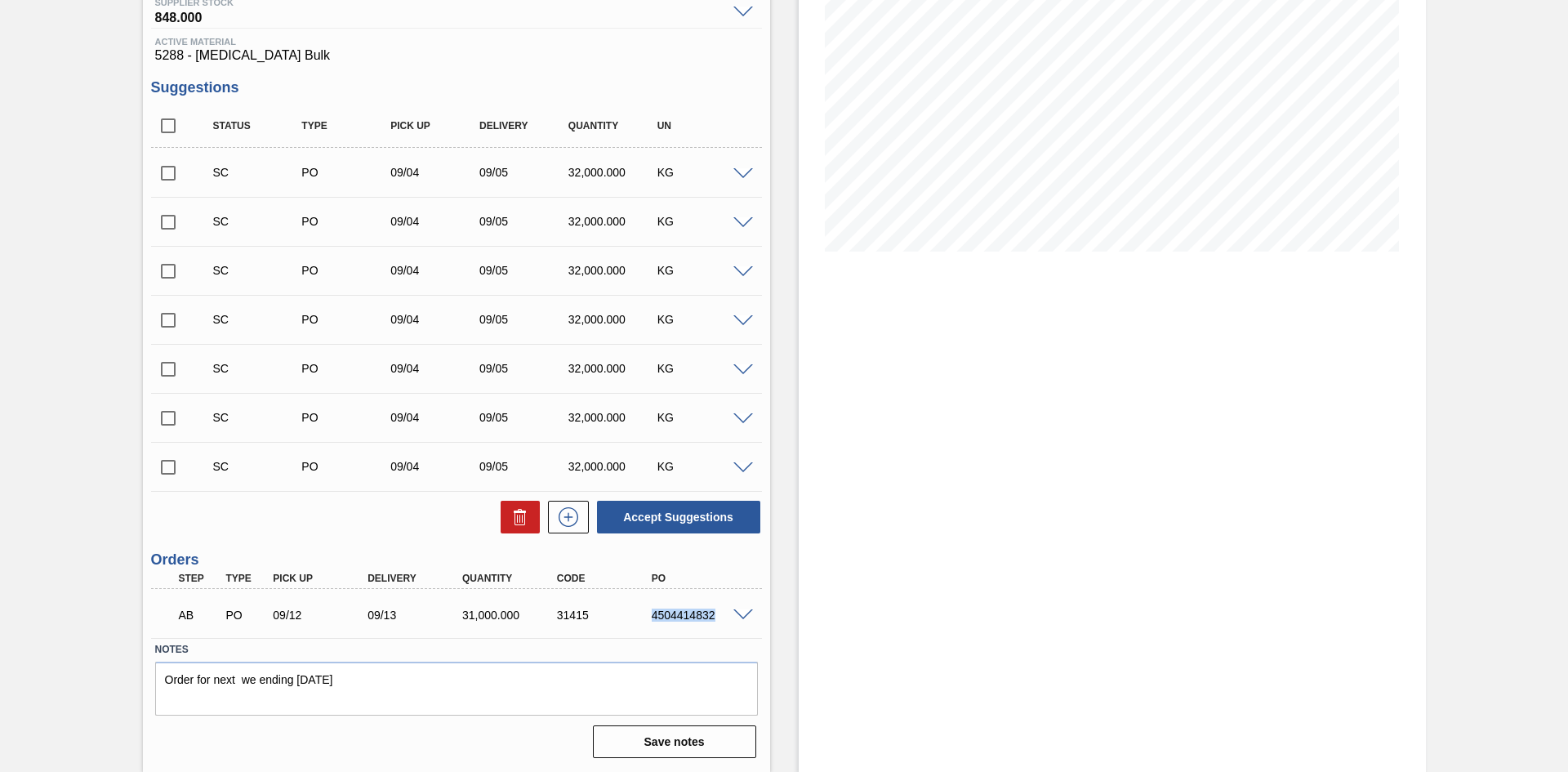
drag, startPoint x: 654, startPoint y: 616, endPoint x: 736, endPoint y: 610, distance: 82.2
click at [736, 610] on div "AB PO 09/12 09/13 31,000.000 31415 4504414832" at bounding box center [456, 613] width 611 height 41
copy div "4504414832"
